Goal: Information Seeking & Learning: Understand process/instructions

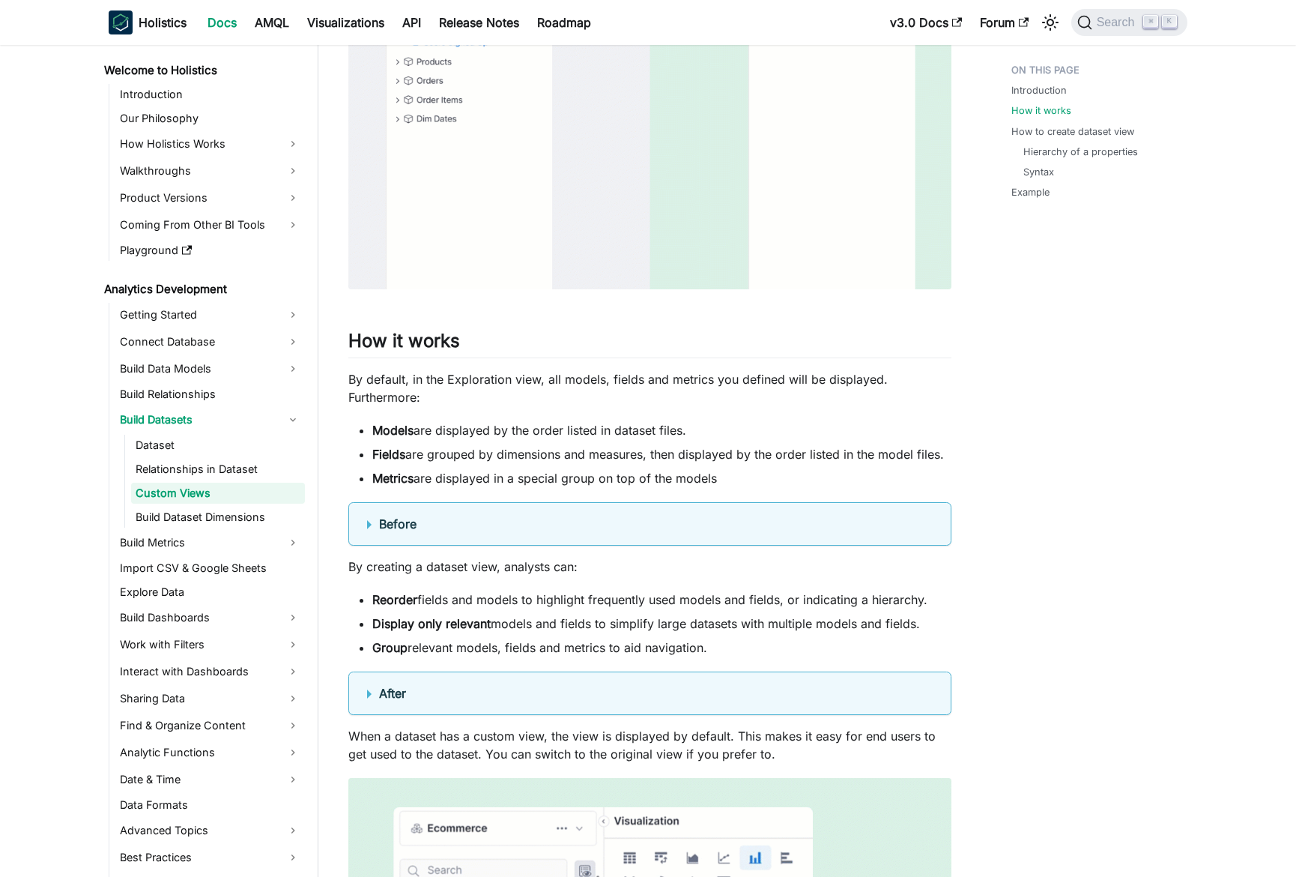
click at [486, 525] on summary "Before" at bounding box center [650, 524] width 566 height 18
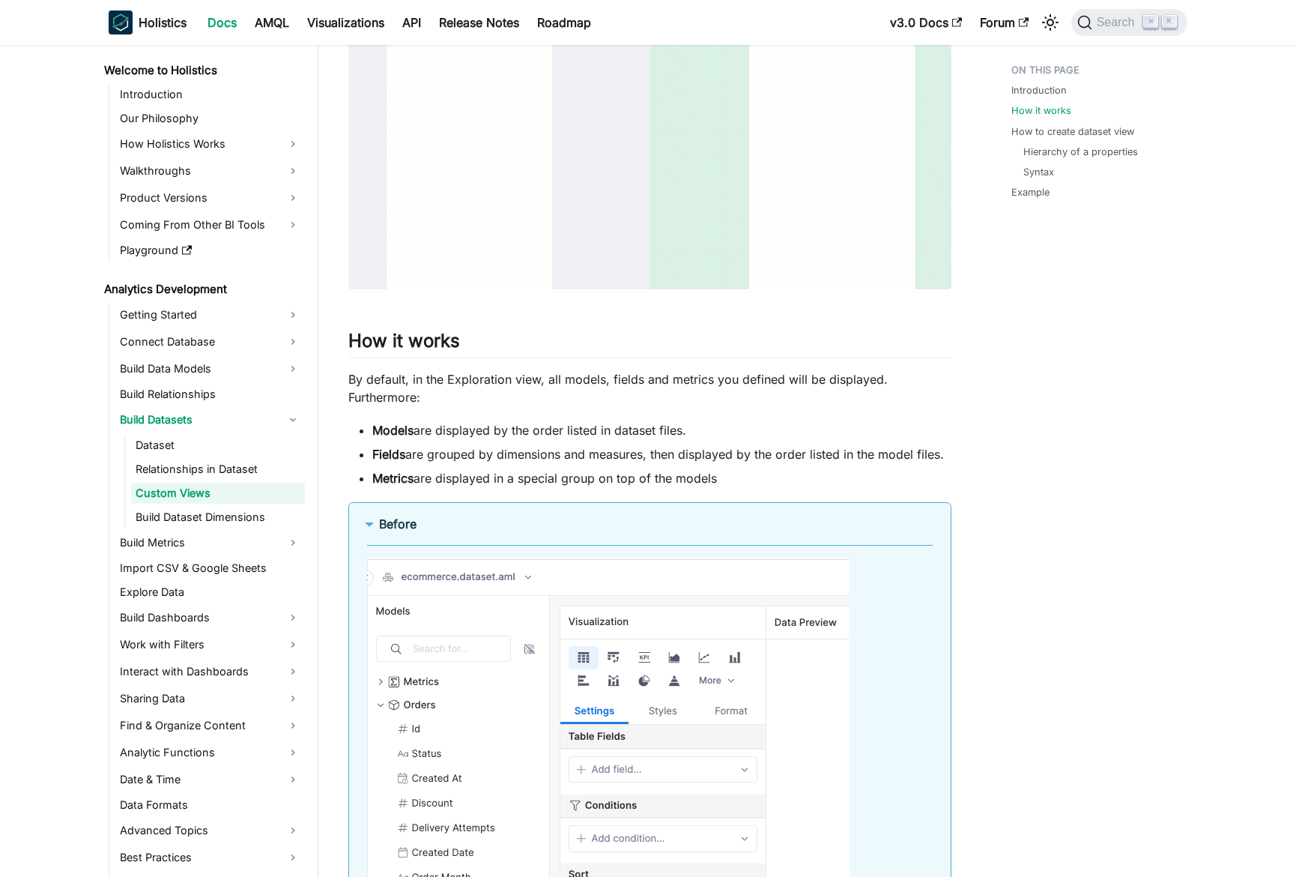
click at [486, 525] on summary "Before" at bounding box center [650, 524] width 566 height 18
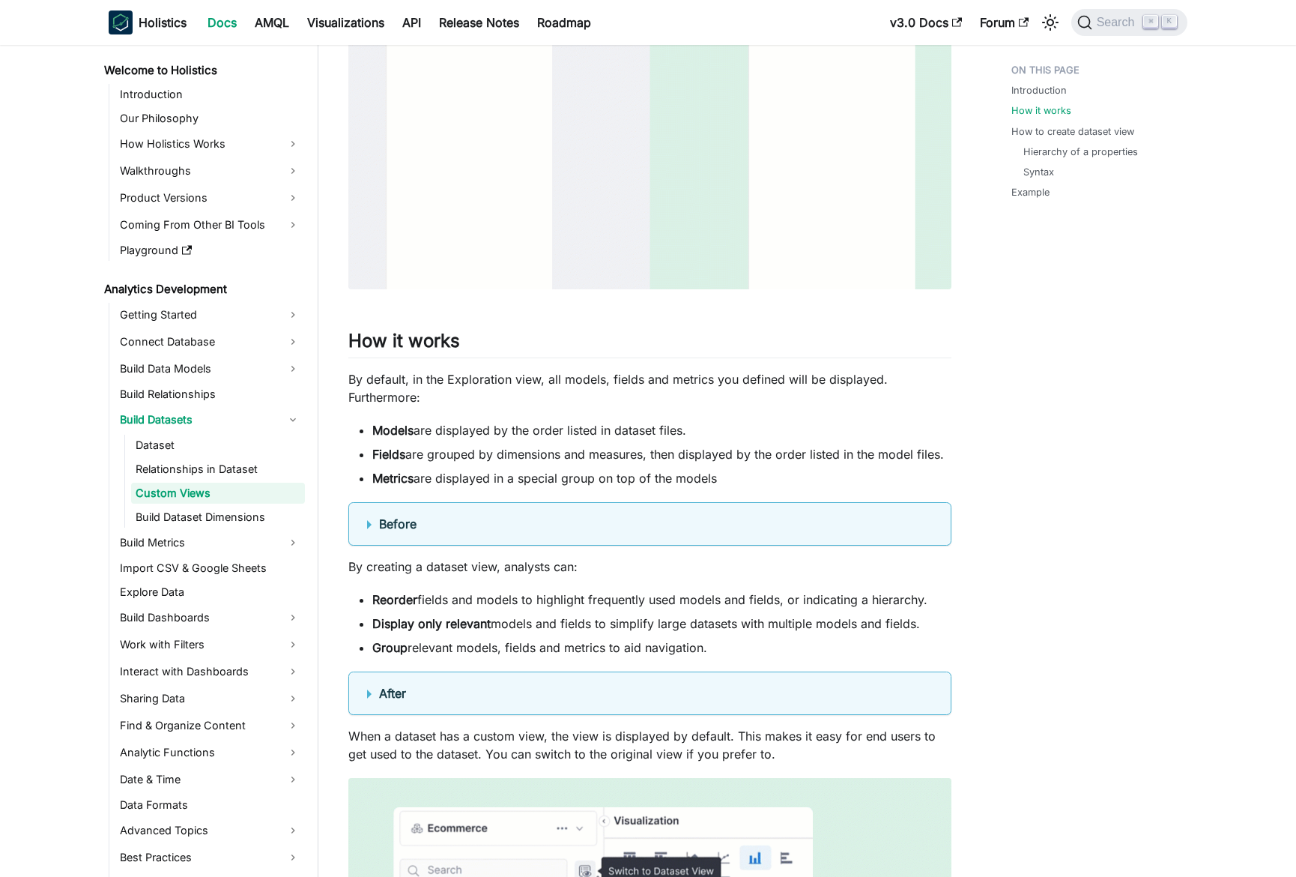
click at [540, 450] on li "Fields are grouped by dimensions and measures, then displayed by the order list…" at bounding box center [661, 454] width 579 height 18
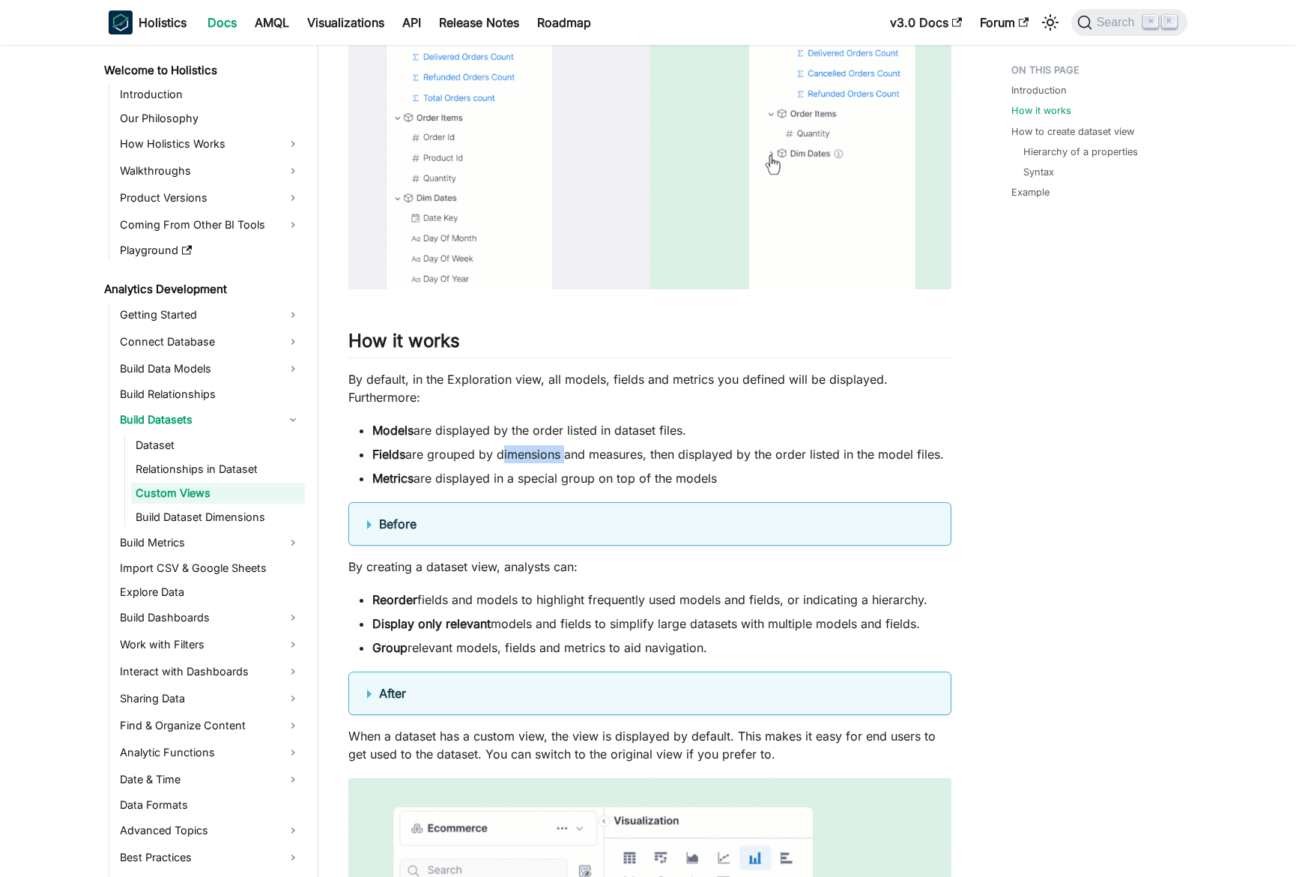
click at [540, 450] on li "Fields are grouped by dimensions and measures, then displayed by the order list…" at bounding box center [661, 454] width 579 height 18
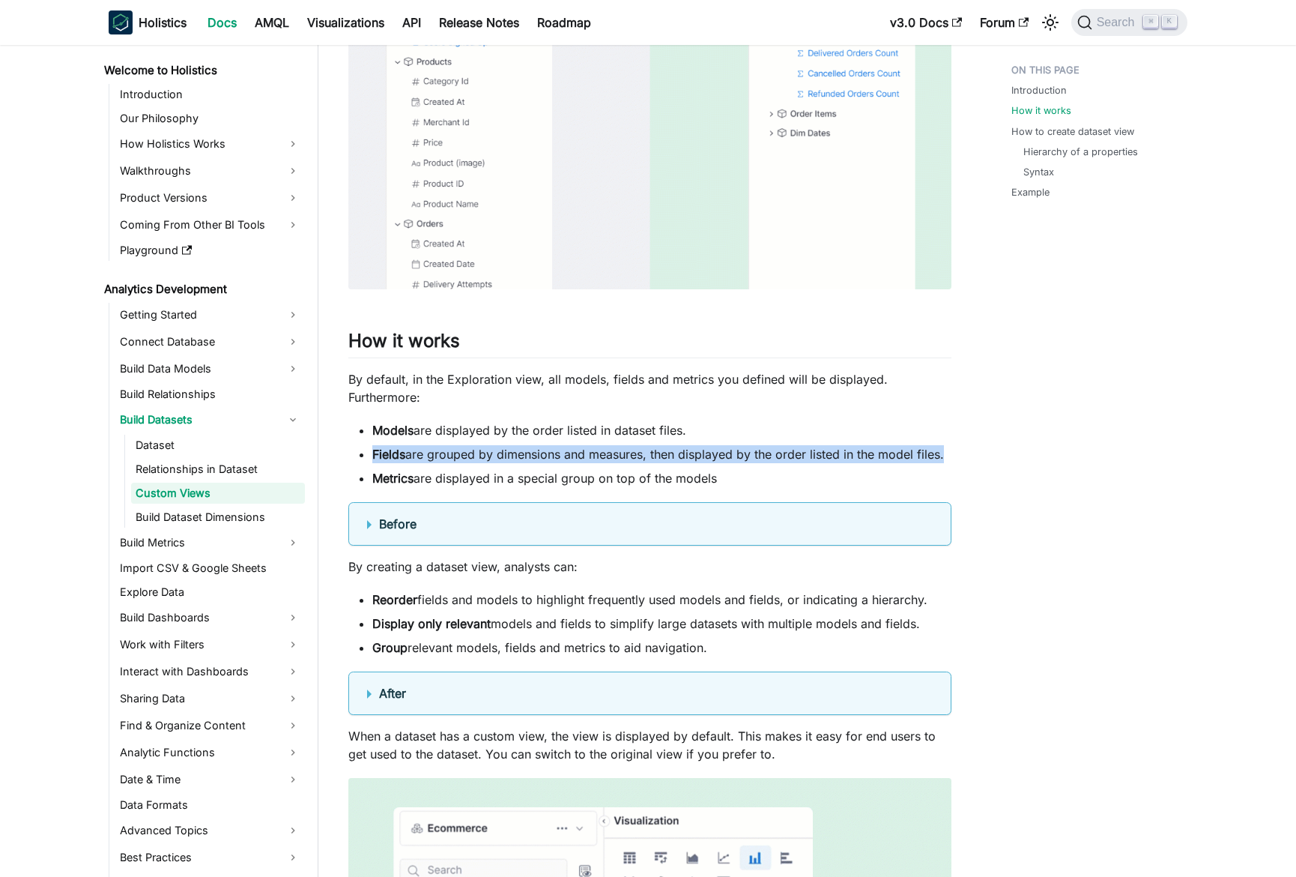
click at [540, 450] on li "Fields are grouped by dimensions and measures, then displayed by the order list…" at bounding box center [661, 454] width 579 height 18
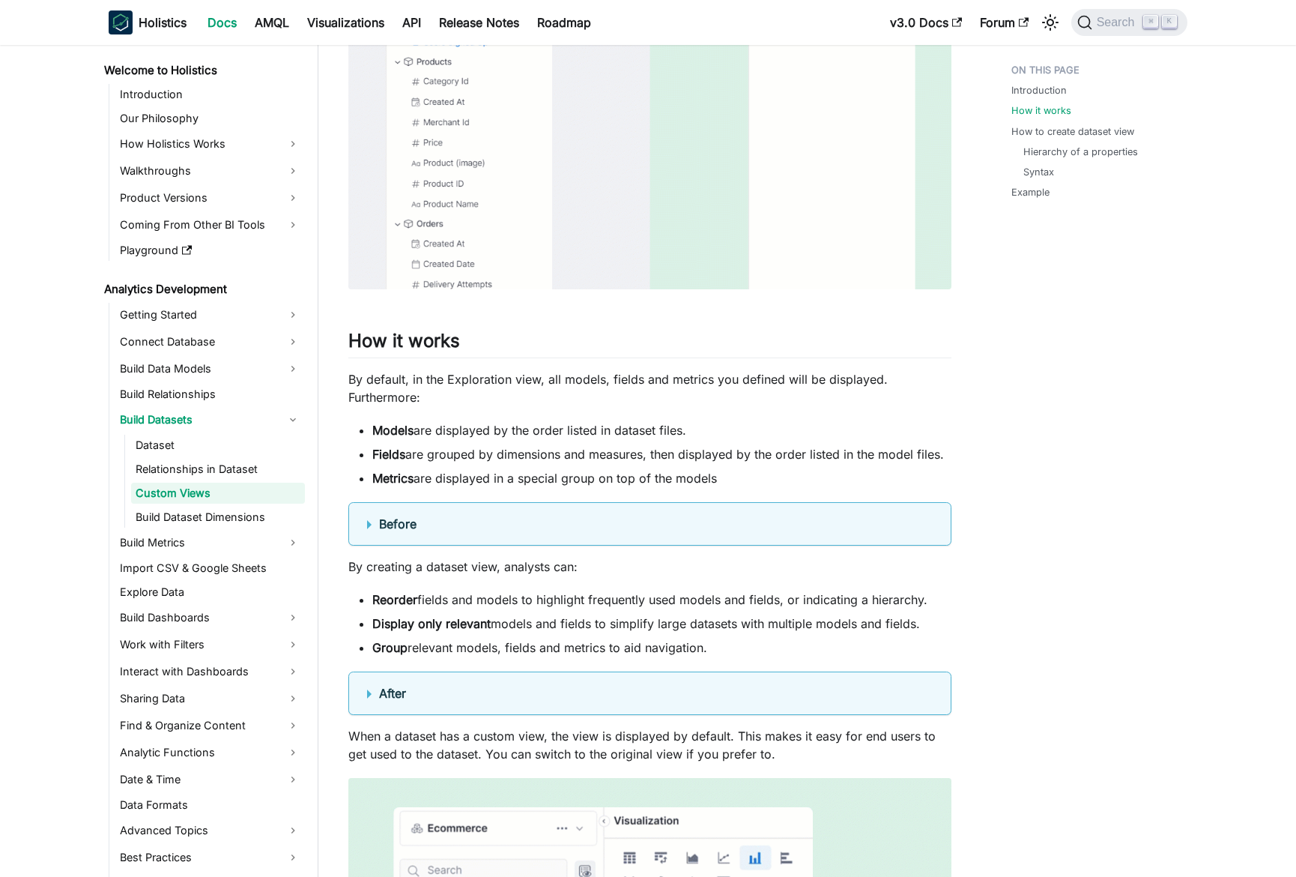
click at [553, 453] on li "Fields are grouped by dimensions and measures, then displayed by the order list…" at bounding box center [661, 454] width 579 height 18
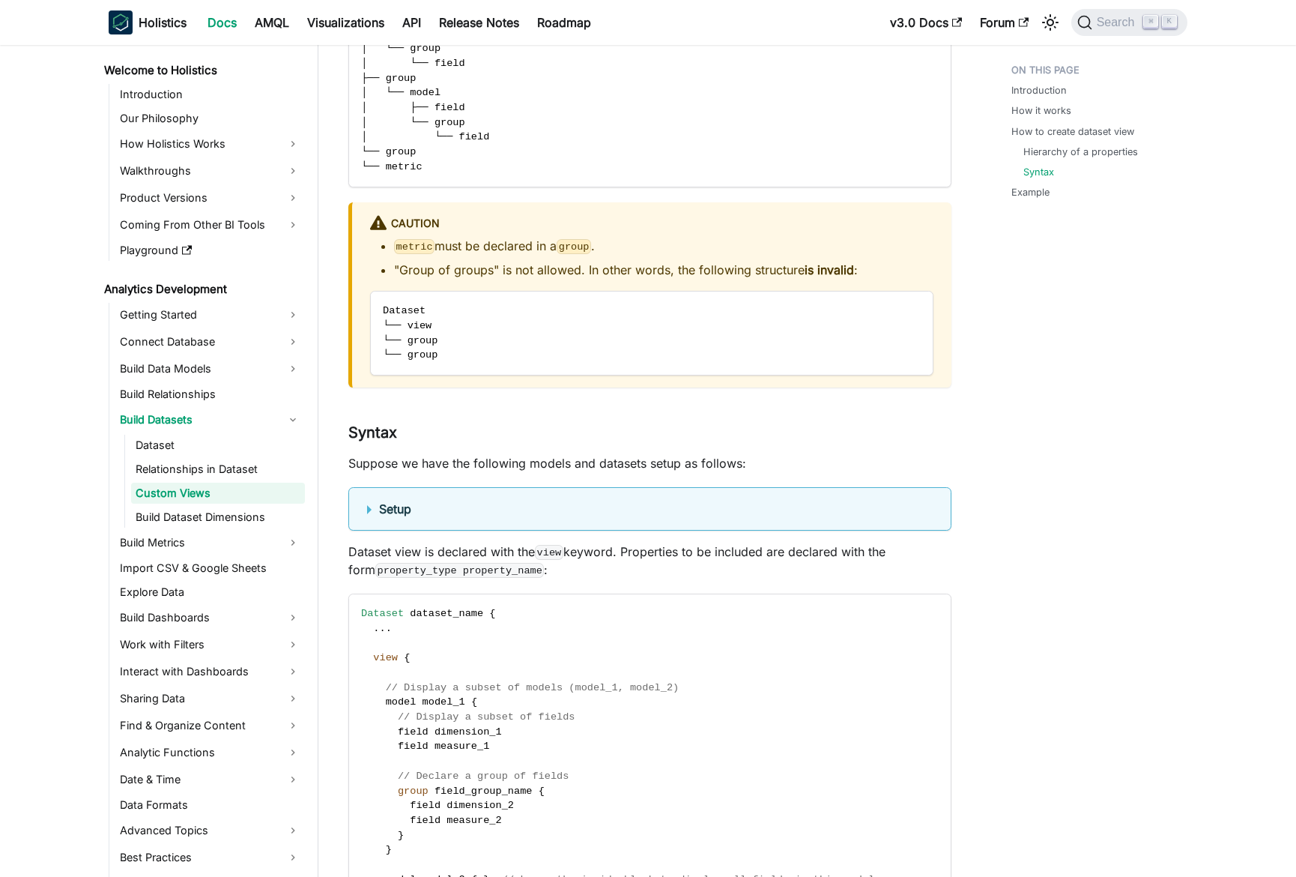
scroll to position [2486, 0]
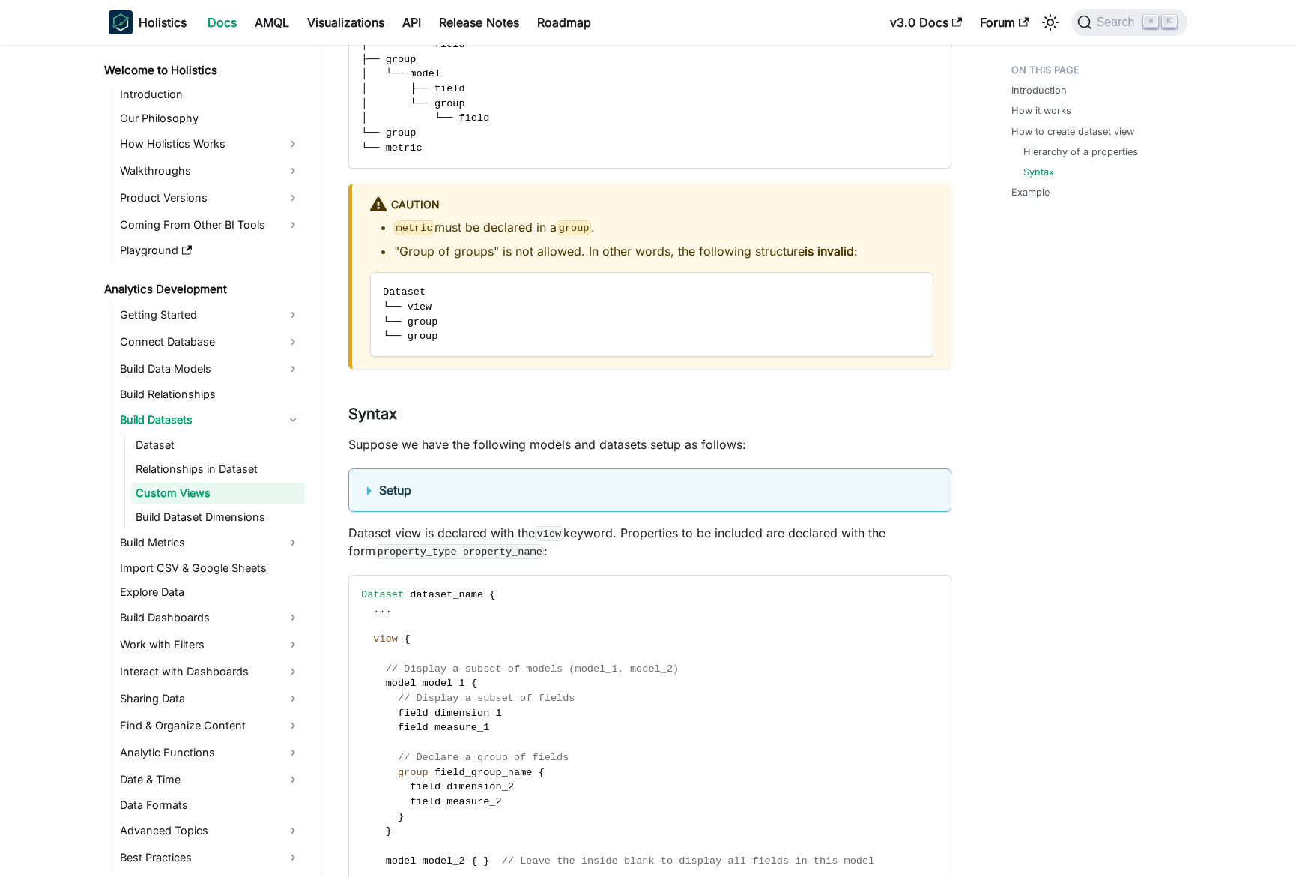
click at [426, 491] on summary "Setup" at bounding box center [650, 490] width 566 height 18
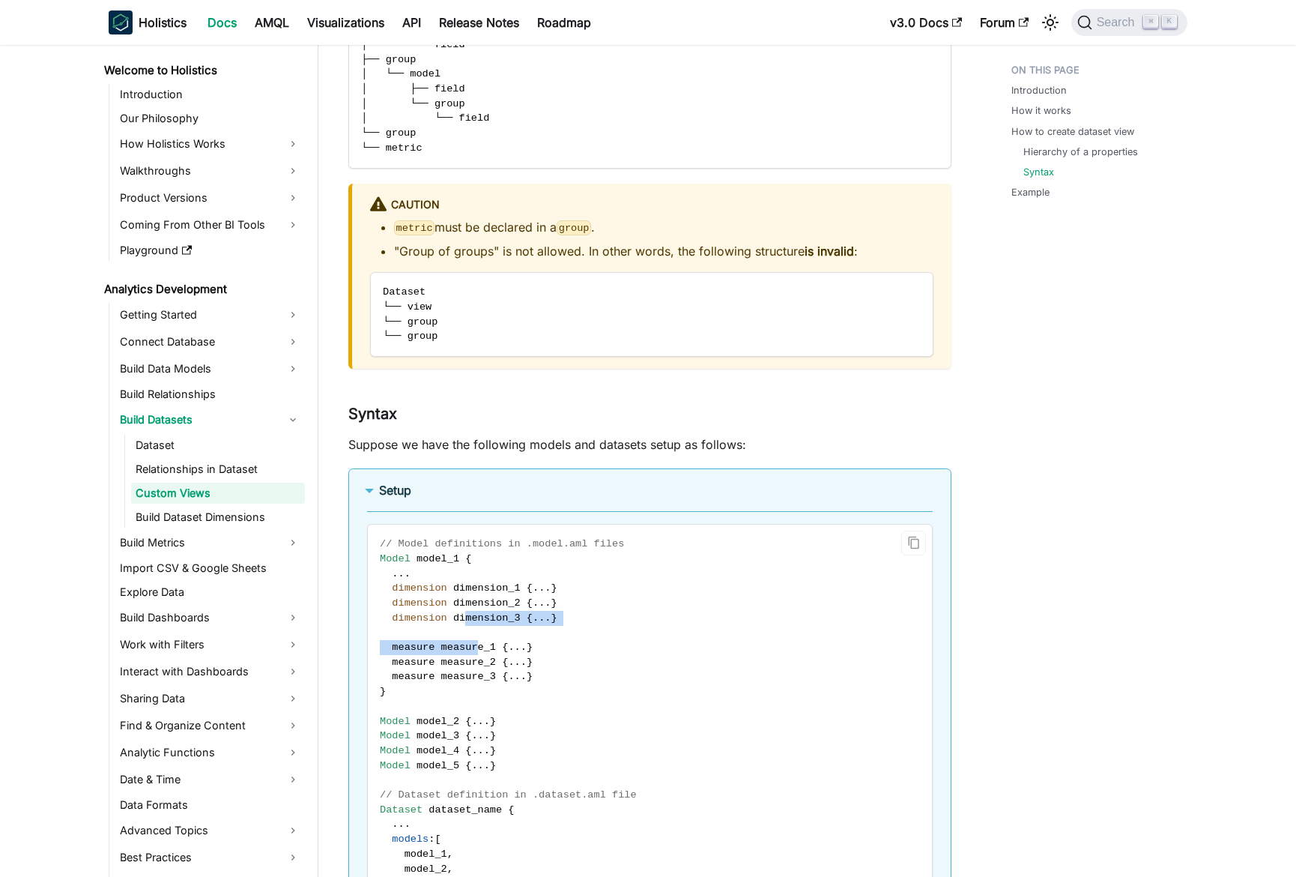
drag, startPoint x: 478, startPoint y: 644, endPoint x: 480, endPoint y: 652, distance: 7.8
click at [480, 652] on code "// Model definitions in .model.aml files Model model_1 { . . . dimension dimens…" at bounding box center [650, 817] width 564 height 585
click at [480, 651] on span "measure_1" at bounding box center [468, 646] width 55 height 11
click at [486, 588] on span "dimension_1" at bounding box center [486, 587] width 67 height 11
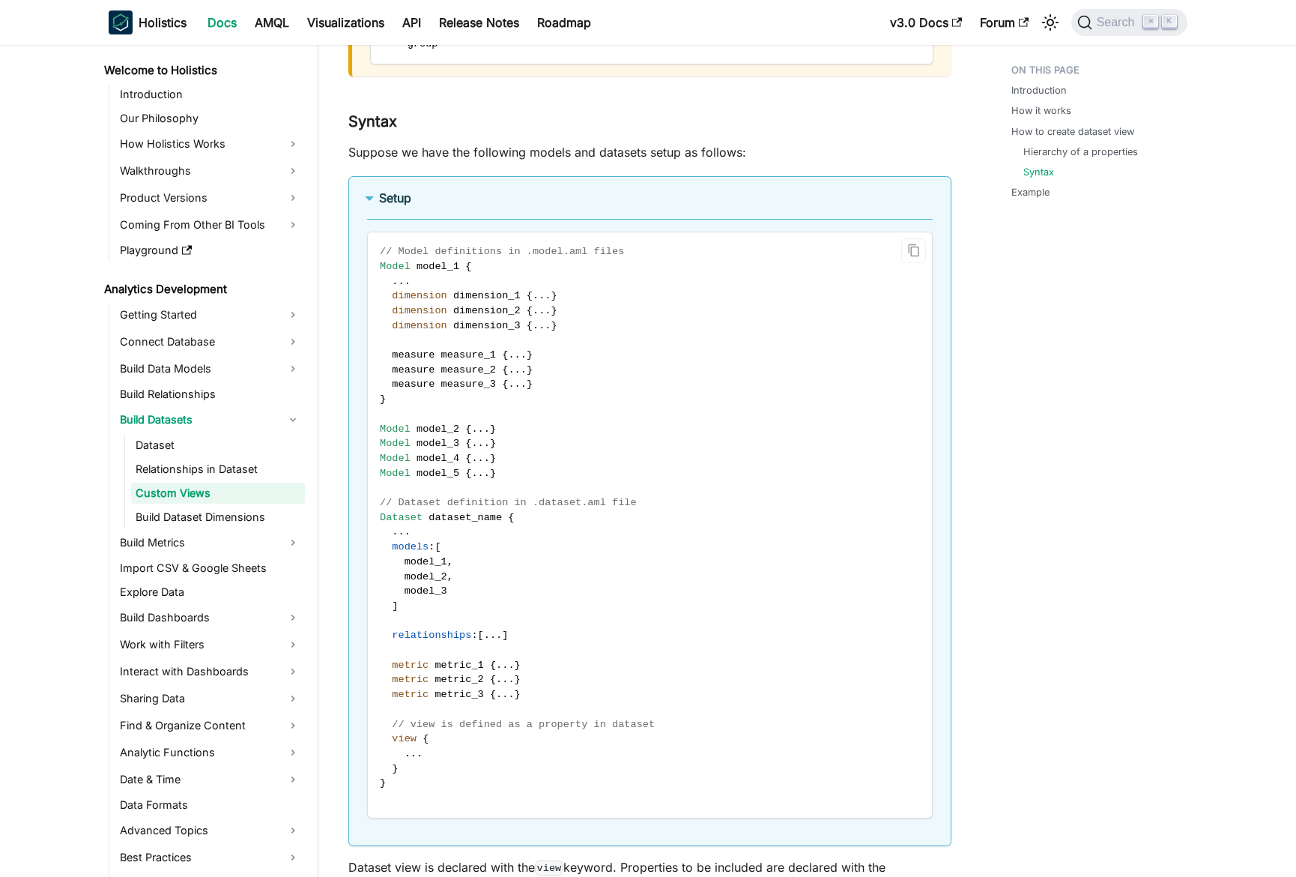
scroll to position [2788, 0]
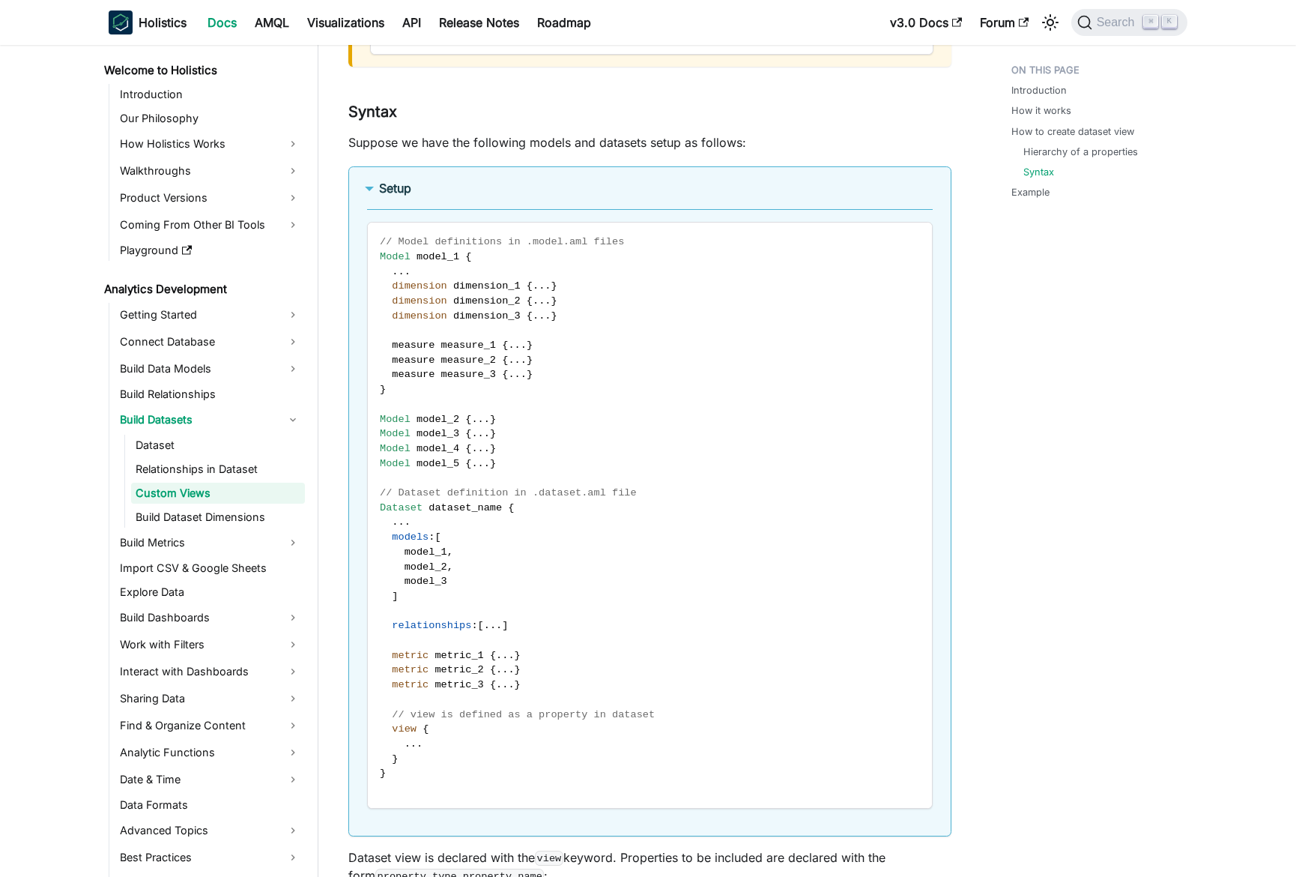
click at [441, 190] on summary "Setup" at bounding box center [650, 188] width 566 height 18
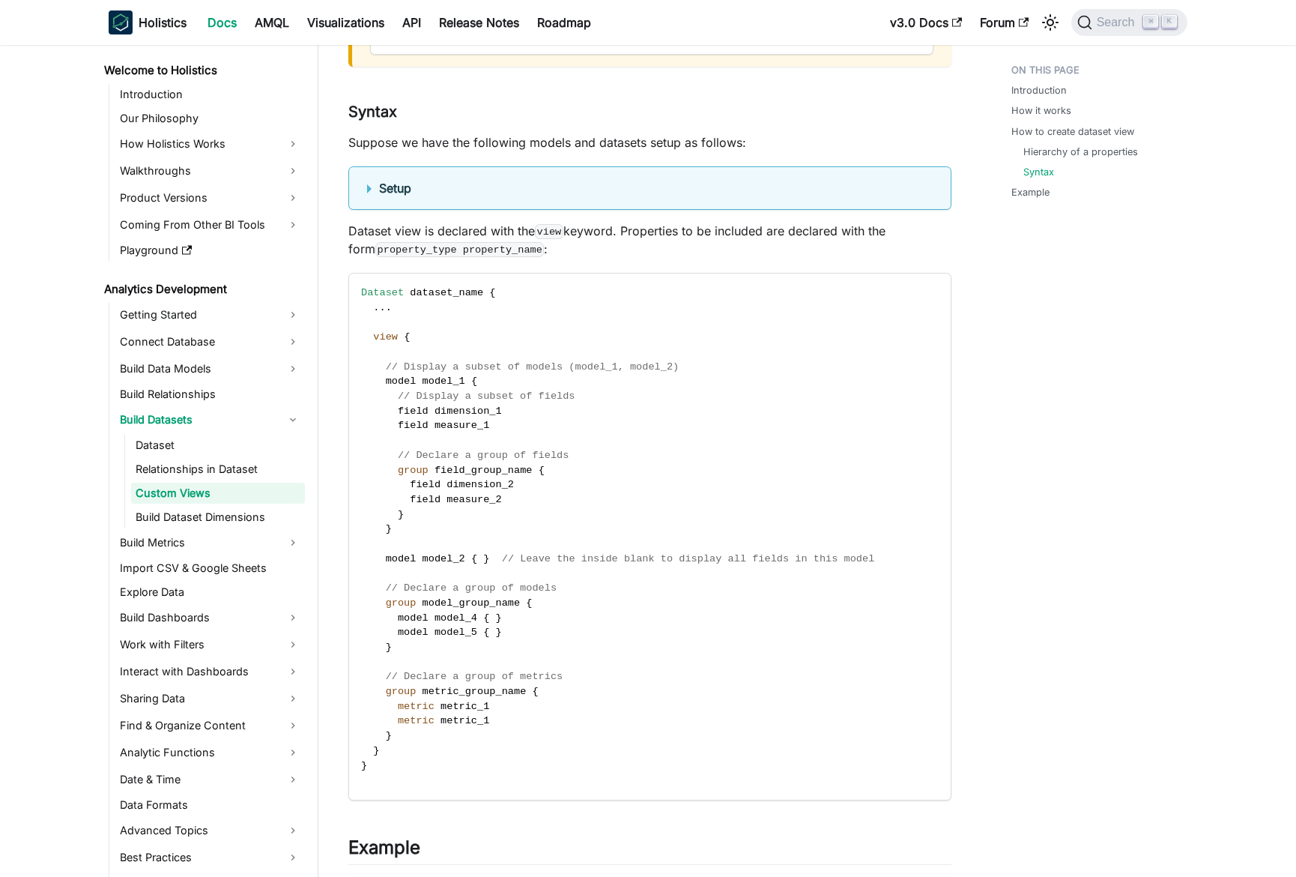
click at [454, 238] on p "Dataset view is declared with the view keyword. Properties to be included are d…" at bounding box center [649, 240] width 603 height 36
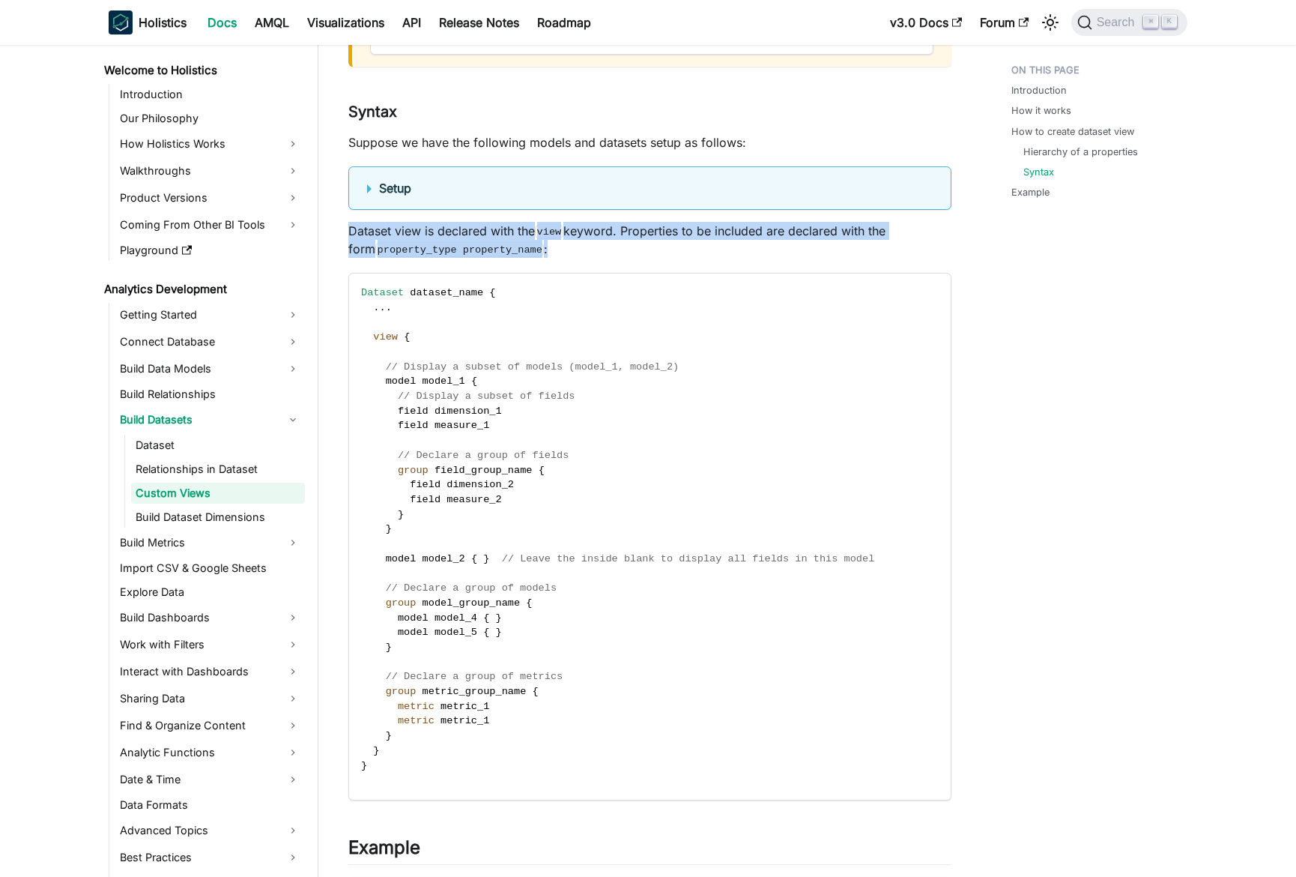
click at [454, 238] on p "Dataset view is declared with the view keyword. Properties to be included are d…" at bounding box center [649, 240] width 603 height 36
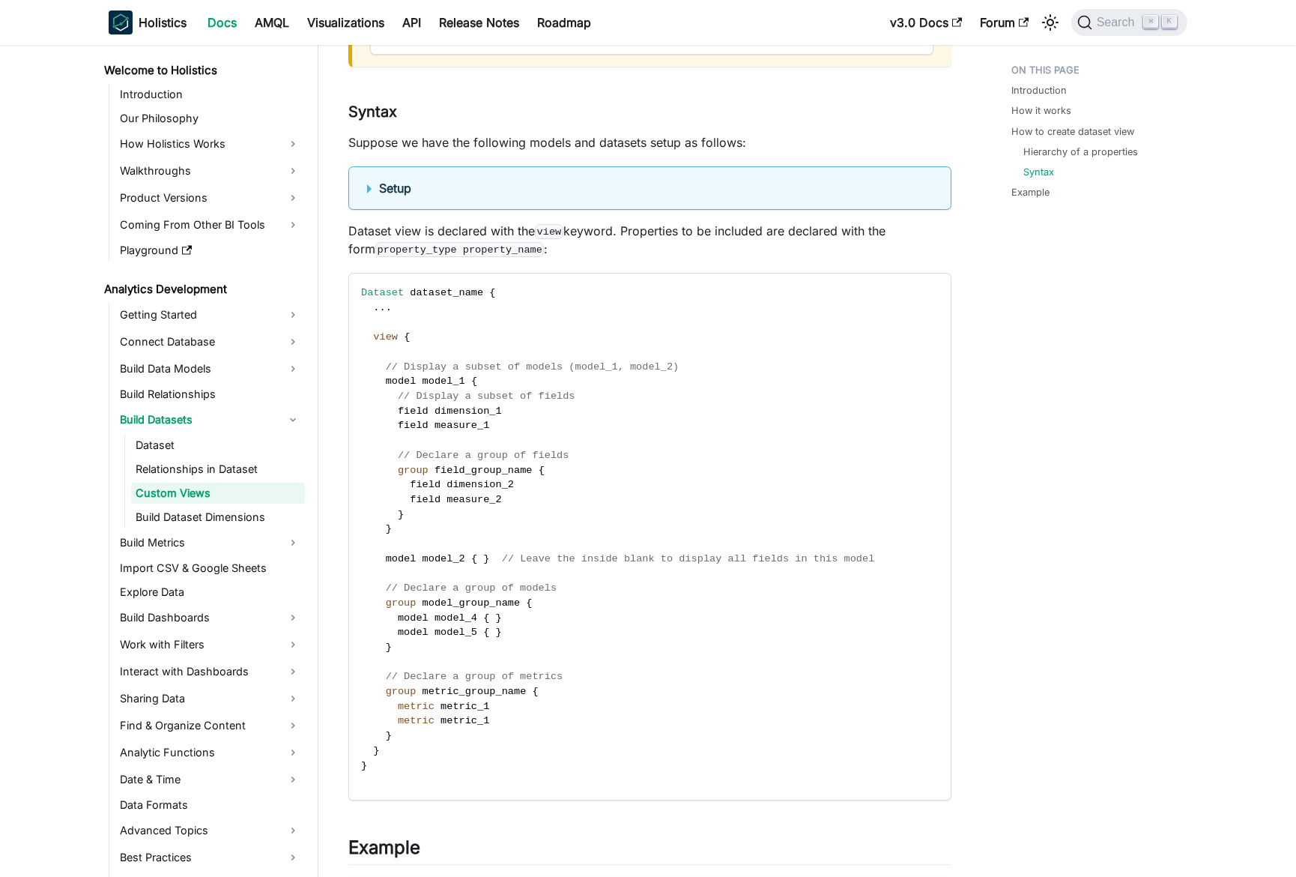
click at [459, 238] on p "Dataset view is declared with the view keyword. Properties to be included are d…" at bounding box center [649, 240] width 603 height 36
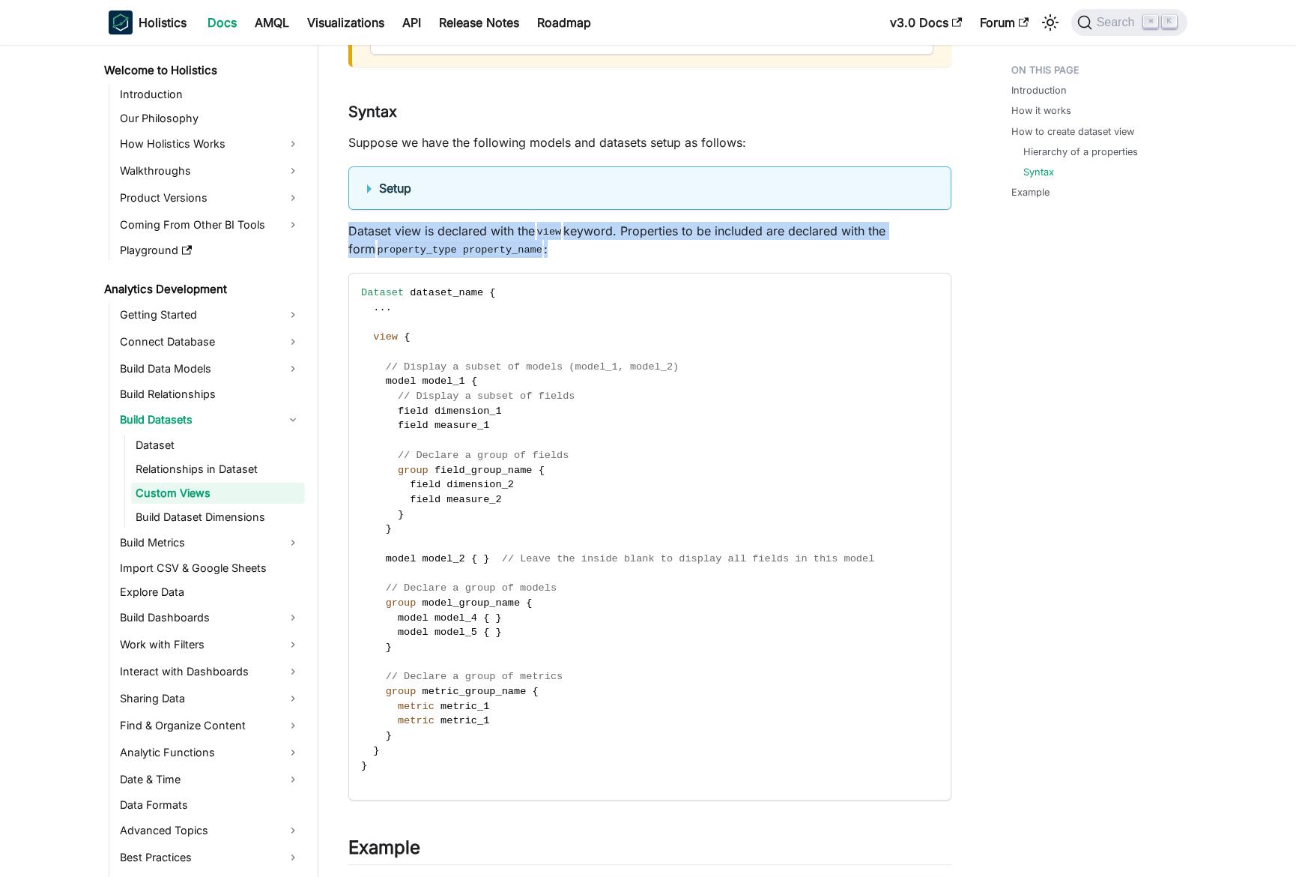
click at [459, 238] on p "Dataset view is declared with the view keyword. Properties to be included are d…" at bounding box center [649, 240] width 603 height 36
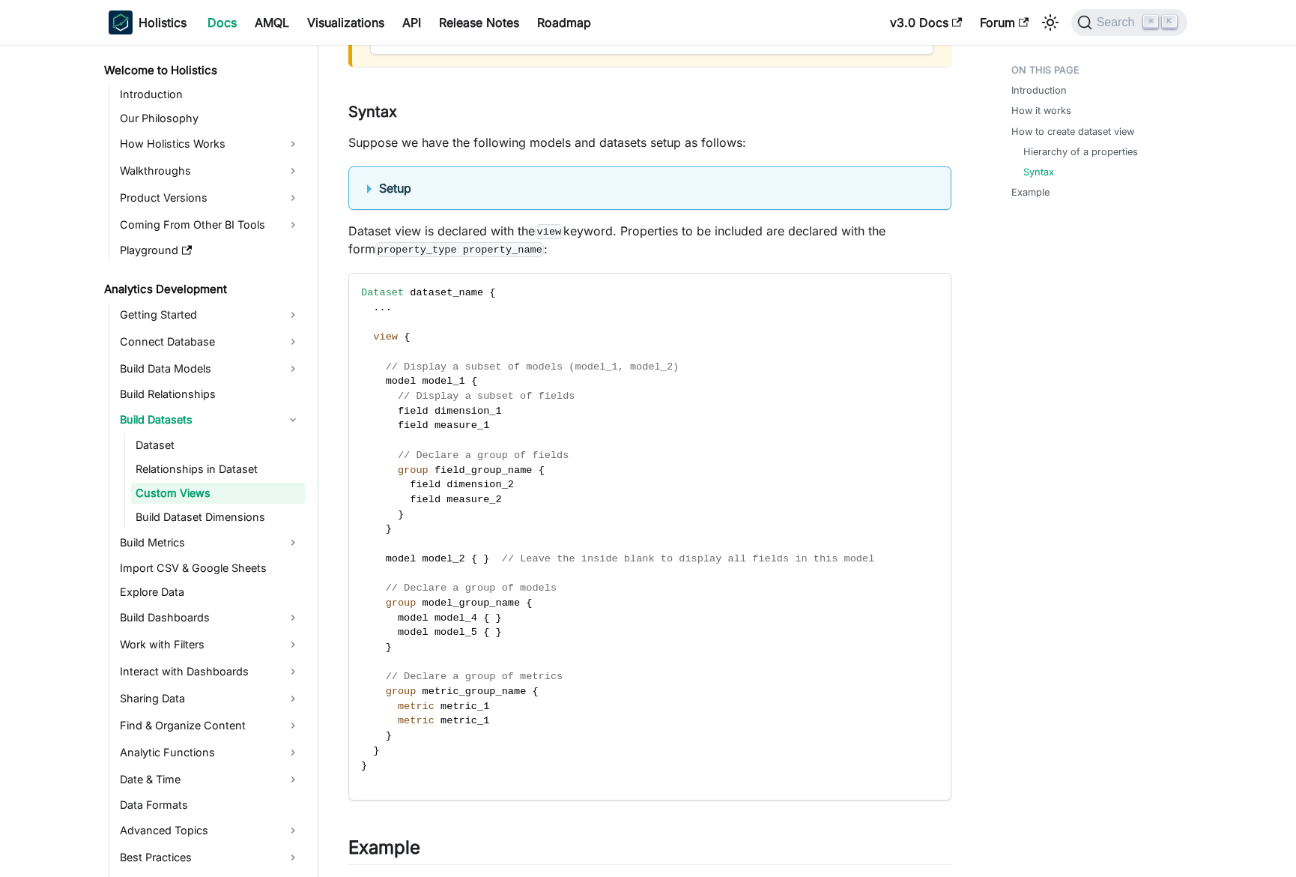
click at [467, 237] on p "Dataset view is declared with the view keyword. Properties to be included are d…" at bounding box center [649, 240] width 603 height 36
click at [444, 187] on summary "Setup" at bounding box center [650, 188] width 566 height 18
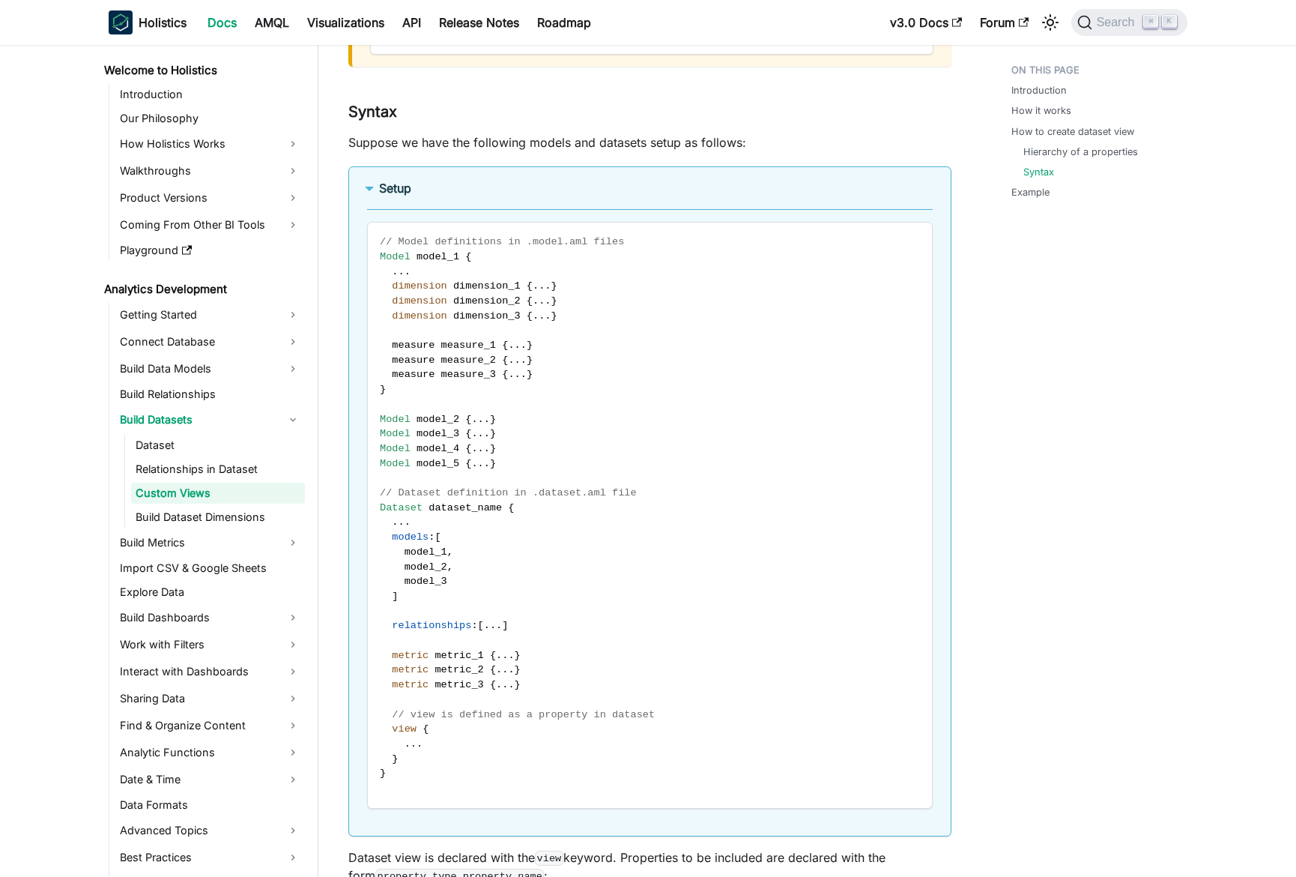
click at [444, 185] on summary "Setup" at bounding box center [650, 188] width 566 height 18
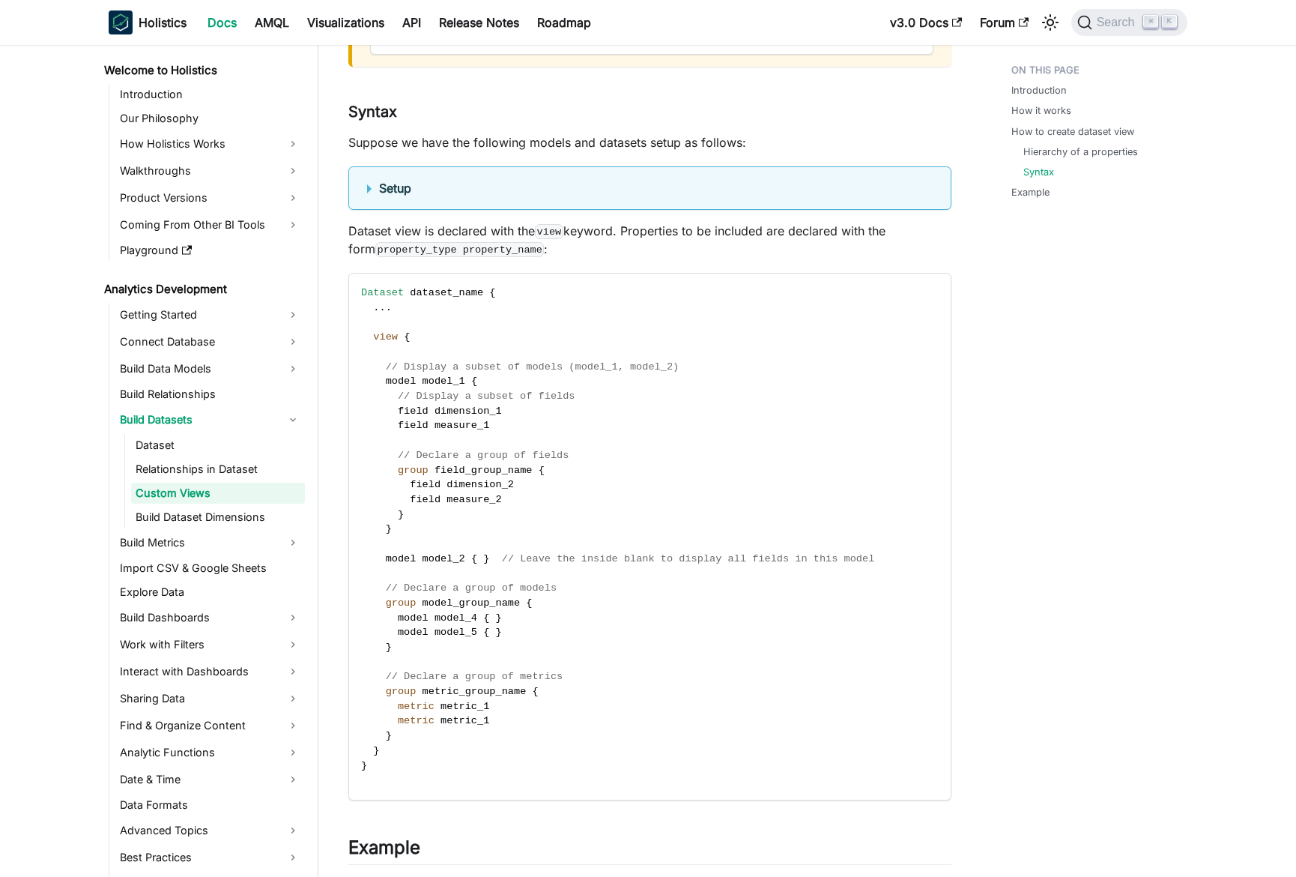
click at [570, 133] on p "Suppose we have the following models and datasets setup as follows:" at bounding box center [649, 142] width 603 height 18
click at [556, 139] on p "Suppose we have the following models and datasets setup as follows:" at bounding box center [649, 142] width 603 height 18
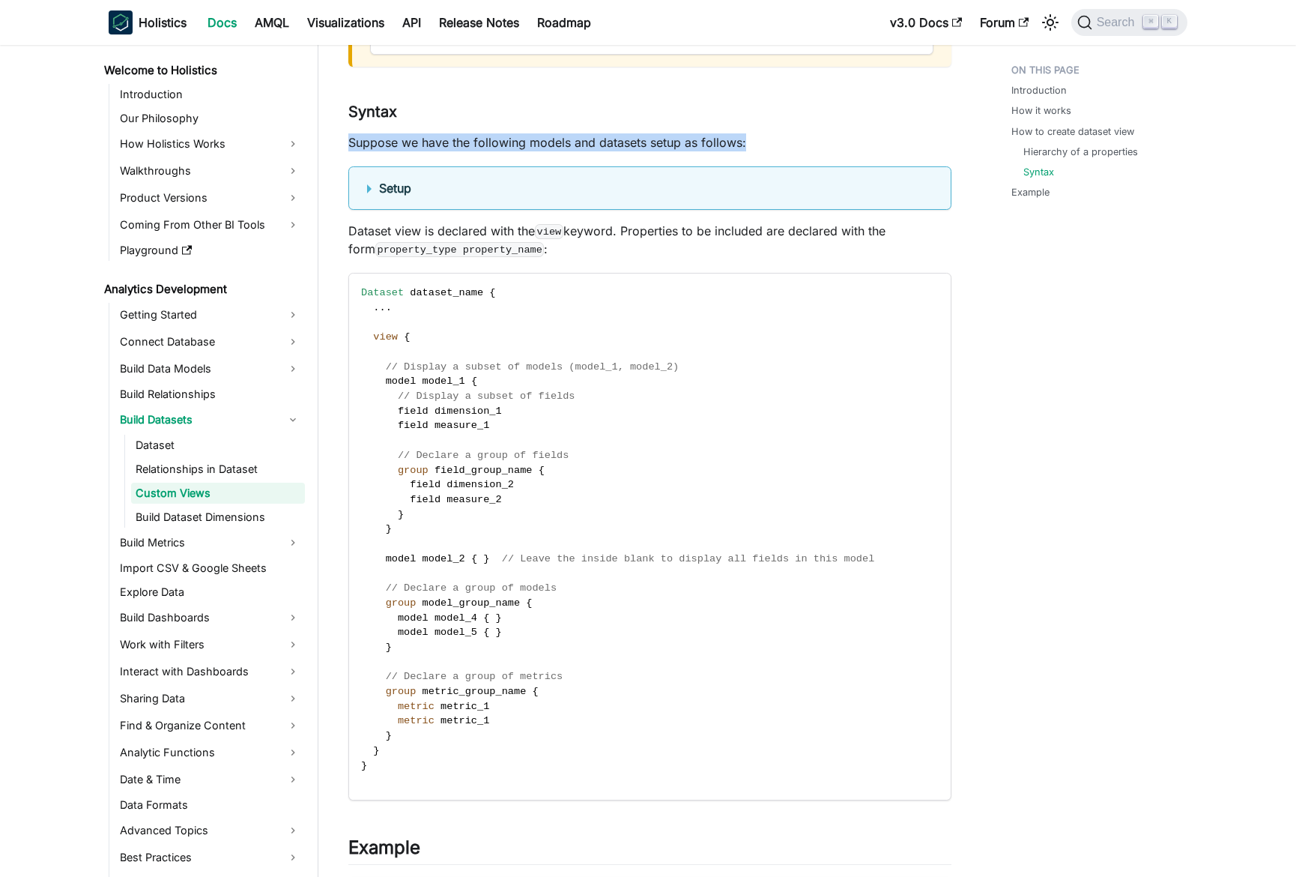
click at [556, 139] on p "Suppose we have the following models and datasets setup as follows:" at bounding box center [649, 142] width 603 height 18
click at [545, 139] on p "Suppose we have the following models and datasets setup as follows:" at bounding box center [649, 142] width 603 height 18
click at [486, 185] on summary "Setup" at bounding box center [650, 188] width 566 height 18
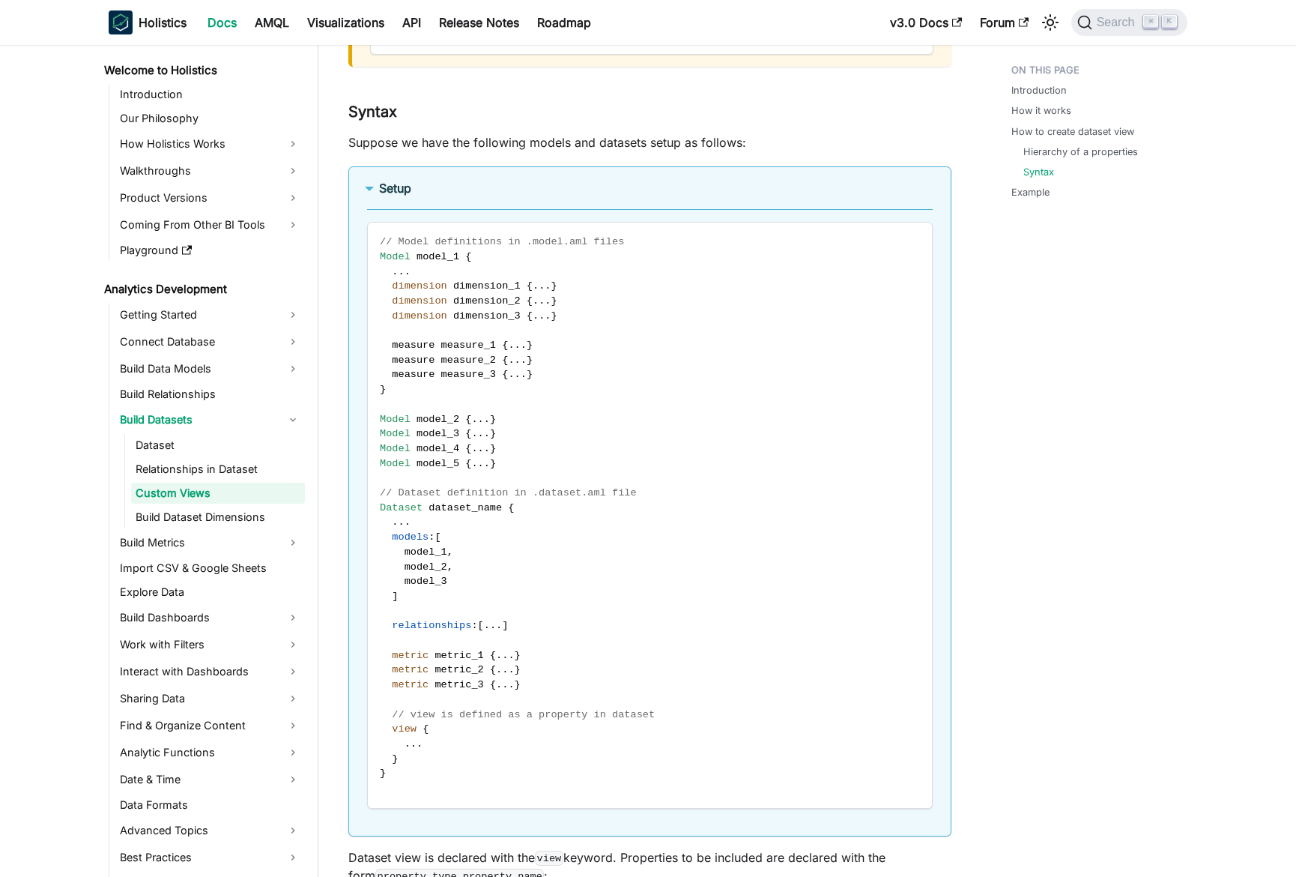
click at [486, 185] on summary "Setup" at bounding box center [650, 188] width 566 height 18
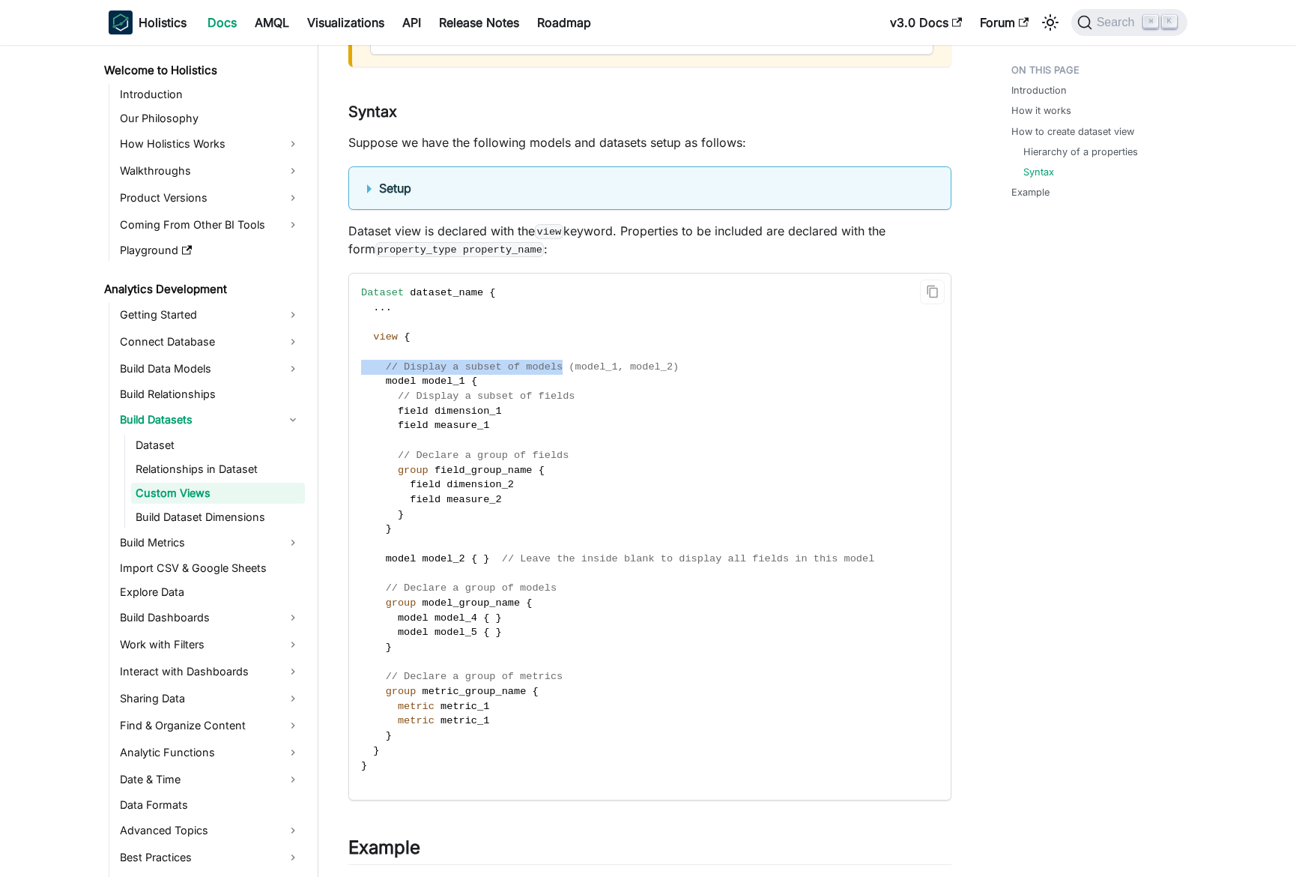
drag, startPoint x: 555, startPoint y: 353, endPoint x: 567, endPoint y: 381, distance: 30.6
click at [566, 381] on code "Dataset dataset_name { . . . view { // Display a subset of models (model_1, mod…" at bounding box center [649, 537] width 600 height 526
click at [567, 382] on code "Dataset dataset_name { . . . view { // Display a subset of models (model_1, mod…" at bounding box center [649, 537] width 600 height 526
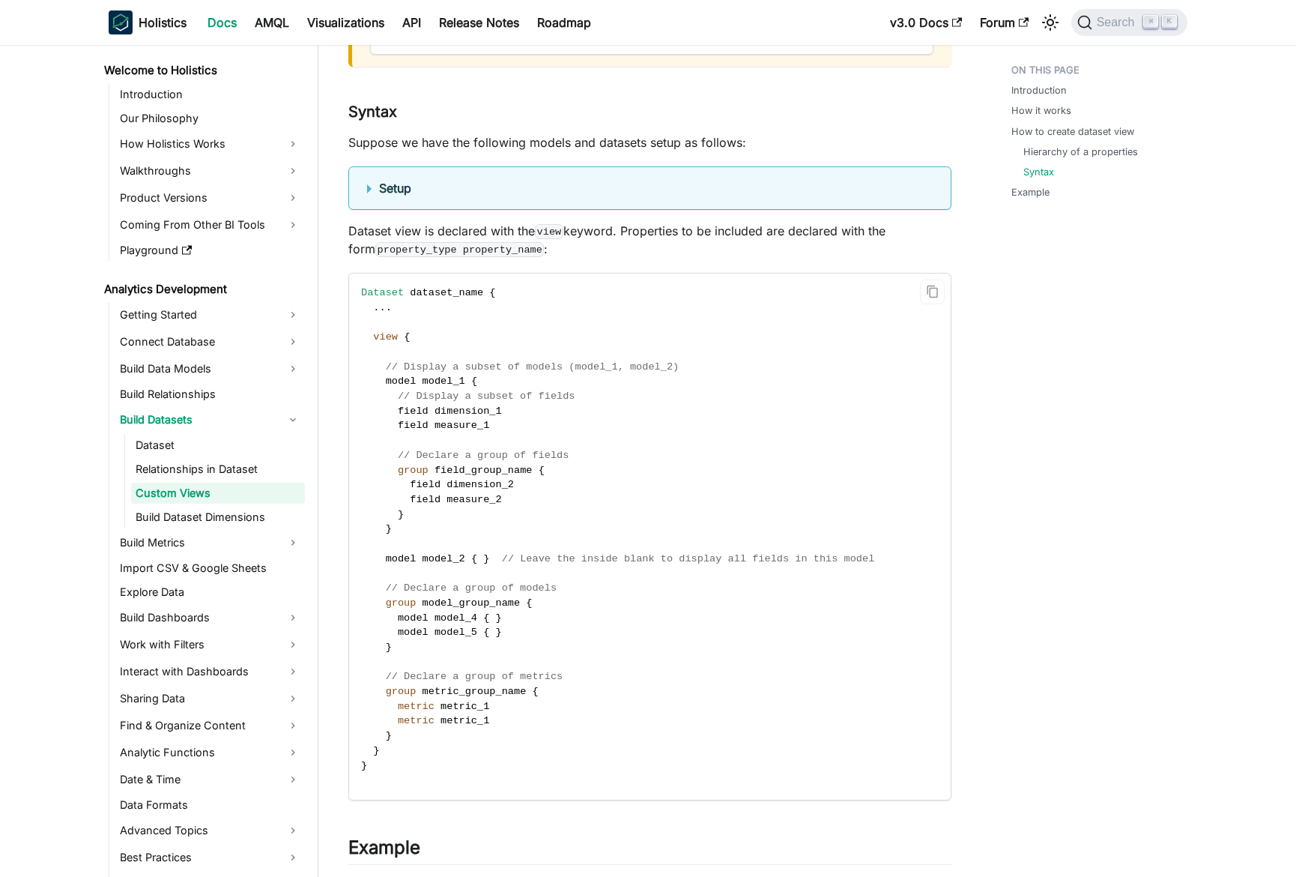
click at [573, 361] on span "// Display a subset of models (model_1, model_2)" at bounding box center [533, 366] width 294 height 11
click at [573, 342] on code "Dataset dataset_name { . . . view { // Display a subset of models (model_1, mod…" at bounding box center [649, 537] width 600 height 526
click at [573, 341] on code "Dataset dataset_name { . . . view { // Display a subset of models (model_1, mod…" at bounding box center [649, 537] width 600 height 526
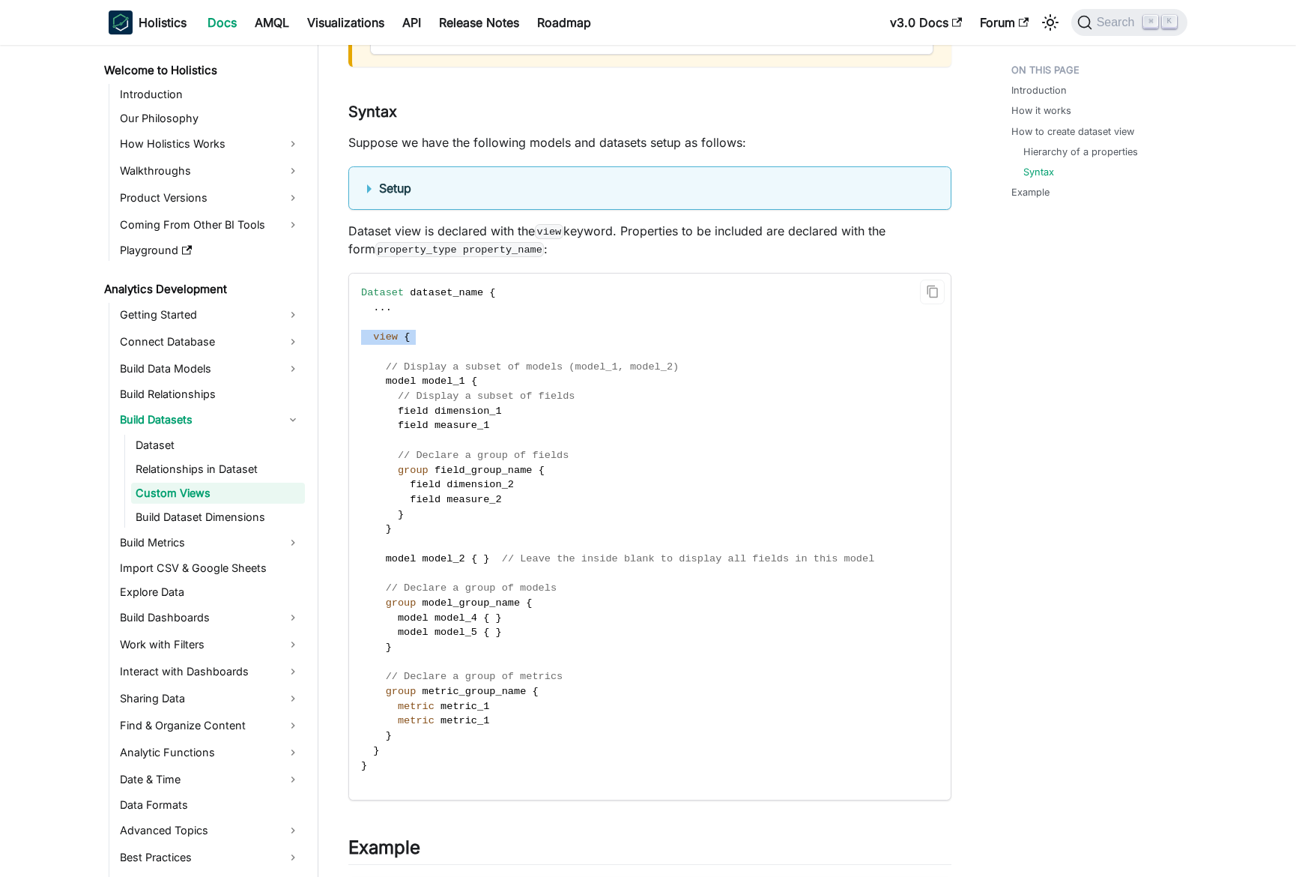
click at [573, 341] on code "Dataset dataset_name { . . . view { // Display a subset of models (model_1, mod…" at bounding box center [649, 537] width 600 height 526
click at [567, 326] on code "Dataset dataset_name { . . . view { // Display a subset of models (model_1, mod…" at bounding box center [649, 537] width 600 height 526
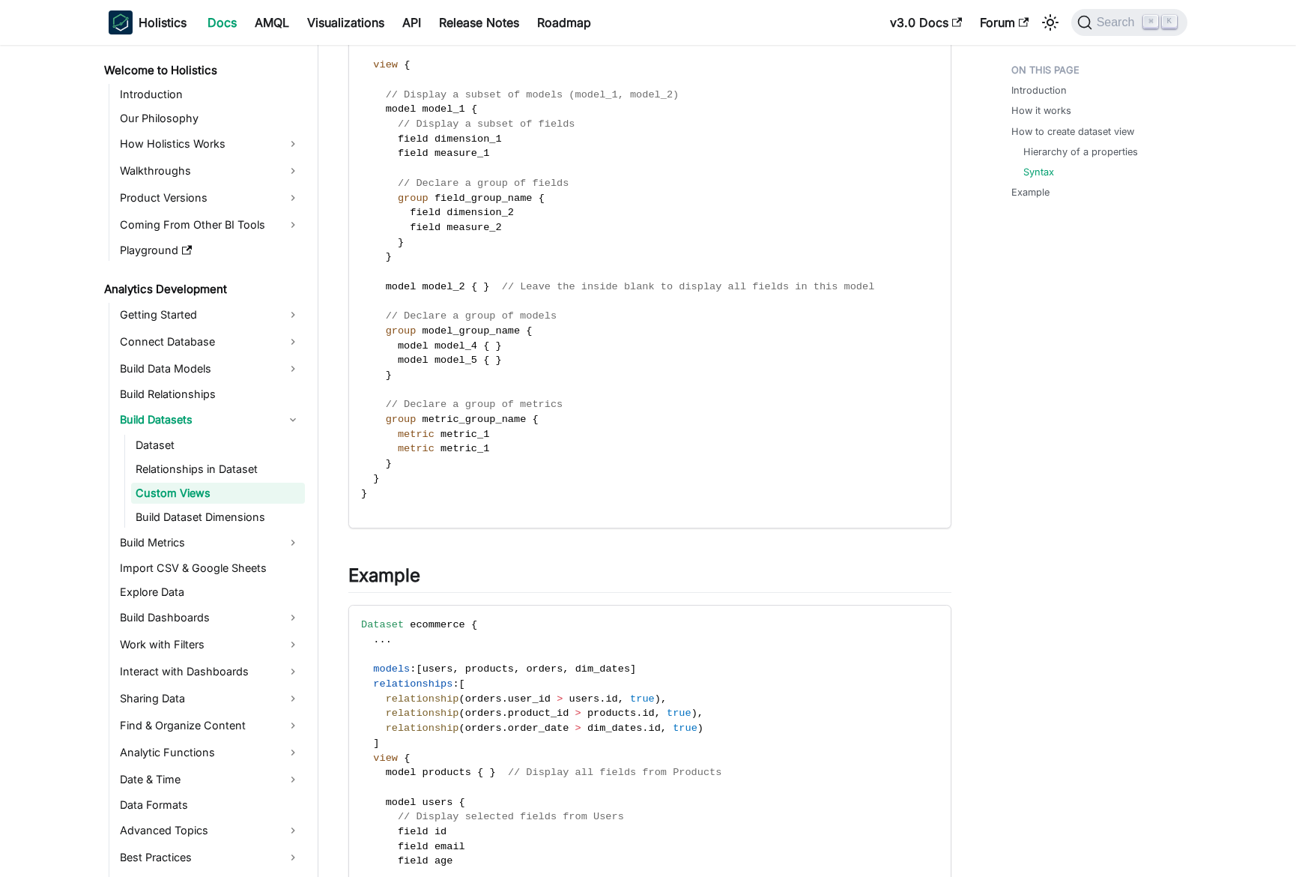
scroll to position [3068, 0]
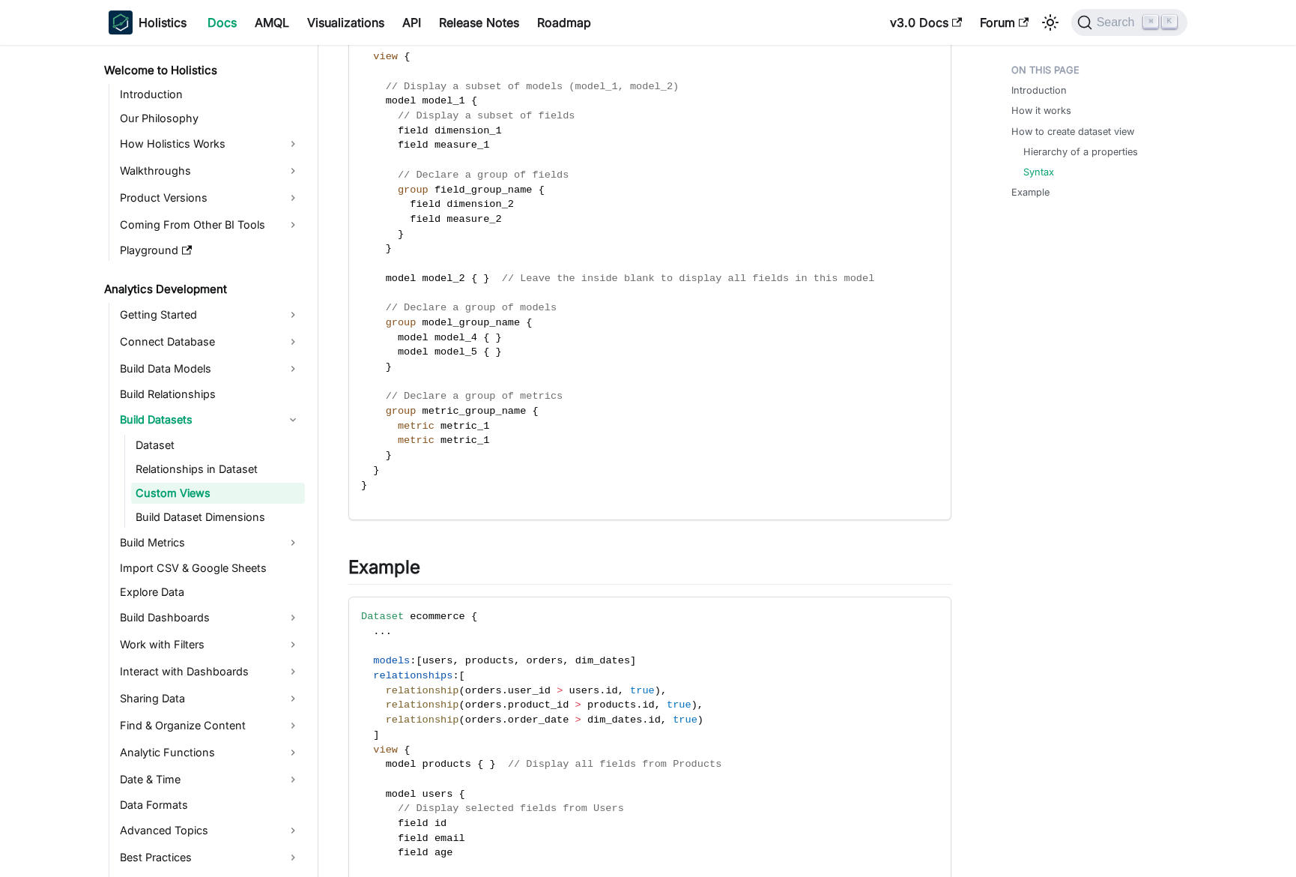
click at [504, 408] on span "metric_group_name" at bounding box center [475, 410] width 104 height 11
click at [516, 412] on span "metric_group_name" at bounding box center [475, 410] width 104 height 11
click at [536, 396] on span "// Declare a group of metrics" at bounding box center [475, 395] width 178 height 11
drag, startPoint x: 536, startPoint y: 396, endPoint x: 426, endPoint y: 398, distance: 109.4
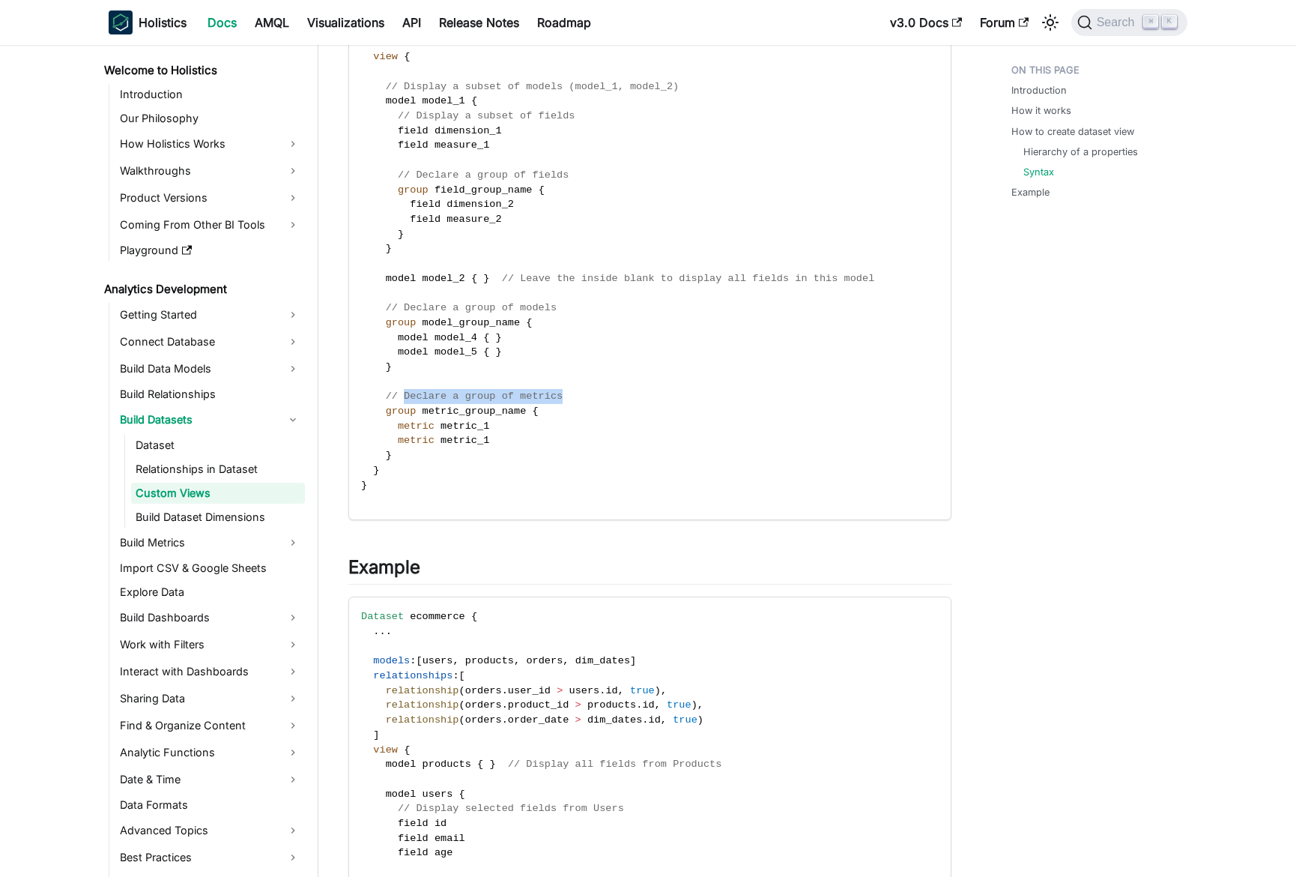
click at [426, 398] on span "// Declare a group of metrics" at bounding box center [475, 395] width 178 height 11
click at [424, 398] on span "// Declare a group of metrics" at bounding box center [475, 395] width 178 height 11
drag, startPoint x: 424, startPoint y: 398, endPoint x: 545, endPoint y: 388, distance: 121.0
click at [543, 388] on code "Dataset dataset_name { . . . view { // Display a subset of models (model_1, mod…" at bounding box center [649, 256] width 600 height 526
click at [545, 388] on code "Dataset dataset_name { . . . view { // Display a subset of models (model_1, mod…" at bounding box center [649, 256] width 600 height 526
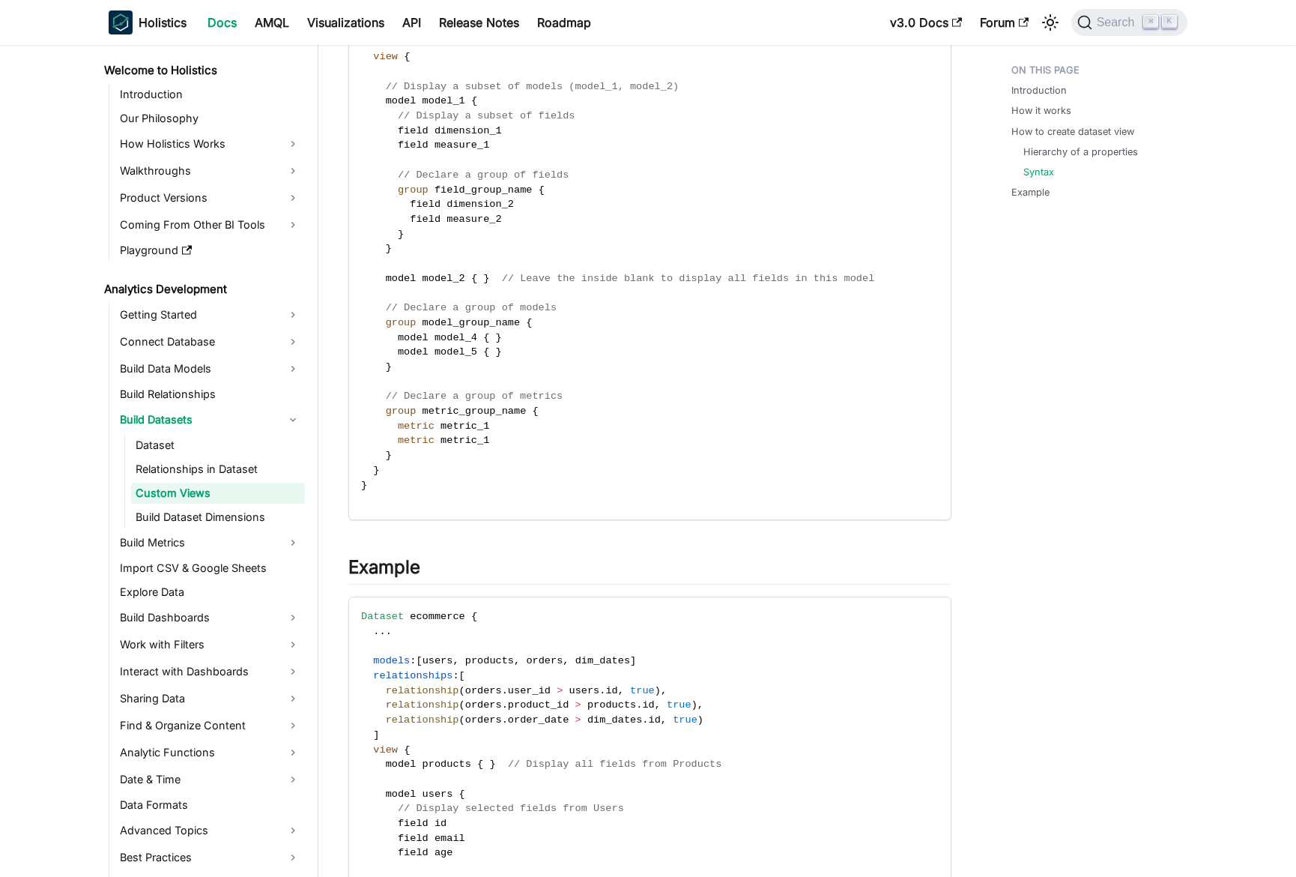
click at [552, 392] on span "// Declare a group of metrics" at bounding box center [475, 395] width 178 height 11
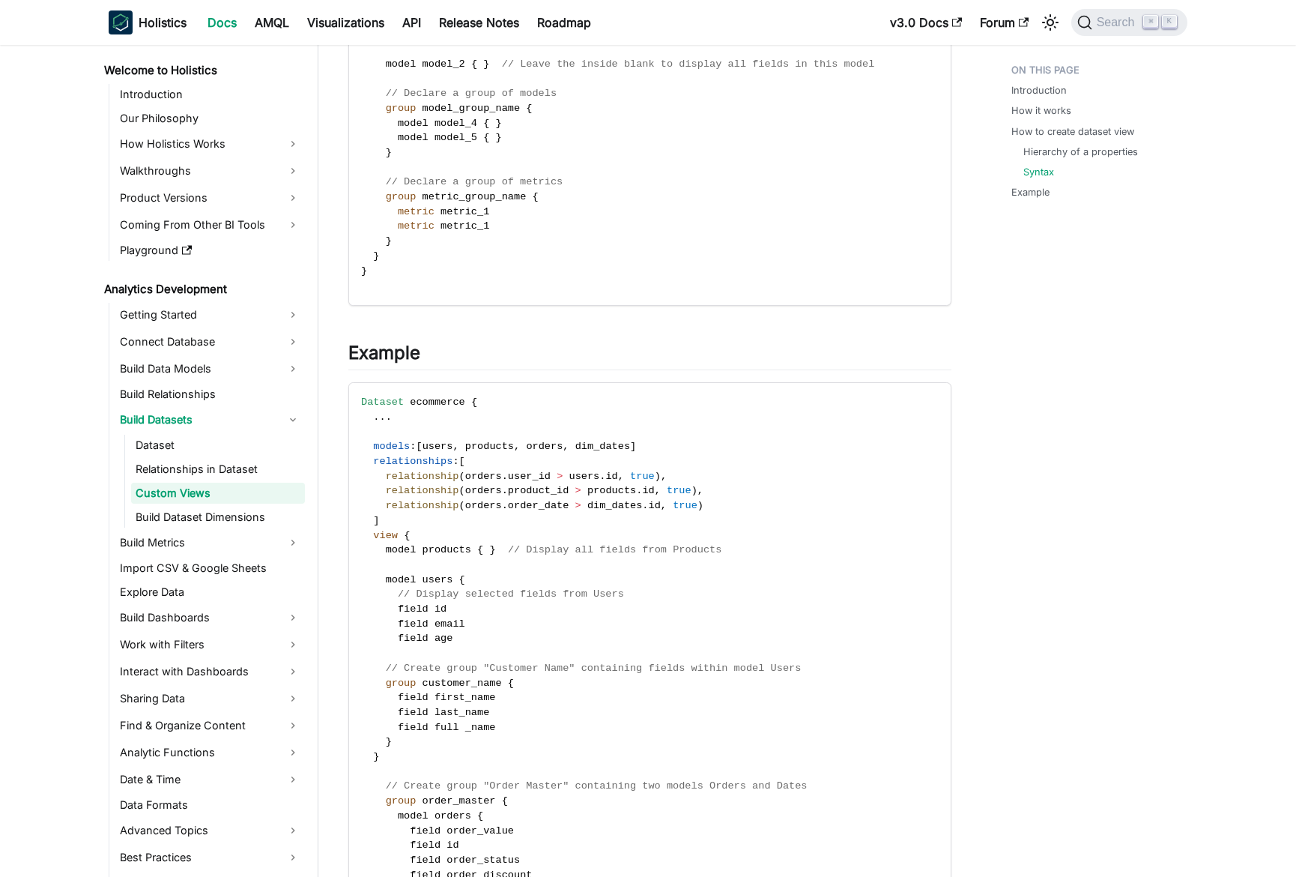
scroll to position [3346, 0]
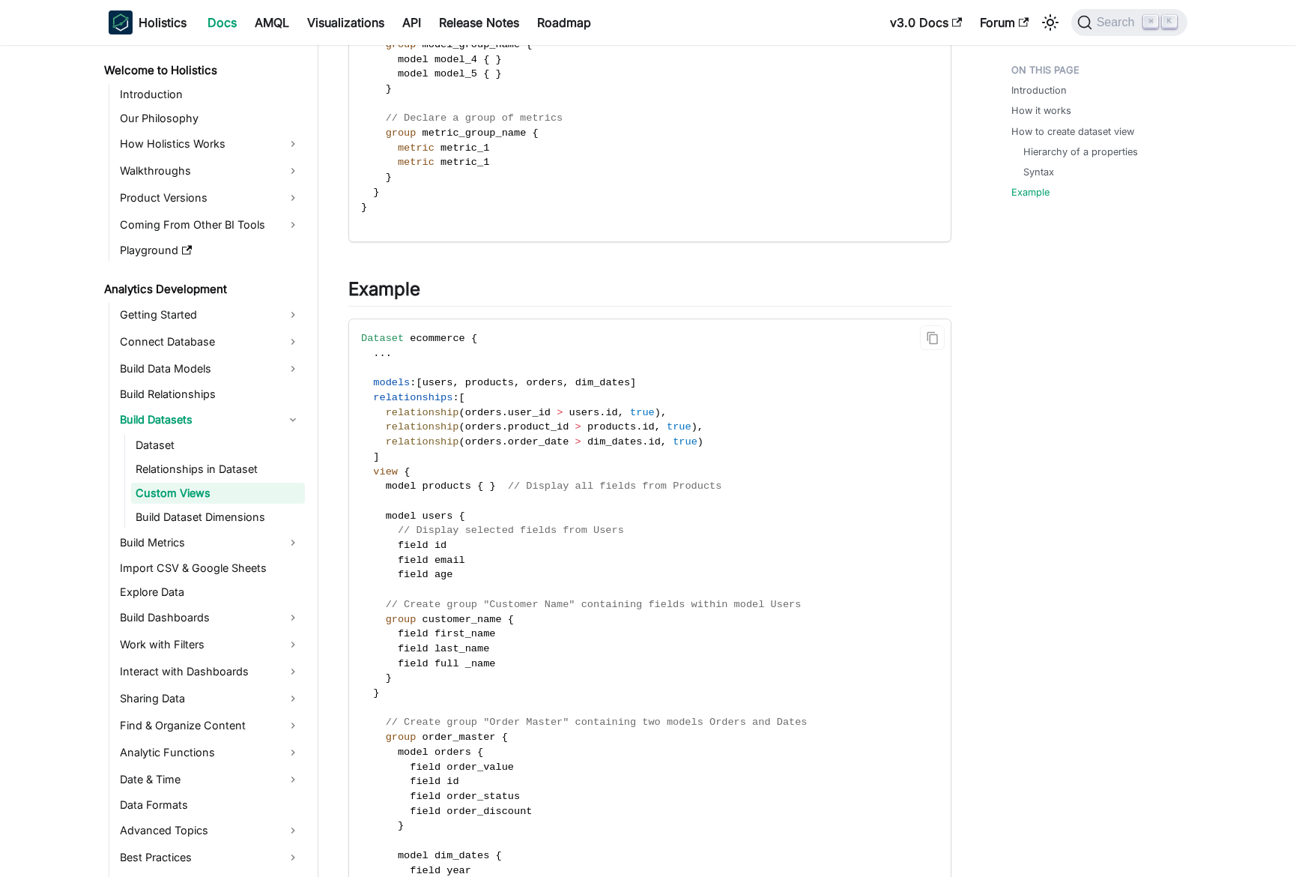
click at [495, 386] on span "products" at bounding box center [489, 382] width 49 height 11
drag, startPoint x: 495, startPoint y: 386, endPoint x: 522, endPoint y: 374, distance: 30.2
click at [495, 386] on span "products" at bounding box center [489, 382] width 49 height 11
click at [522, 374] on code "Dataset ecommerce { . . . models : [ users , products , orders , dim_dates ] re…" at bounding box center [649, 663] width 600 height 689
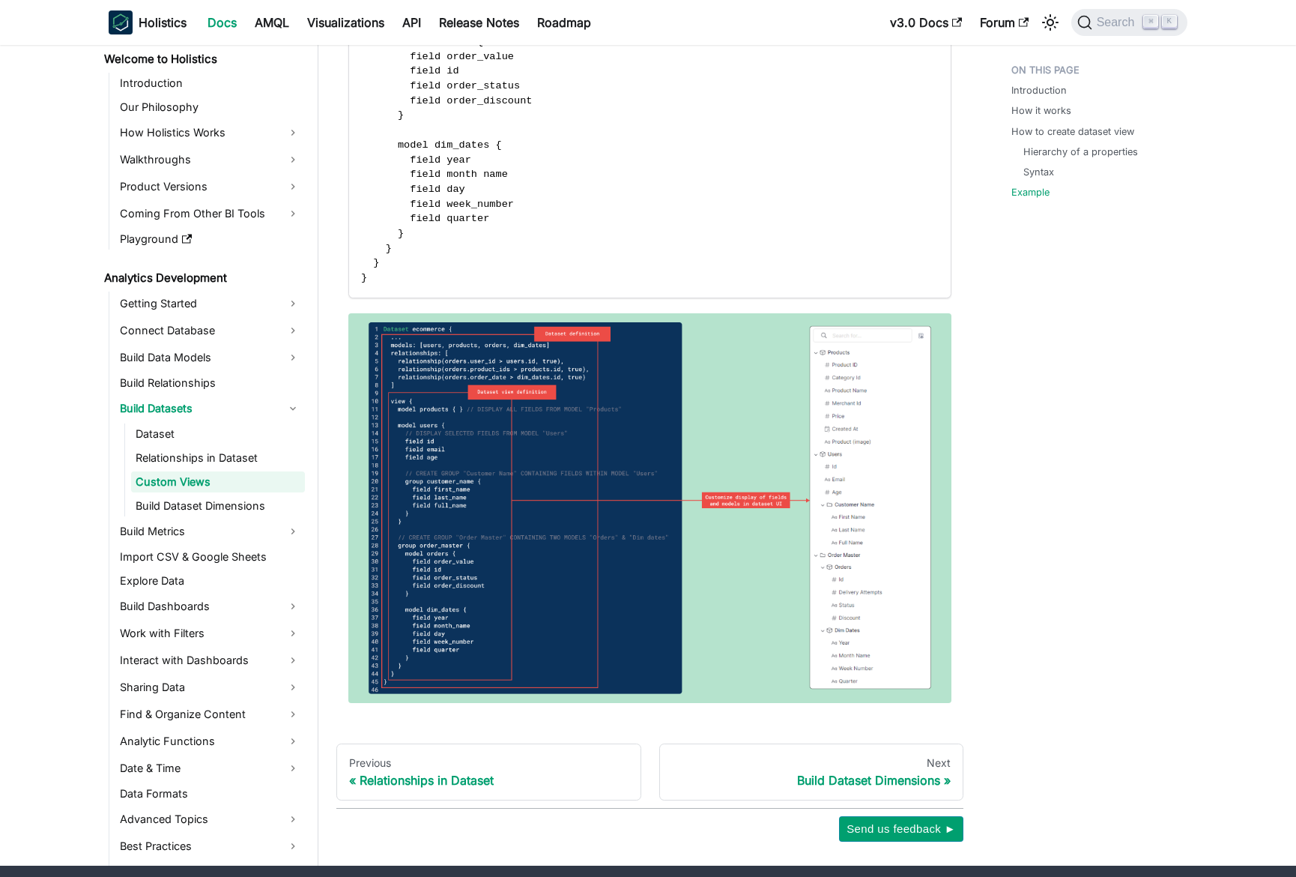
scroll to position [4111, 0]
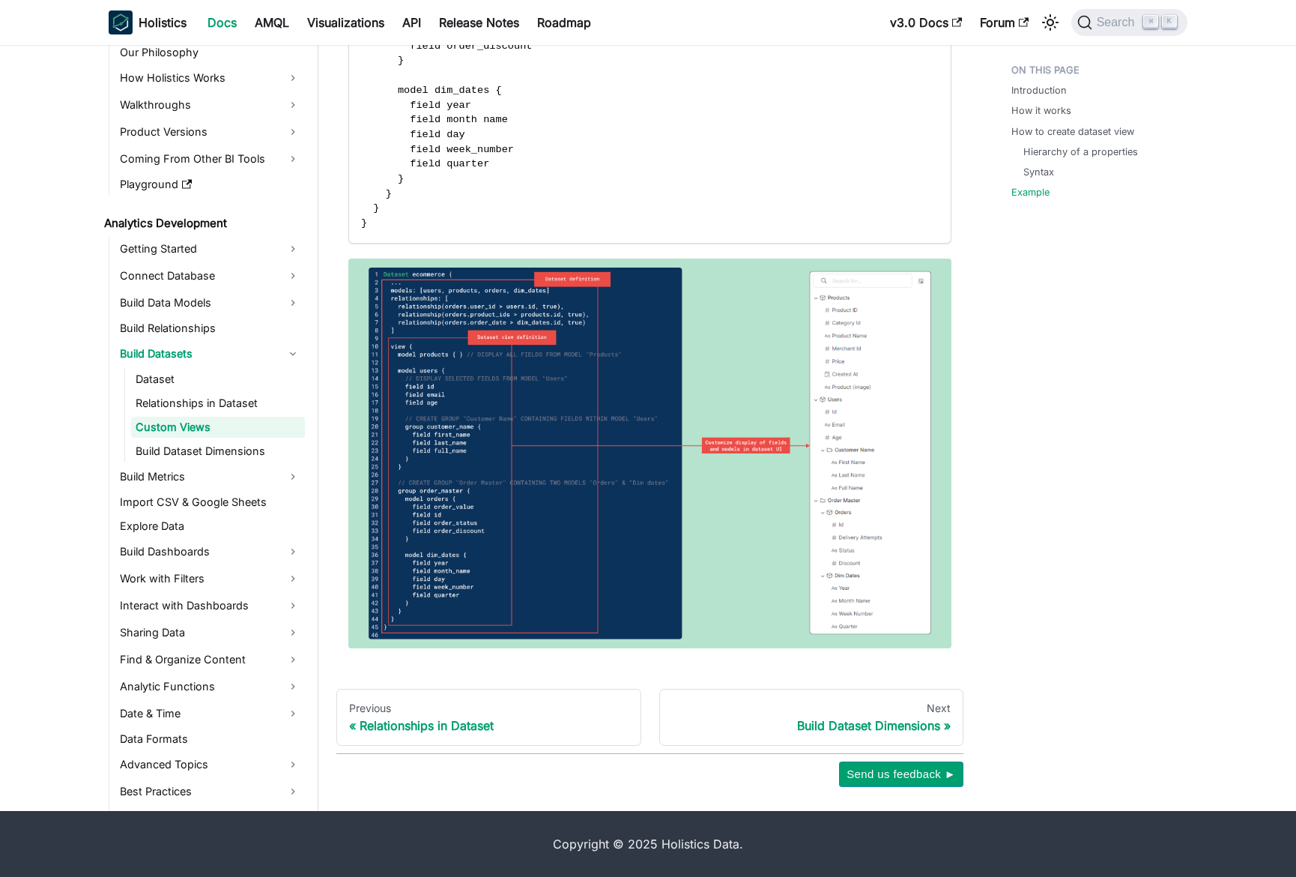
click at [501, 377] on img at bounding box center [649, 454] width 603 height 390
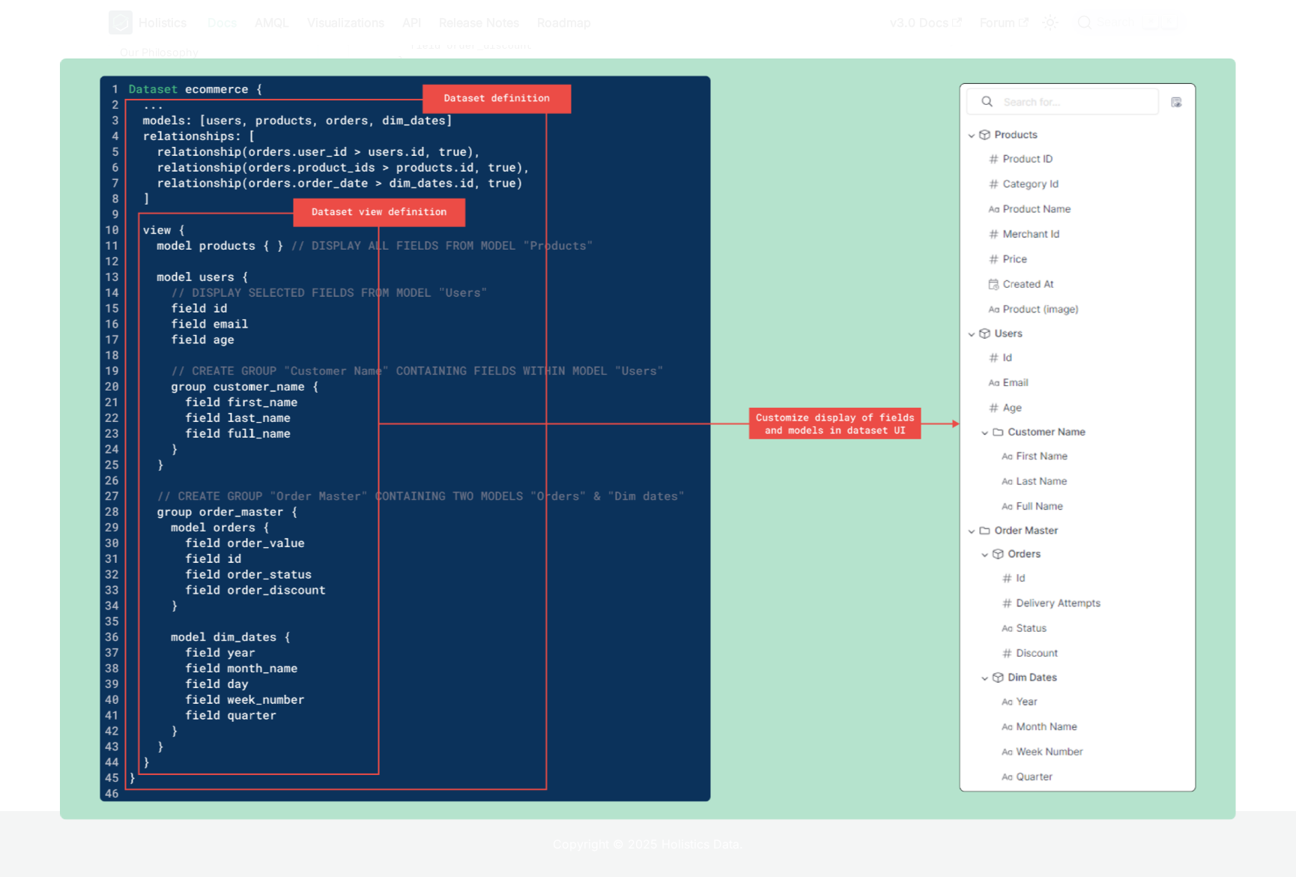
click at [510, 37] on div at bounding box center [648, 438] width 1296 height 877
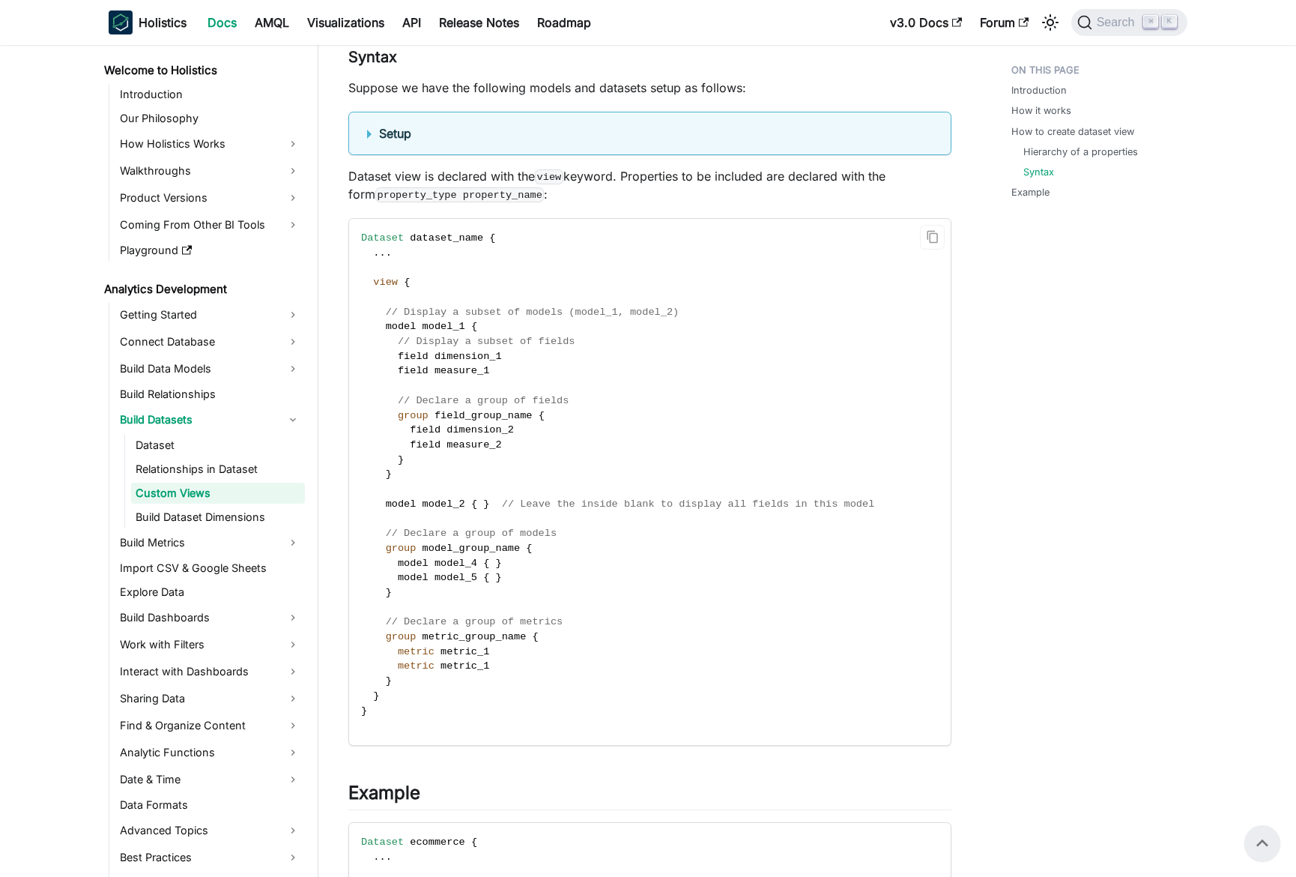
scroll to position [2822, 0]
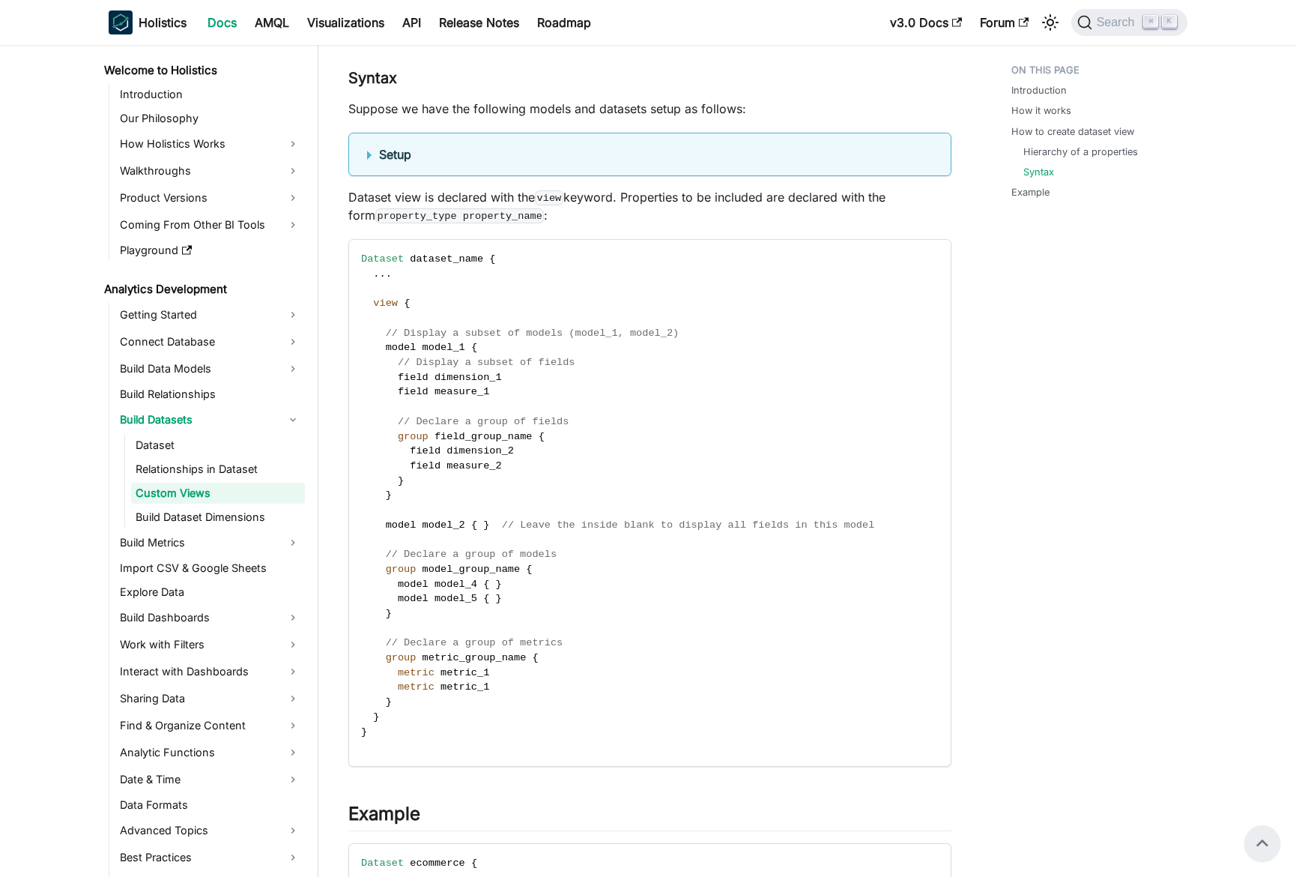
click at [618, 199] on p "Dataset view is declared with the view keyword. Properties to be included are d…" at bounding box center [649, 206] width 603 height 36
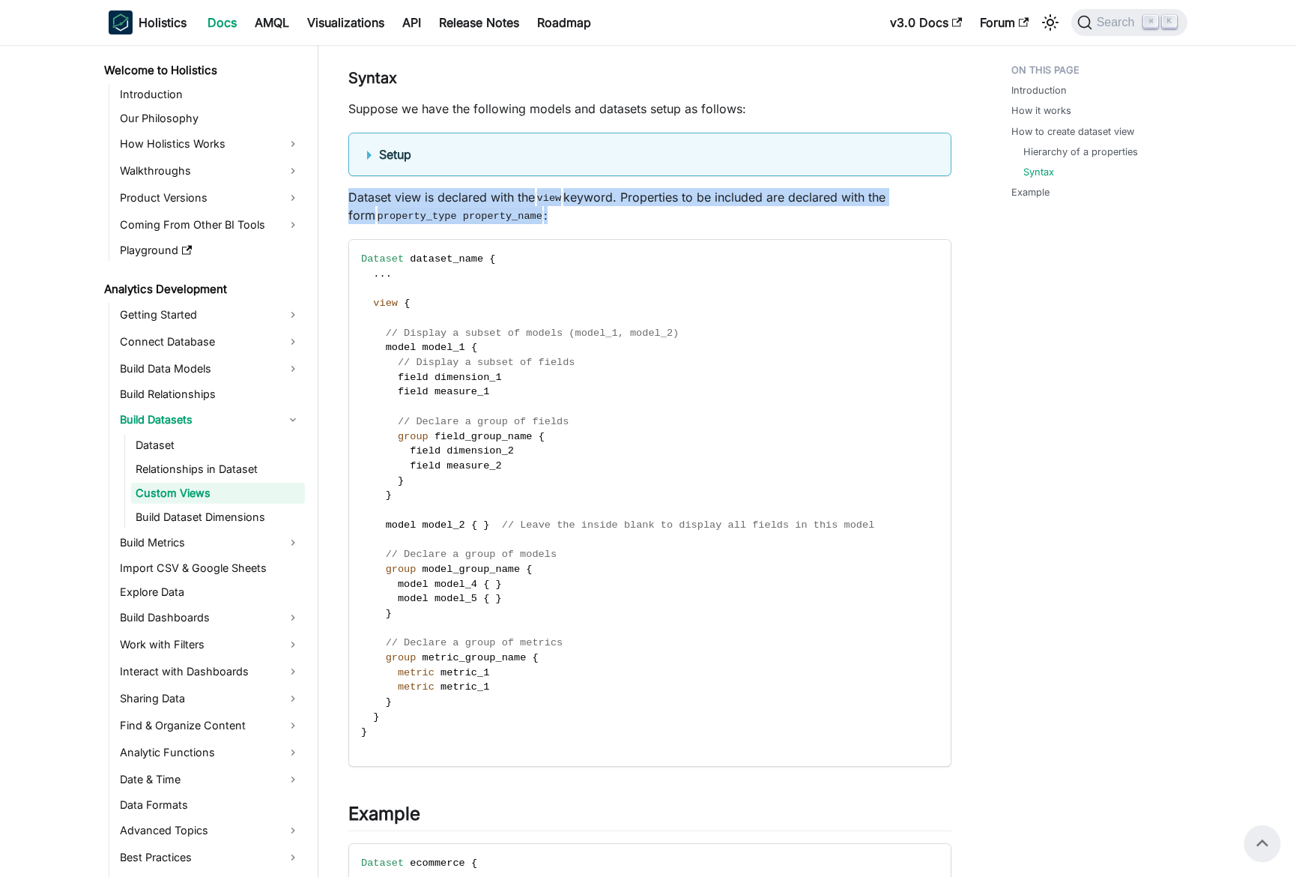
click at [618, 199] on p "Dataset view is declared with the view keyword. Properties to be included are d…" at bounding box center [649, 206] width 603 height 36
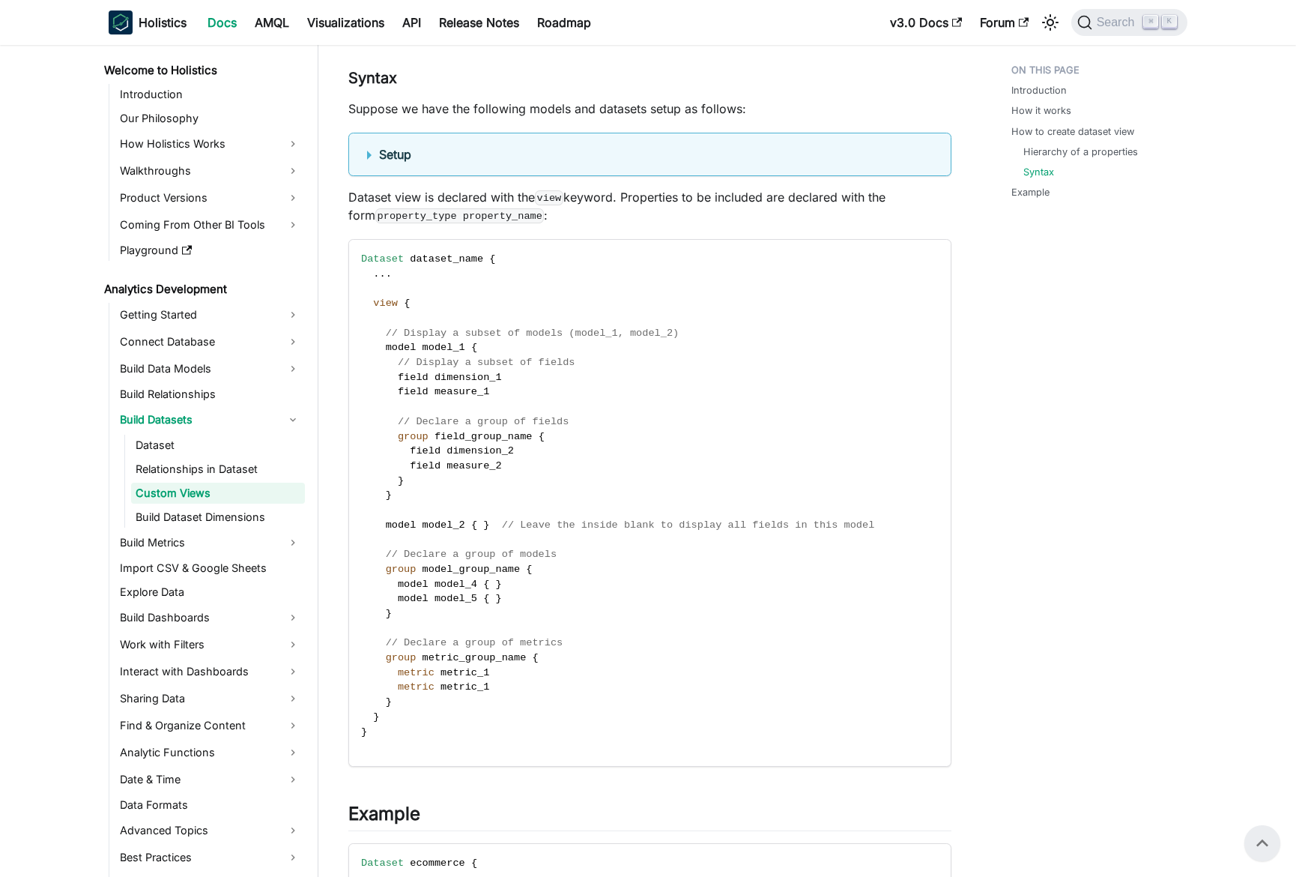
click at [630, 201] on p "Dataset view is declared with the view keyword. Properties to be included are d…" at bounding box center [649, 206] width 603 height 36
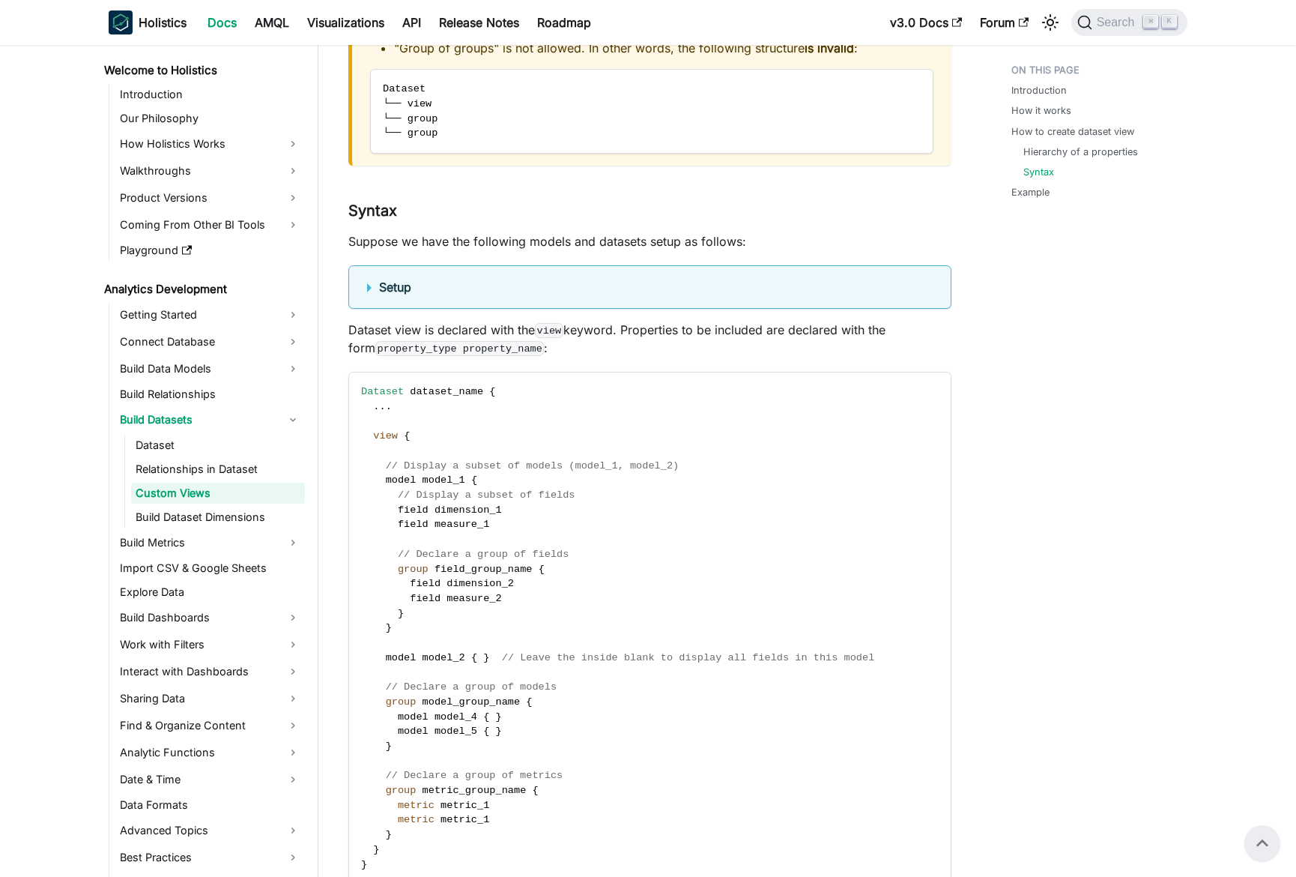
scroll to position [2688, 0]
click at [591, 235] on p "Suppose we have the following models and datasets setup as follows:" at bounding box center [649, 242] width 603 height 18
click at [584, 234] on p "Suppose we have the following models and datasets setup as follows:" at bounding box center [649, 242] width 603 height 18
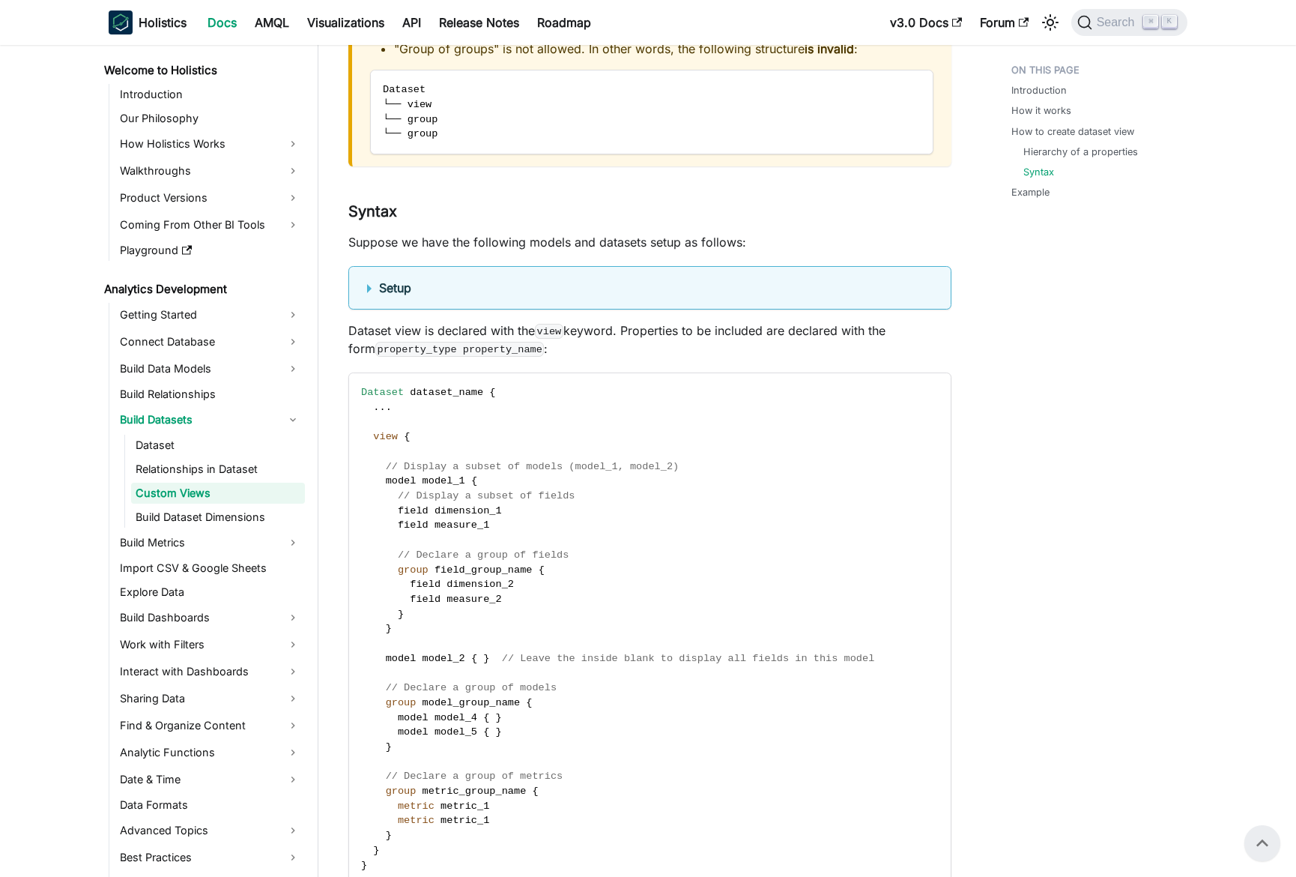
click at [519, 284] on summary "Setup" at bounding box center [650, 288] width 566 height 18
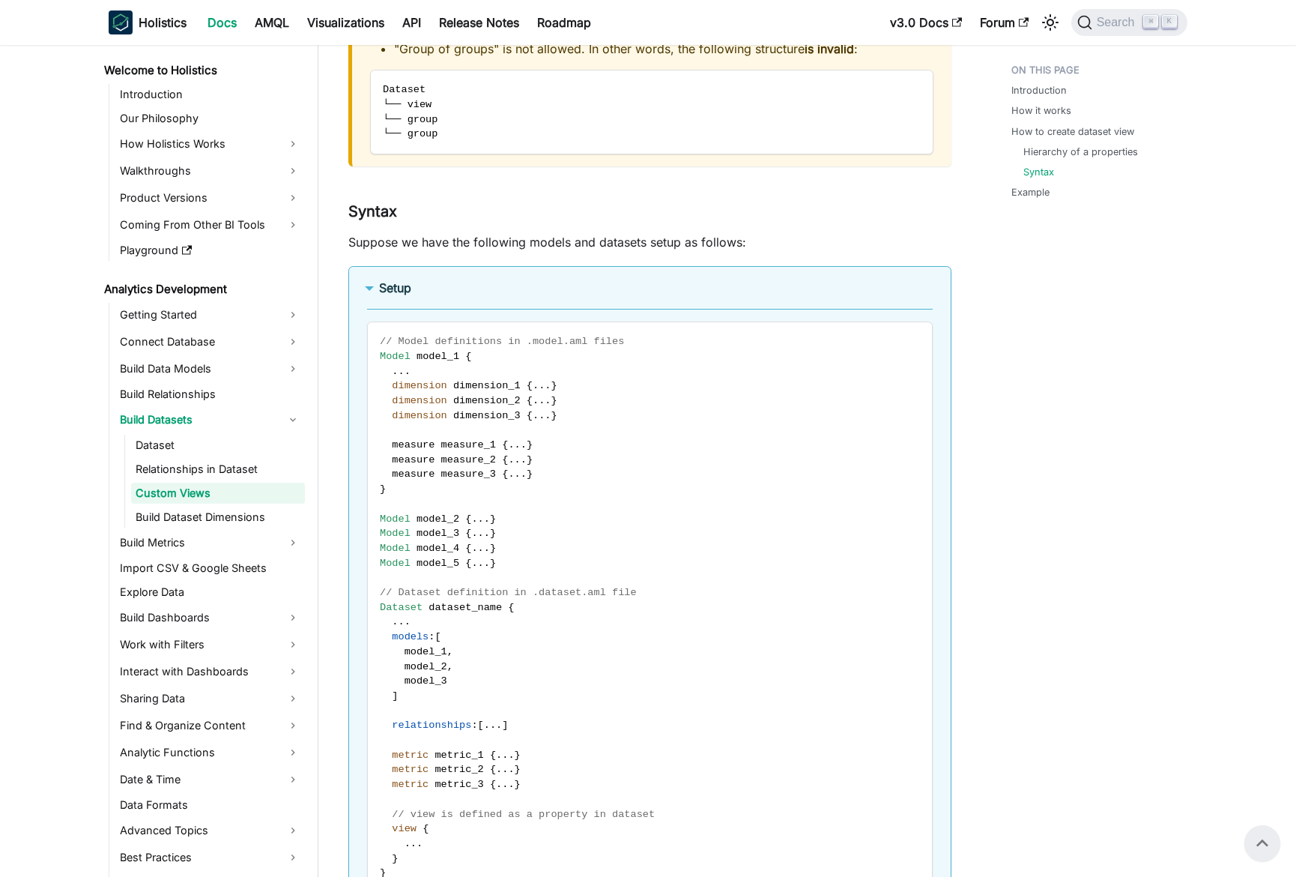
click at [519, 284] on summary "Setup" at bounding box center [650, 288] width 566 height 18
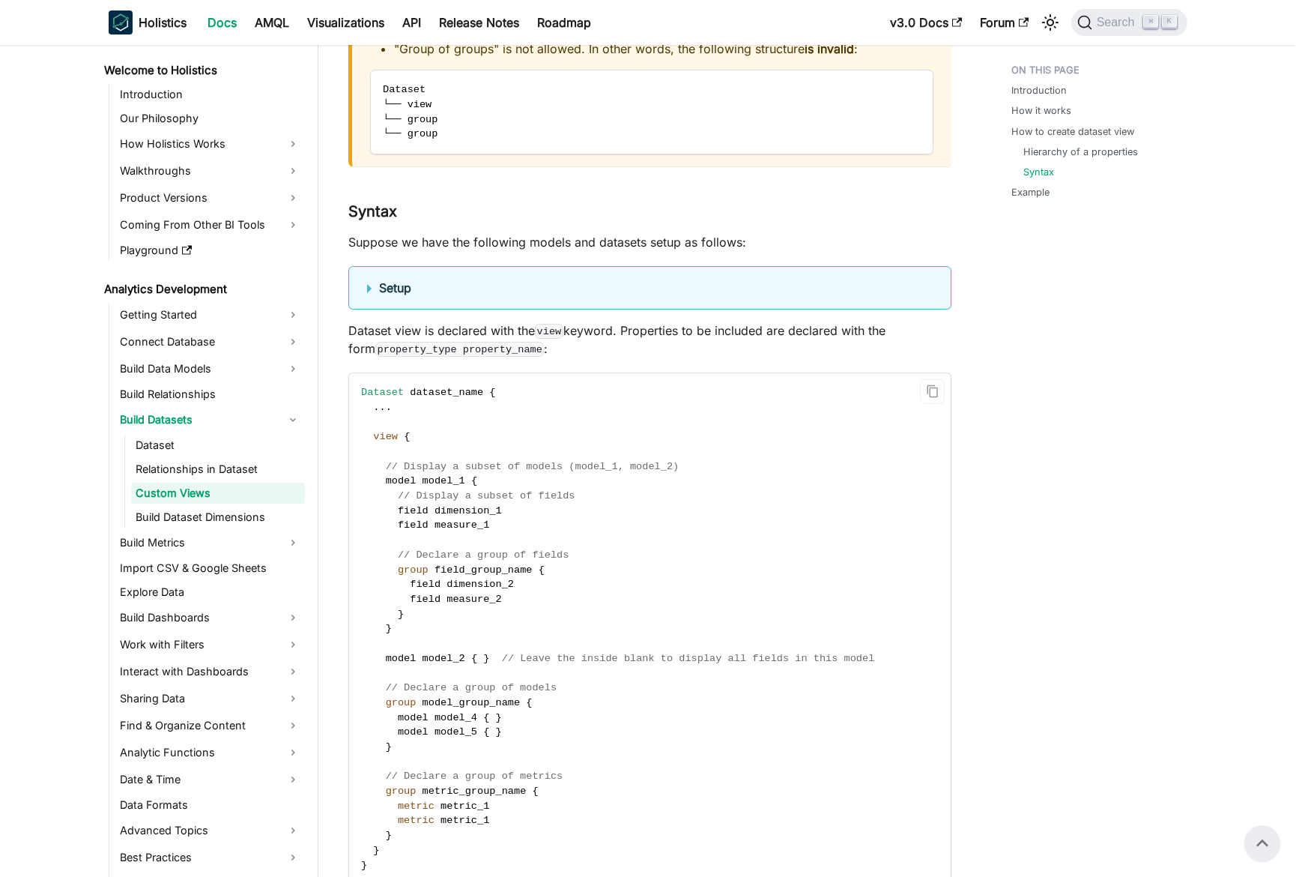
click at [546, 518] on code "Dataset dataset_name { . . . view { // Display a subset of models (model_1, mod…" at bounding box center [649, 636] width 600 height 526
drag, startPoint x: 551, startPoint y: 527, endPoint x: 553, endPoint y: 501, distance: 26.3
click at [553, 501] on code "Dataset dataset_name { . . . view { // Display a subset of models (model_1, mod…" at bounding box center [649, 636] width 600 height 526
click at [553, 501] on span "// Display a subset of fields" at bounding box center [487, 495] width 178 height 11
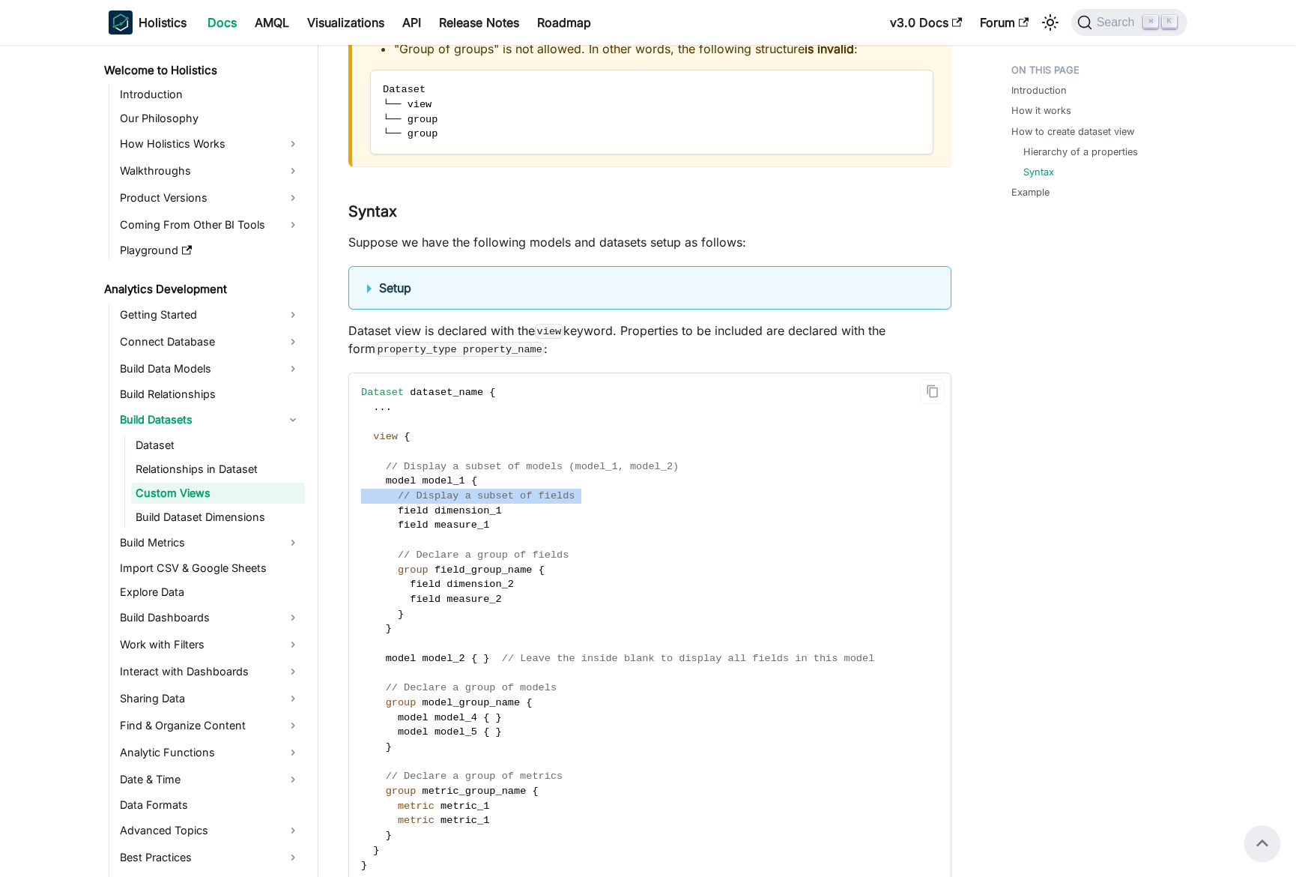
click at [553, 501] on span "// Display a subset of fields" at bounding box center [487, 495] width 178 height 11
drag, startPoint x: 557, startPoint y: 498, endPoint x: 556, endPoint y: 474, distance: 24.0
click at [557, 498] on span "// Display a subset of fields" at bounding box center [487, 495] width 178 height 11
drag, startPoint x: 556, startPoint y: 474, endPoint x: 536, endPoint y: 426, distance: 51.4
click at [555, 471] on code "Dataset dataset_name { . . . view { // Display a subset of models (model_1, mod…" at bounding box center [649, 636] width 600 height 526
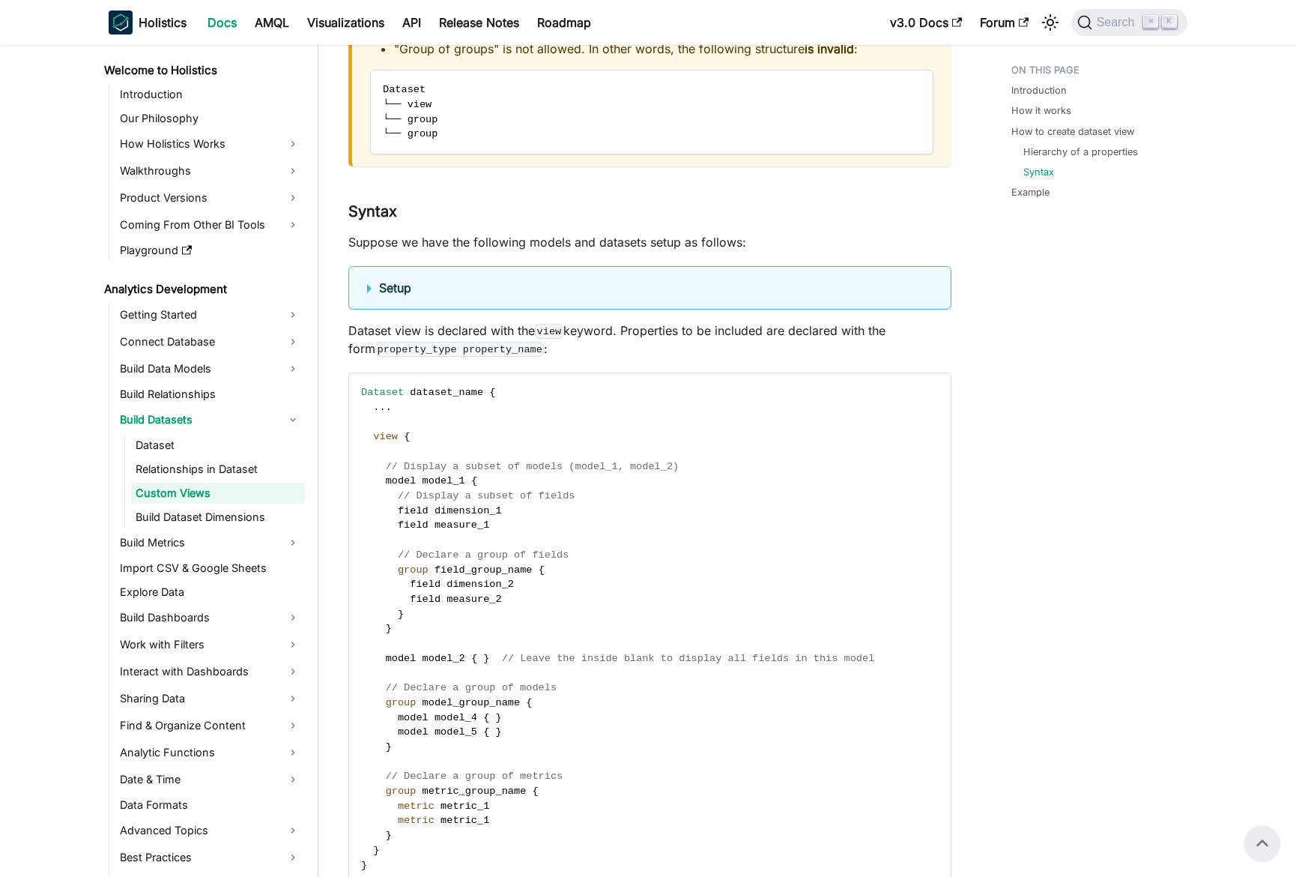
click at [468, 281] on summary "Setup" at bounding box center [650, 288] width 566 height 18
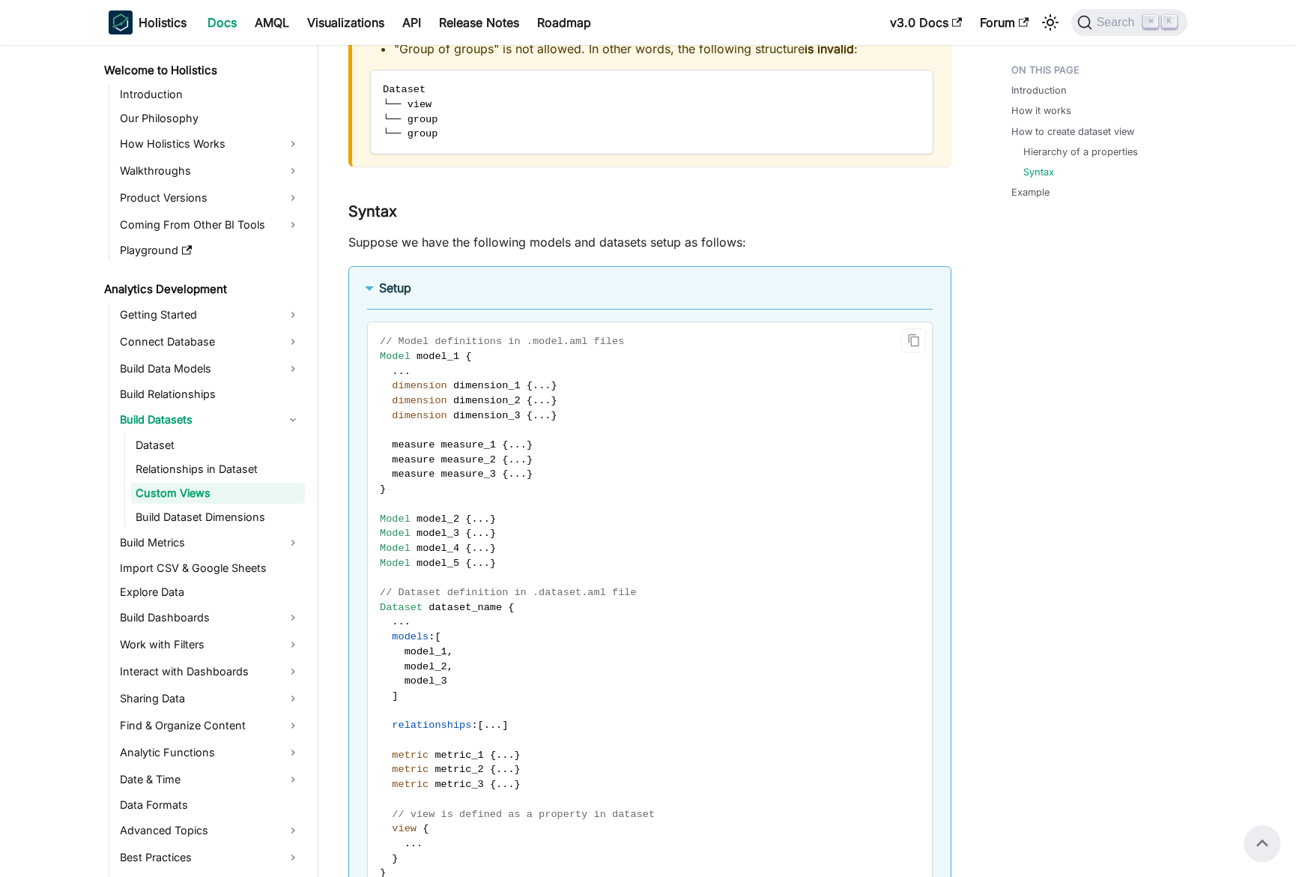
click at [515, 387] on span "dimension_1" at bounding box center [486, 385] width 67 height 11
drag, startPoint x: 515, startPoint y: 387, endPoint x: 515, endPoint y: 421, distance: 34.5
click at [515, 421] on code "// Model definitions in .model.aml files Model model_1 { . . . dimension dimens…" at bounding box center [650, 614] width 564 height 585
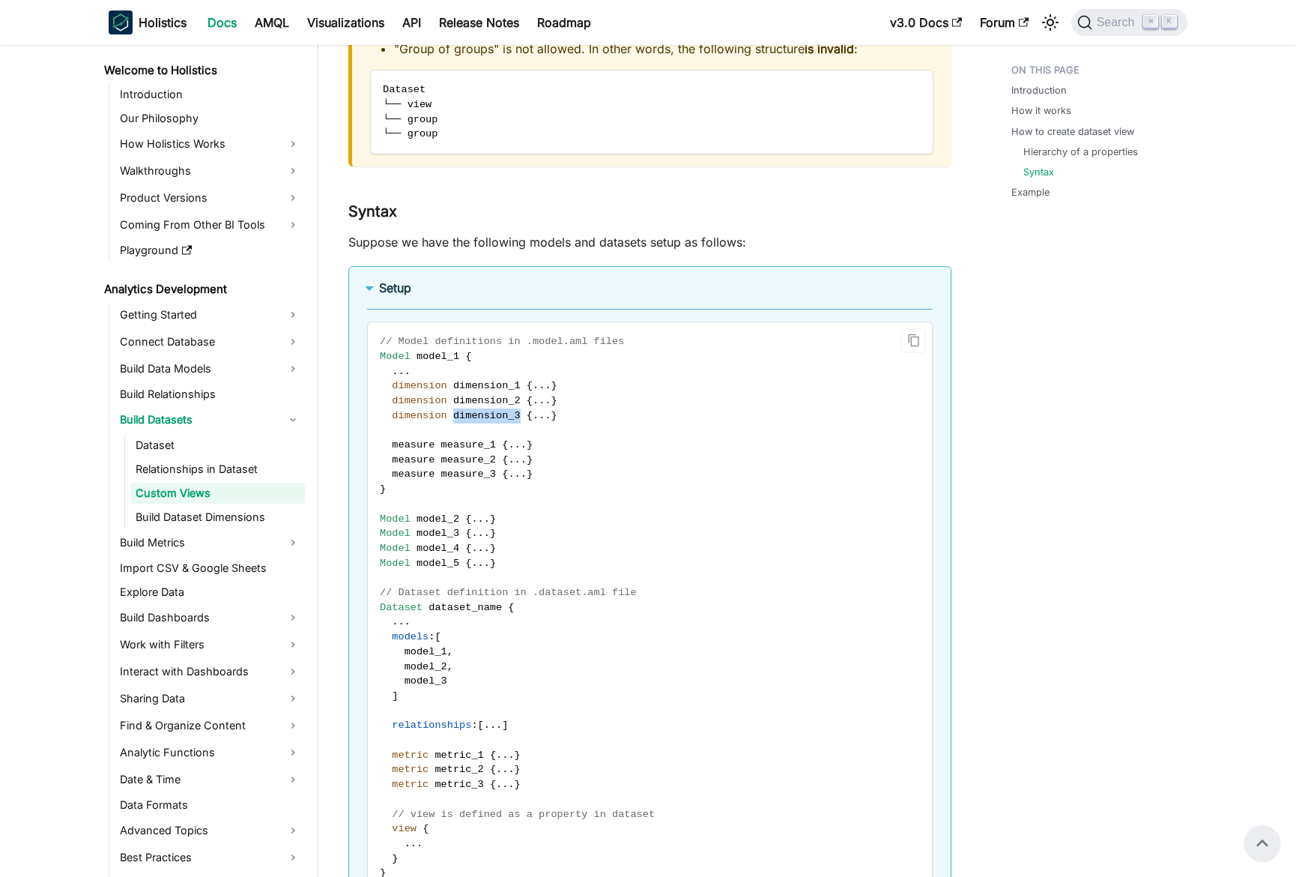
click at [515, 421] on code "// Model definitions in .model.aml files Model model_1 { . . . dimension dimens…" at bounding box center [650, 614] width 564 height 585
drag, startPoint x: 515, startPoint y: 421, endPoint x: 514, endPoint y: 396, distance: 25.5
click at [514, 396] on code "// Model definitions in .model.aml files Model model_1 { . . . dimension dimens…" at bounding box center [650, 614] width 564 height 585
click at [514, 396] on span "dimension_2" at bounding box center [486, 400] width 67 height 11
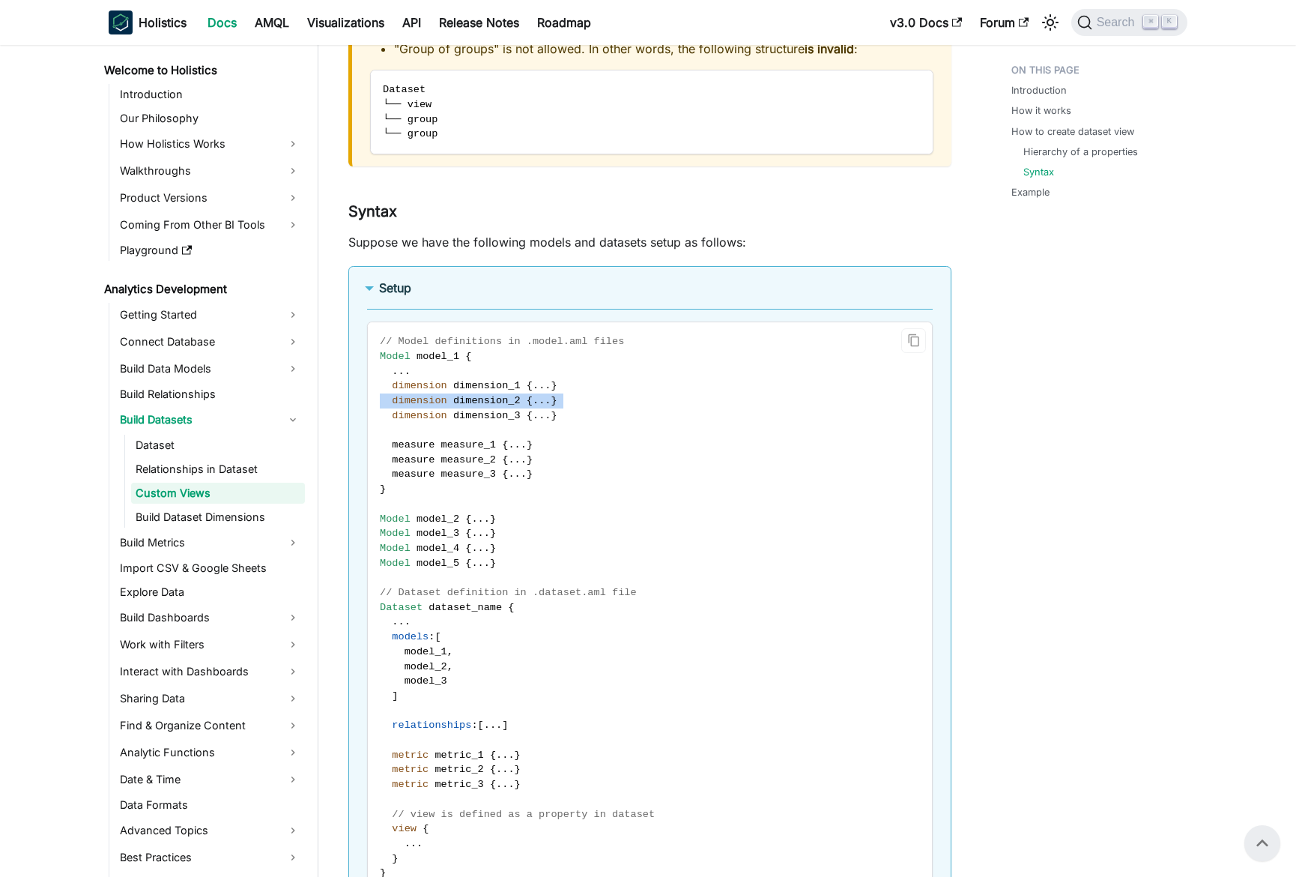
click at [514, 396] on span "dimension_2" at bounding box center [486, 400] width 67 height 11
click at [512, 388] on span "dimension_1" at bounding box center [486, 385] width 67 height 11
drag, startPoint x: 512, startPoint y: 388, endPoint x: 510, endPoint y: 411, distance: 22.5
click at [510, 411] on code "// Model definitions in .model.aml files Model model_1 { . . . dimension dimens…" at bounding box center [650, 614] width 564 height 585
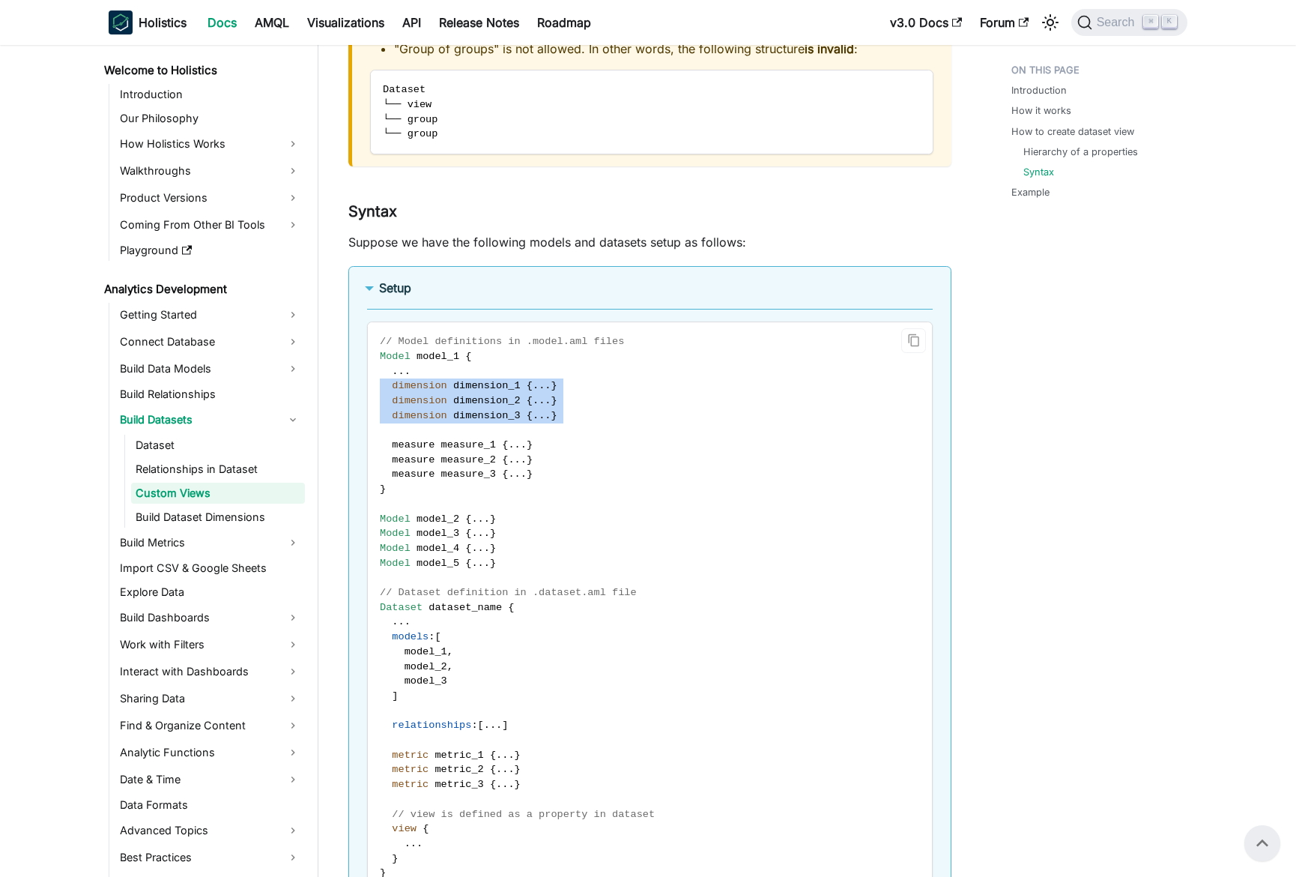
click at [510, 411] on span "dimension_3" at bounding box center [486, 415] width 67 height 11
drag, startPoint x: 510, startPoint y: 411, endPoint x: 508, endPoint y: 392, distance: 18.9
click at [508, 394] on code "// Model definitions in .model.aml files Model model_1 { . . . dimension dimens…" at bounding box center [650, 614] width 564 height 585
click at [508, 392] on code "// Model definitions in .model.aml files Model model_1 { . . . dimension dimens…" at bounding box center [650, 614] width 564 height 585
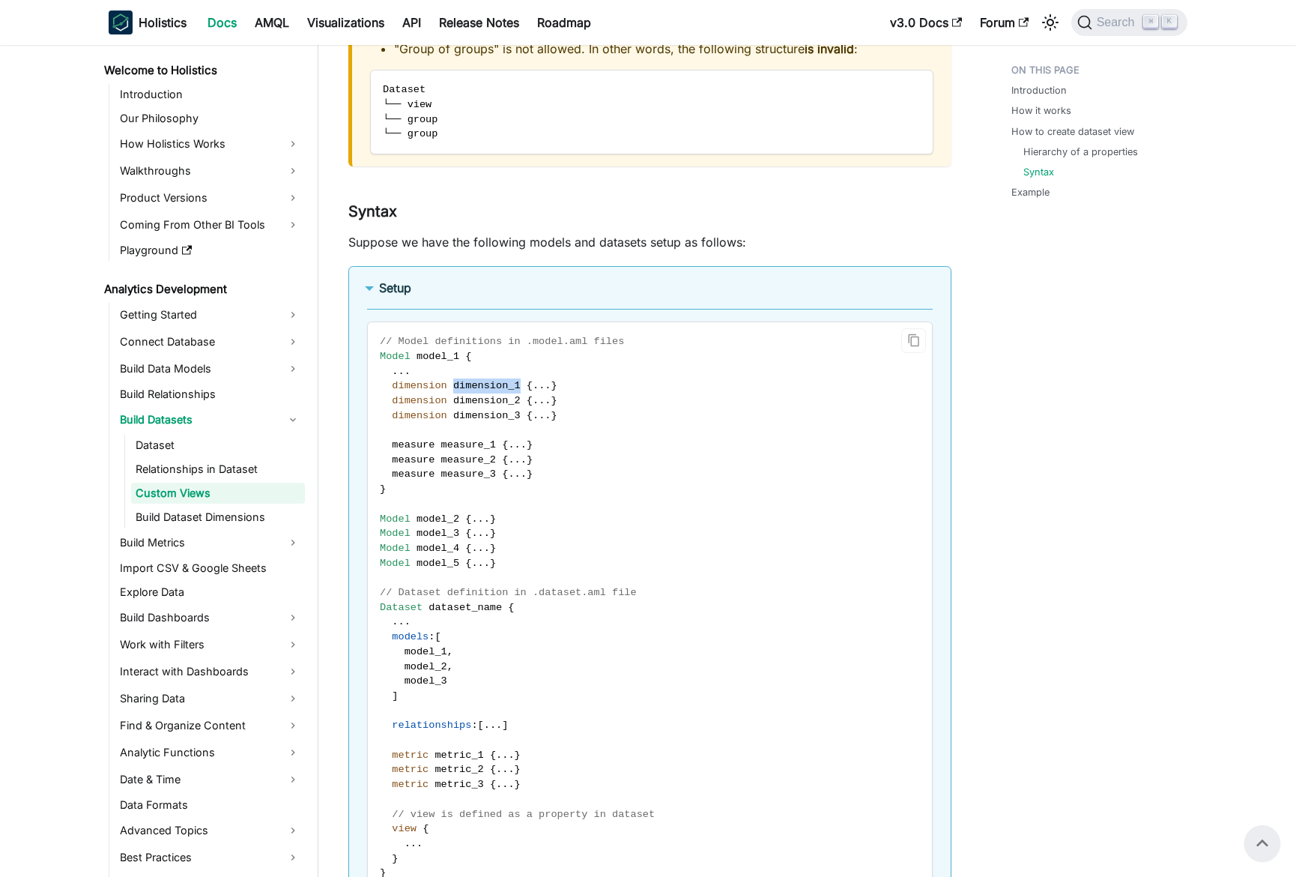
click at [508, 392] on code "// Model definitions in .model.aml files Model model_1 { . . . dimension dimens…" at bounding box center [650, 614] width 564 height 585
click at [510, 388] on span "dimension_1" at bounding box center [486, 385] width 67 height 11
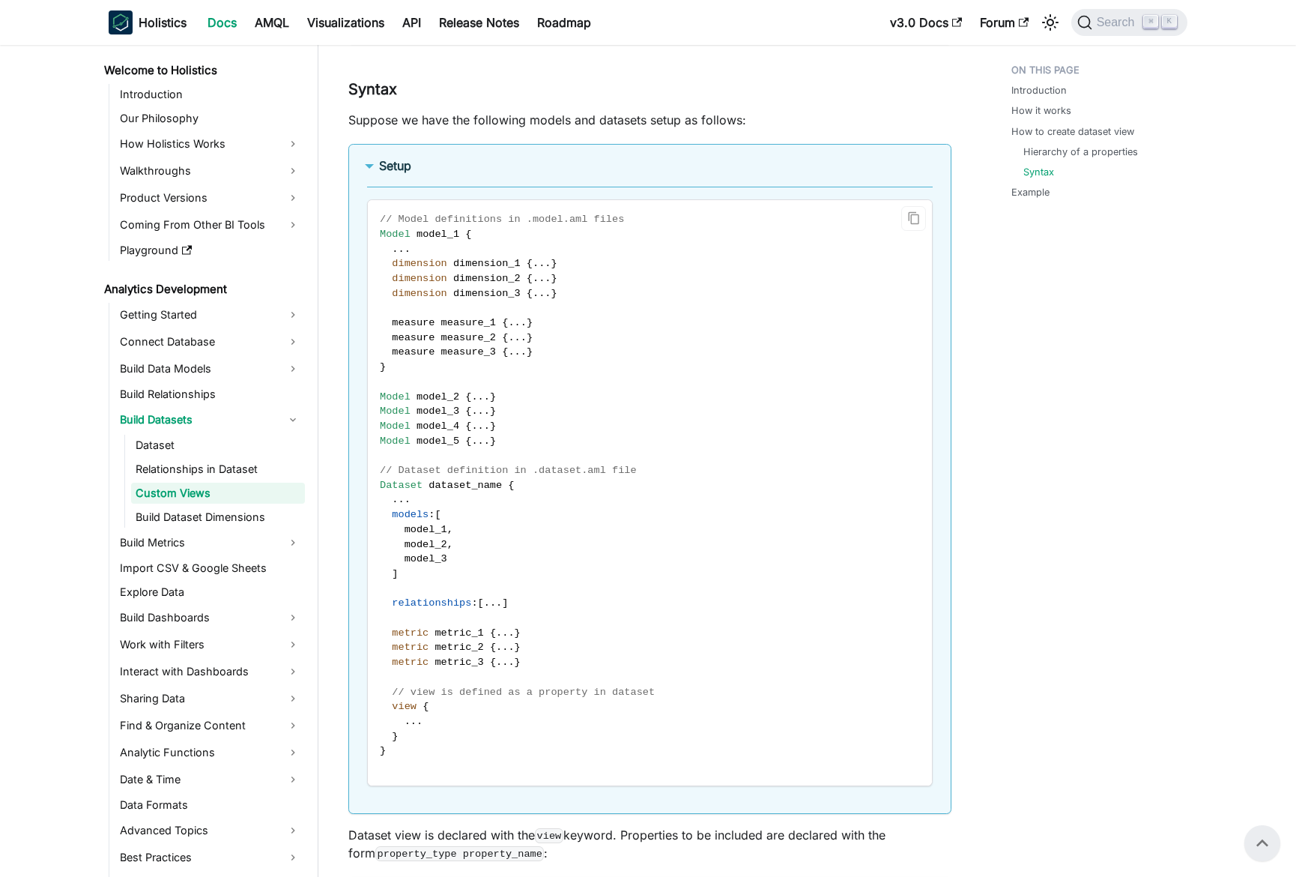
scroll to position [2757, 0]
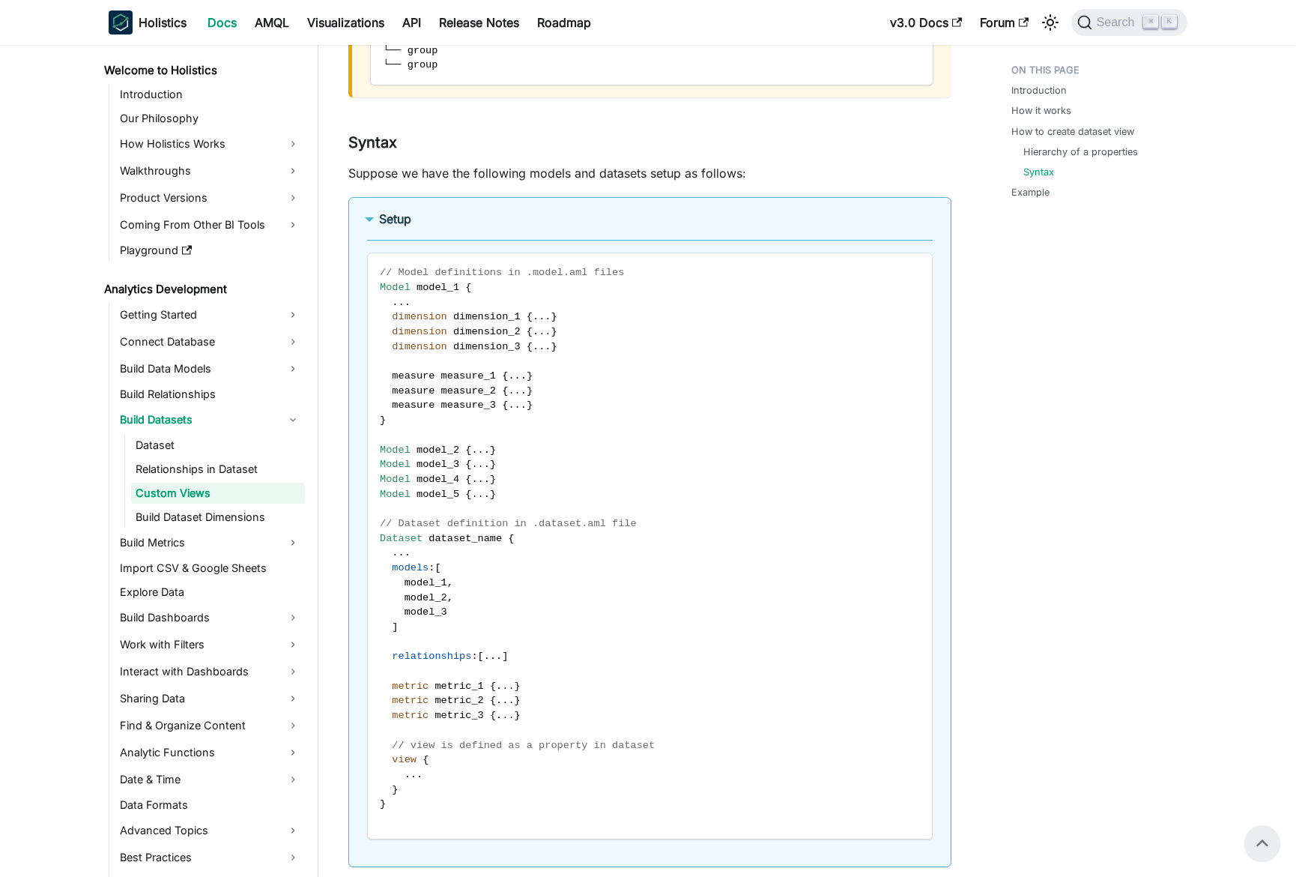
click at [397, 214] on b "Setup" at bounding box center [395, 218] width 32 height 15
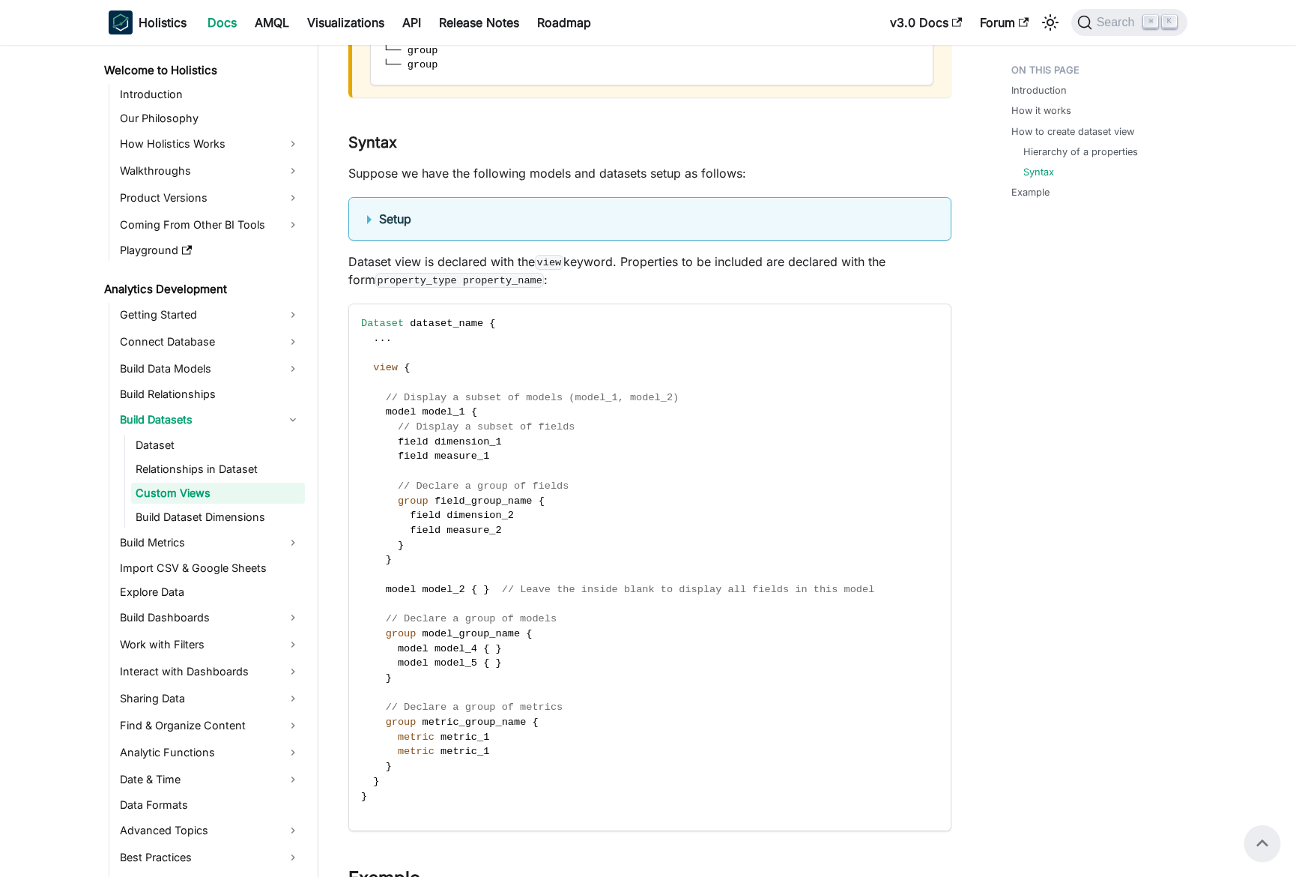
click at [526, 172] on p "Suppose we have the following models and datasets setup as follows:" at bounding box center [649, 173] width 603 height 18
click at [511, 172] on p "Suppose we have the following models and datasets setup as follows:" at bounding box center [649, 173] width 603 height 18
click at [638, 417] on code "Dataset dataset_name { . . . view { // Display a subset of models (model_1, mod…" at bounding box center [649, 567] width 600 height 526
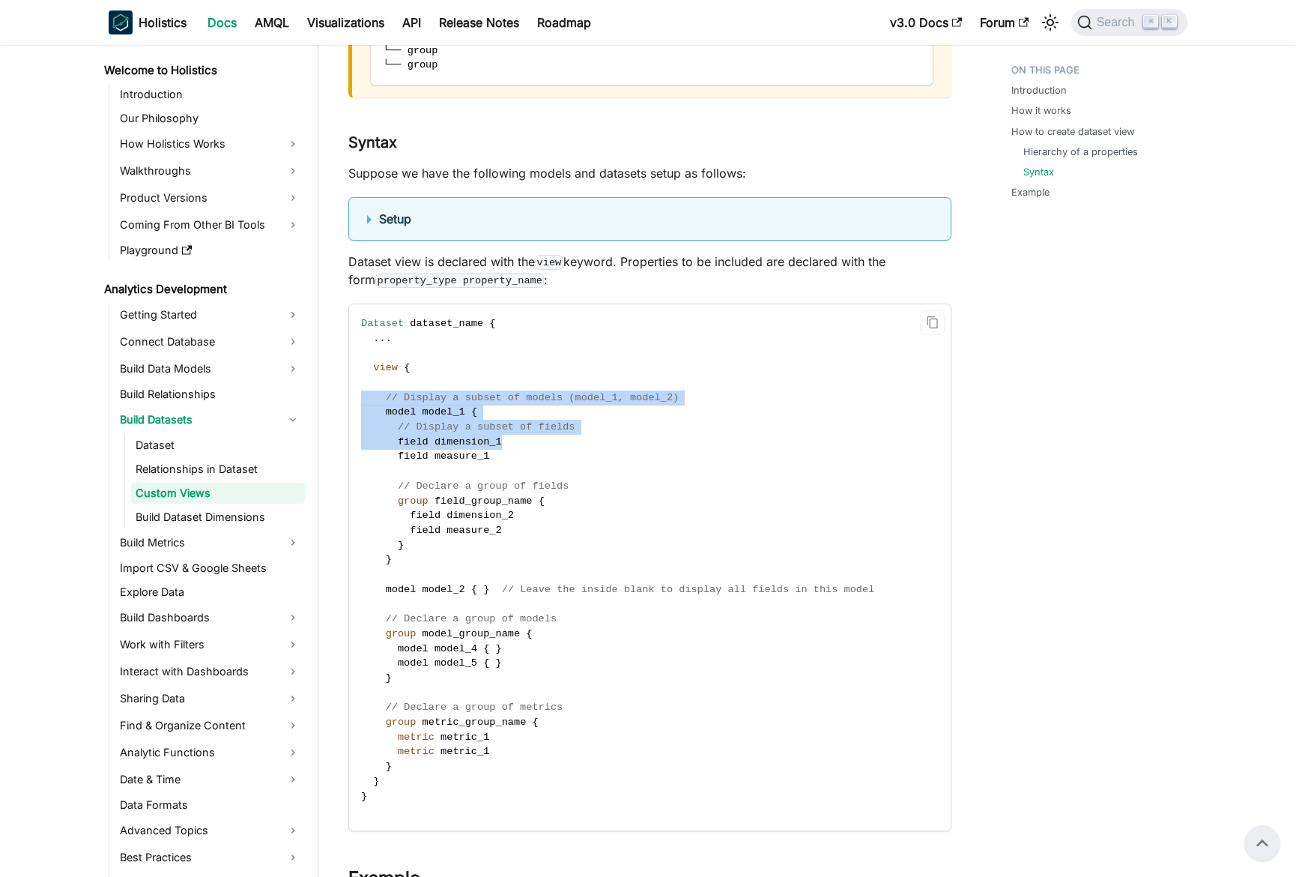
drag, startPoint x: 653, startPoint y: 407, endPoint x: 655, endPoint y: 461, distance: 54.0
click at [655, 461] on code "Dataset dataset_name { . . . view { // Display a subset of models (model_1, mod…" at bounding box center [649, 567] width 600 height 526
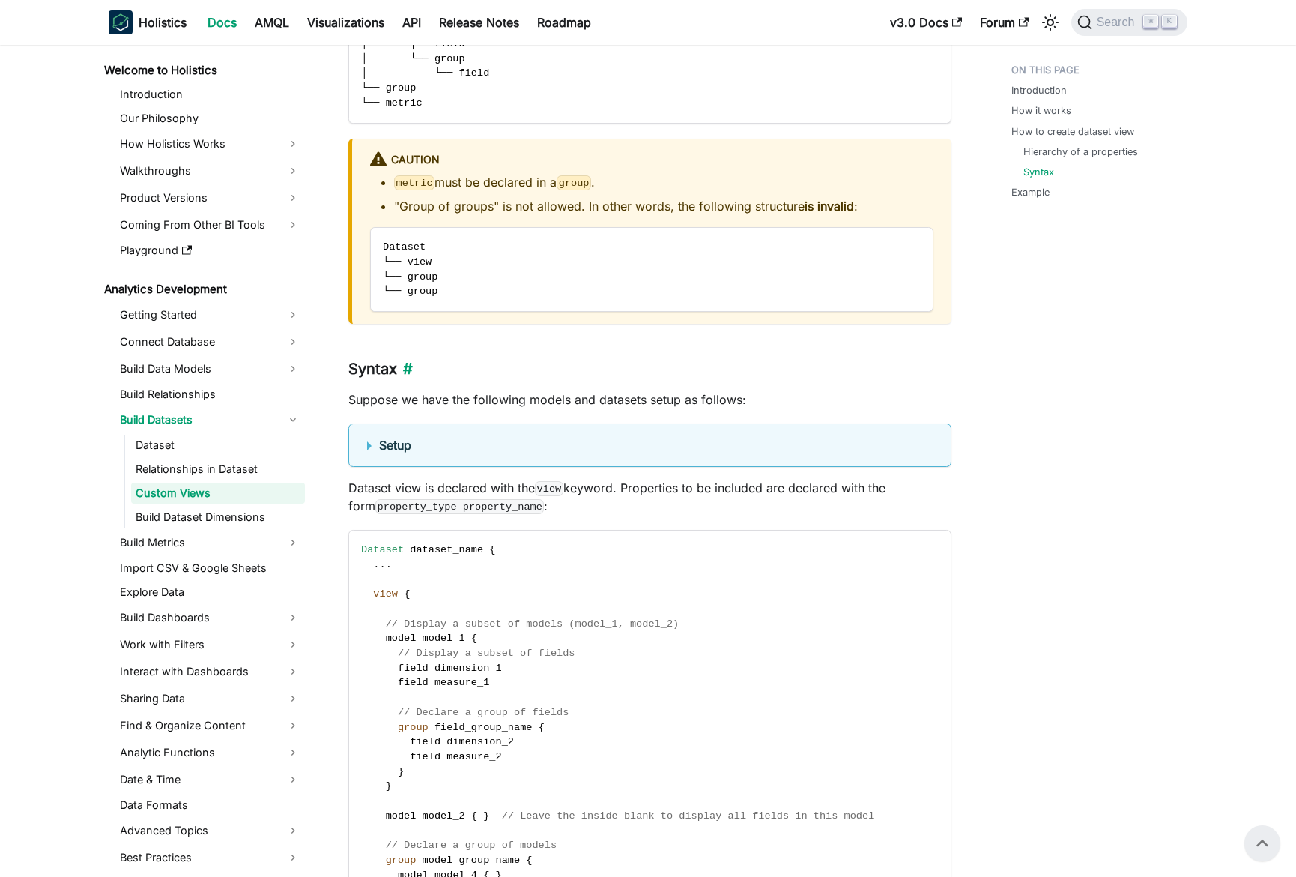
scroll to position [2499, 0]
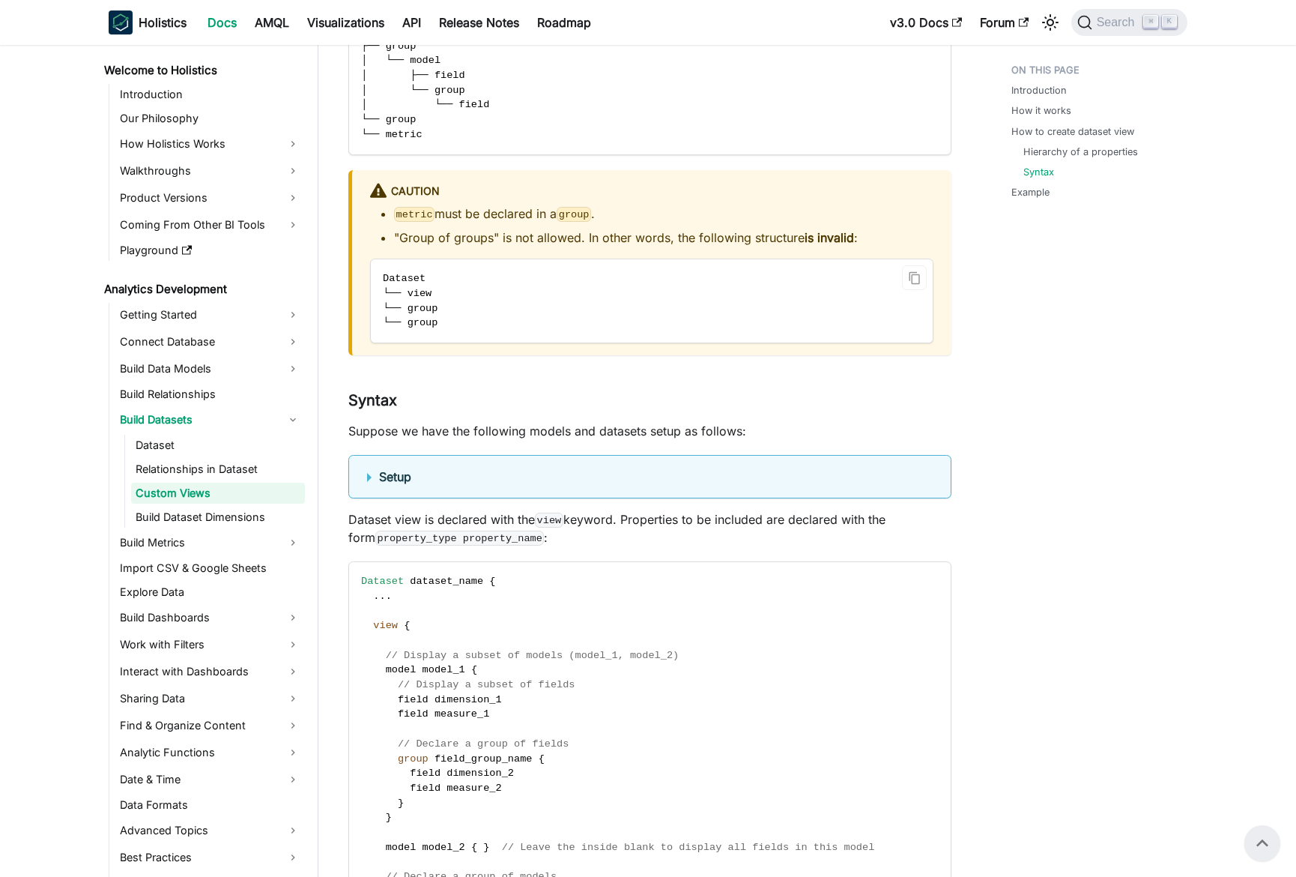
drag, startPoint x: 483, startPoint y: 309, endPoint x: 471, endPoint y: 295, distance: 18.0
click at [474, 299] on code "Dataset └── view └── group └── group" at bounding box center [652, 300] width 562 height 83
click at [471, 295] on code "Dataset └── view └── group └── group" at bounding box center [652, 300] width 562 height 83
drag, startPoint x: 470, startPoint y: 292, endPoint x: 494, endPoint y: 283, distance: 25.9
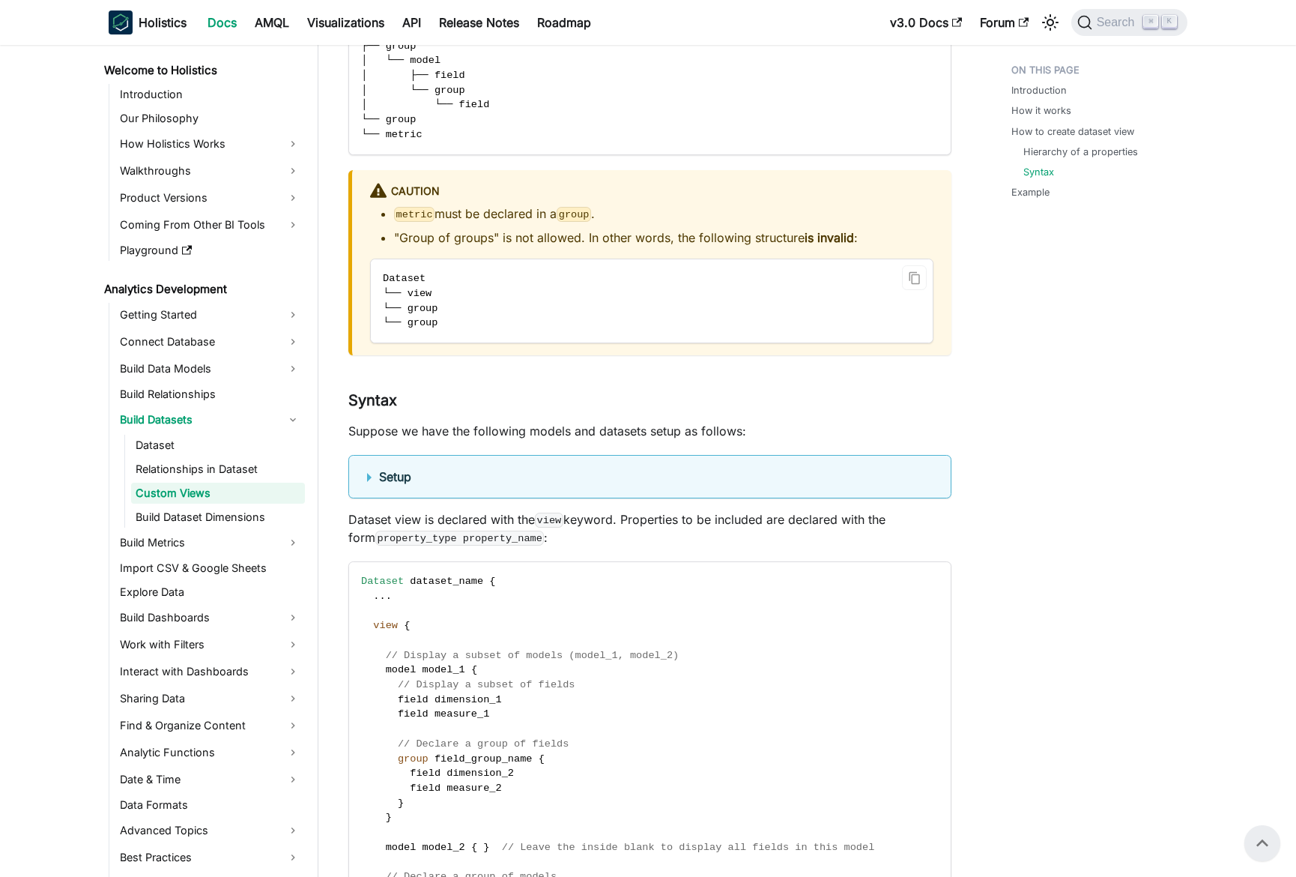
click at [471, 292] on code "Dataset └── view └── group └── group" at bounding box center [652, 300] width 562 height 83
click at [494, 283] on code "Dataset └── view └── group └── group" at bounding box center [652, 300] width 562 height 83
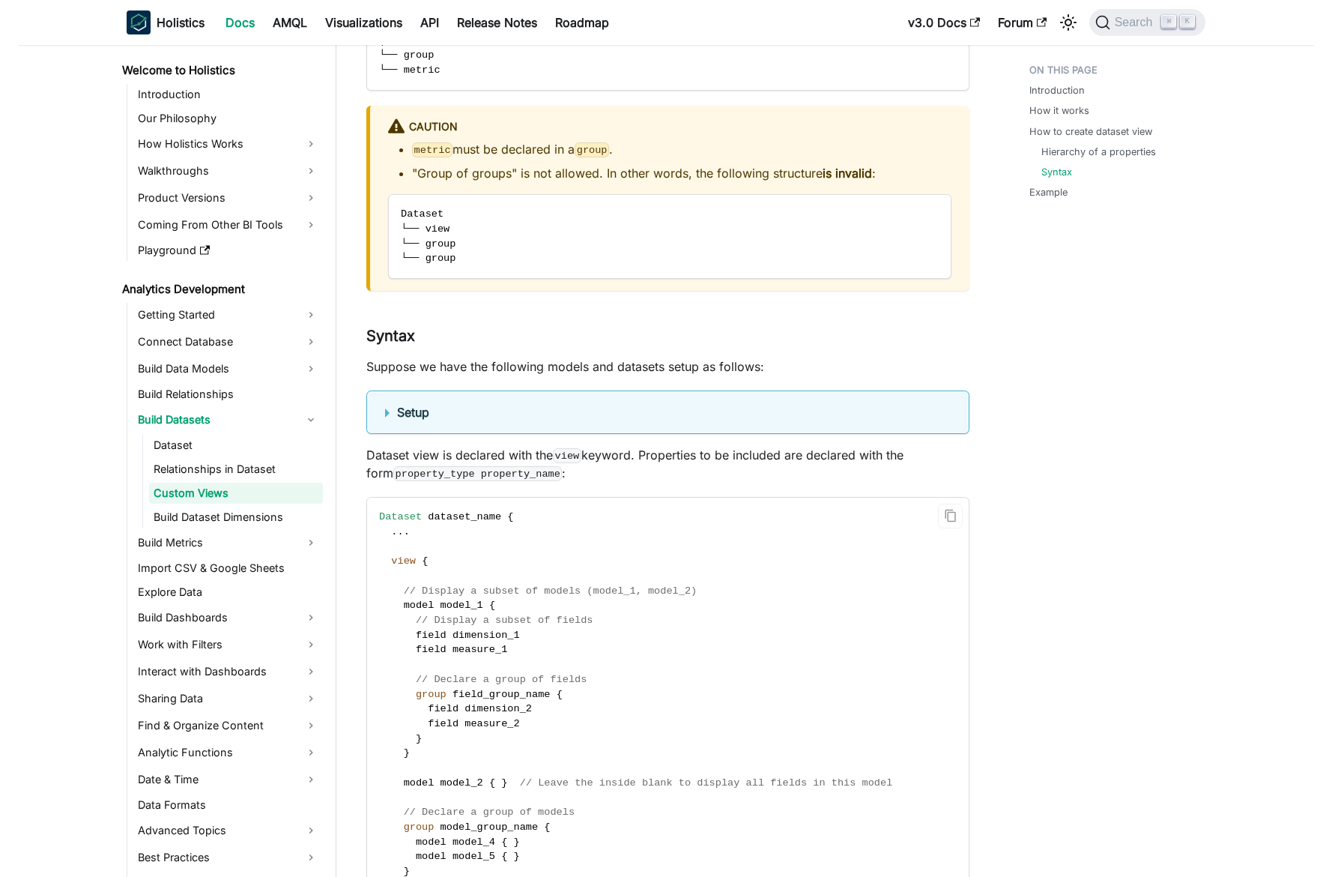
scroll to position [2638, 0]
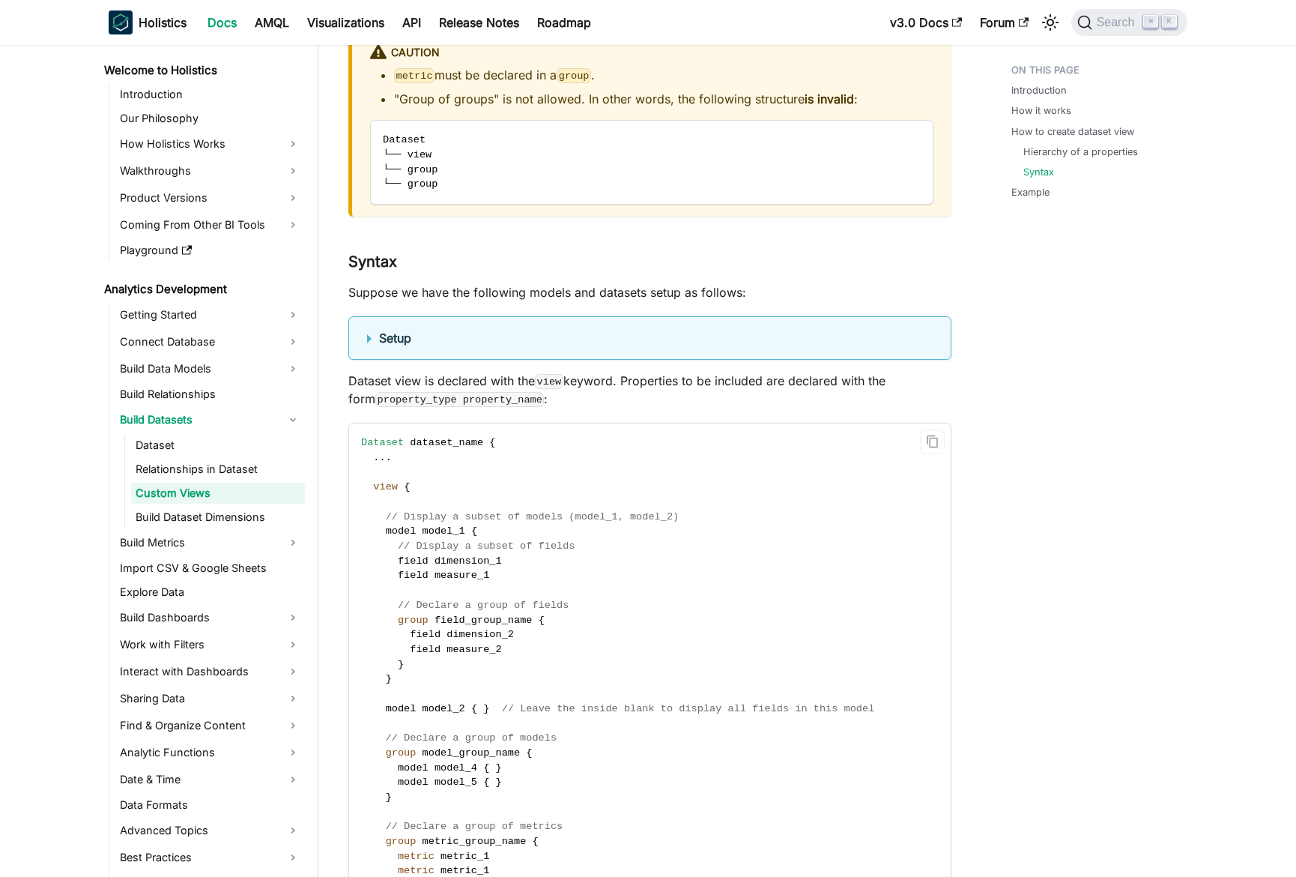
click at [480, 516] on span "// Display a subset of models (model_1, model_2)" at bounding box center [533, 516] width 294 height 11
click at [495, 515] on span "// Display a subset of models (model_1, model_2)" at bounding box center [533, 516] width 294 height 11
drag, startPoint x: 708, startPoint y: 512, endPoint x: 519, endPoint y: 525, distance: 190.1
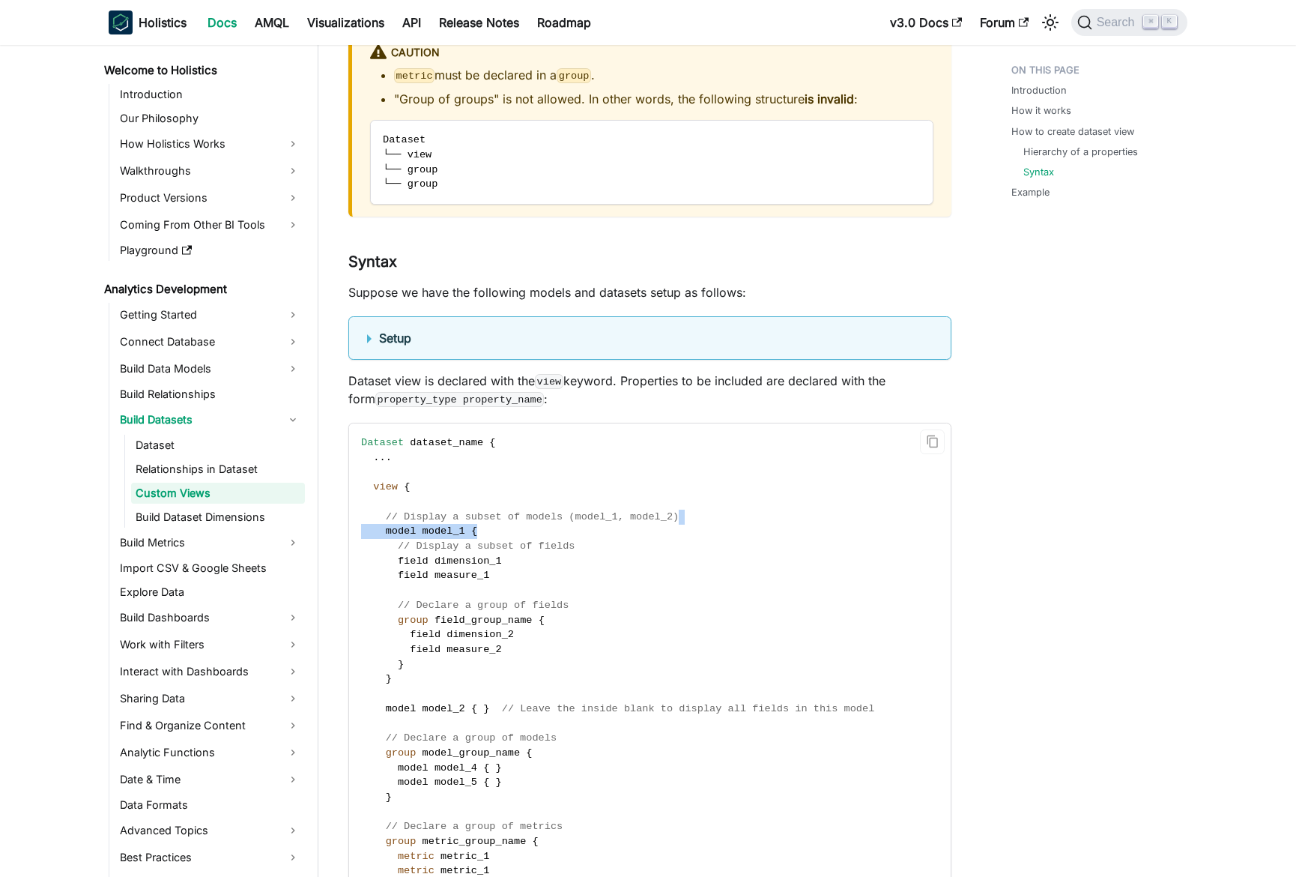
click at [522, 525] on code "Dataset dataset_name { . . . view { // Display a subset of models (model_1, mod…" at bounding box center [649, 686] width 600 height 526
click at [511, 525] on code "Dataset dataset_name { . . . view { // Display a subset of models (model_1, mod…" at bounding box center [649, 686] width 600 height 526
click at [517, 515] on span "// Display a subset of models (model_1, model_2)" at bounding box center [533, 516] width 294 height 11
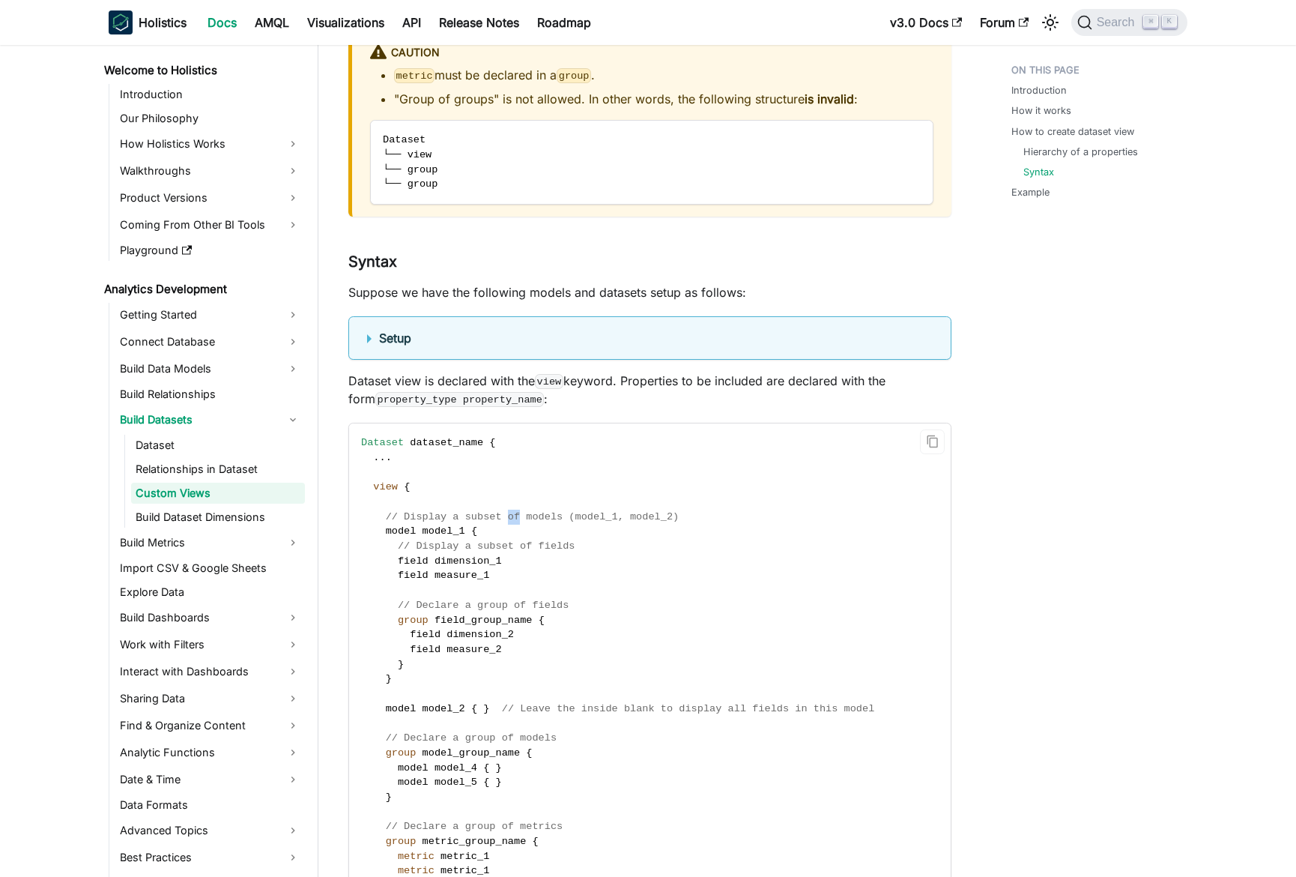
click at [517, 515] on span "// Display a subset of models (model_1, model_2)" at bounding box center [533, 516] width 294 height 11
click at [537, 477] on code "Dataset dataset_name { . . . view { // Display a subset of models (model_1, mod…" at bounding box center [649, 686] width 600 height 526
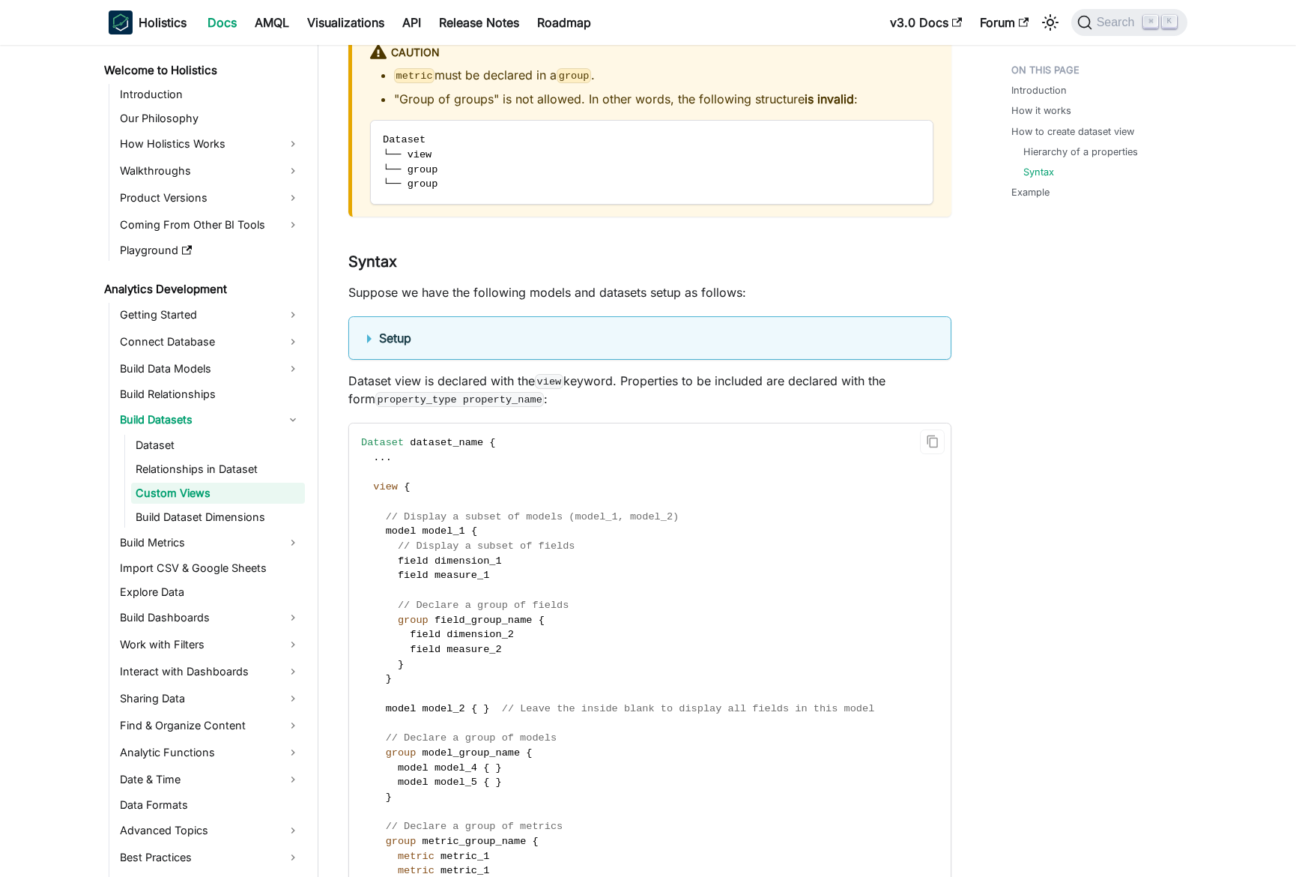
click at [543, 478] on code "Dataset dataset_name { . . . view { // Display a subset of models (model_1, mod…" at bounding box center [649, 686] width 600 height 526
click at [581, 467] on code "Dataset dataset_name { . . . view { // Display a subset of models (model_1, mod…" at bounding box center [649, 686] width 600 height 526
